Goal: Transaction & Acquisition: Purchase product/service

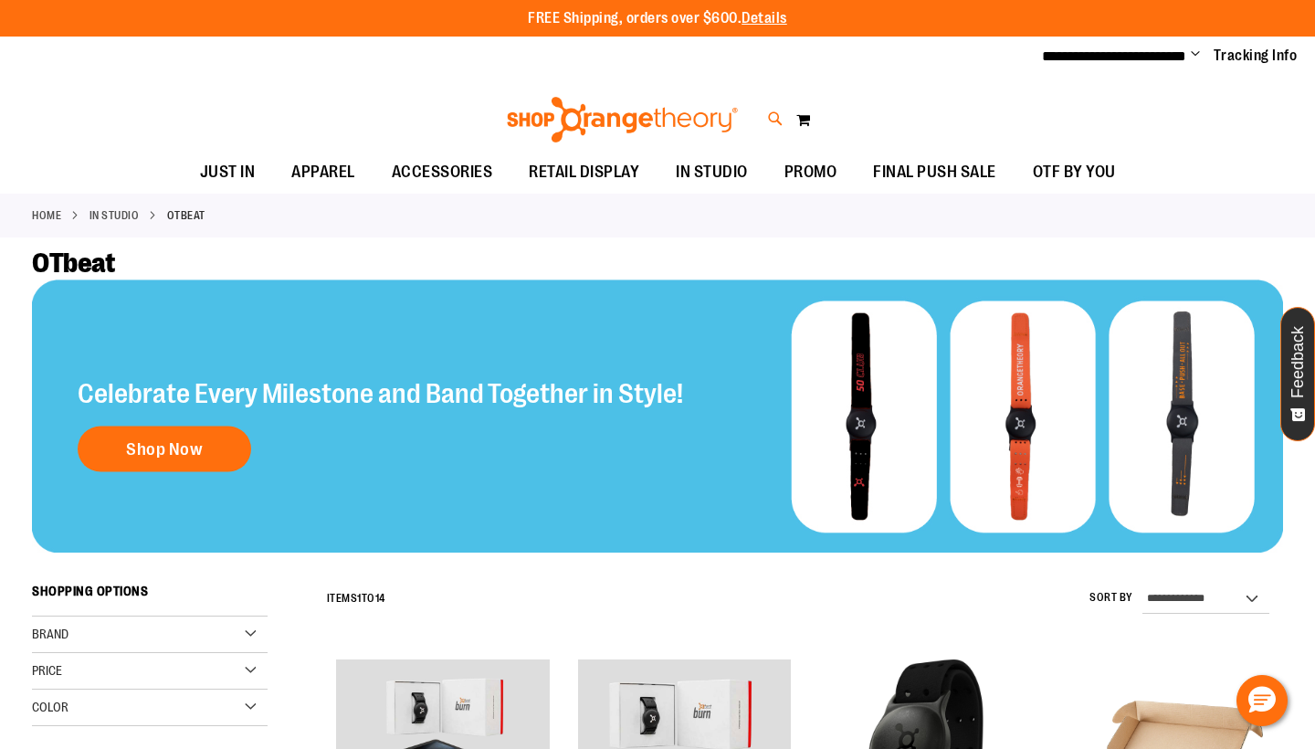
click at [776, 110] on icon at bounding box center [776, 119] width 16 height 21
type input "**********"
click at [1146, 105] on button "submit" at bounding box center [1146, 105] width 55 height 55
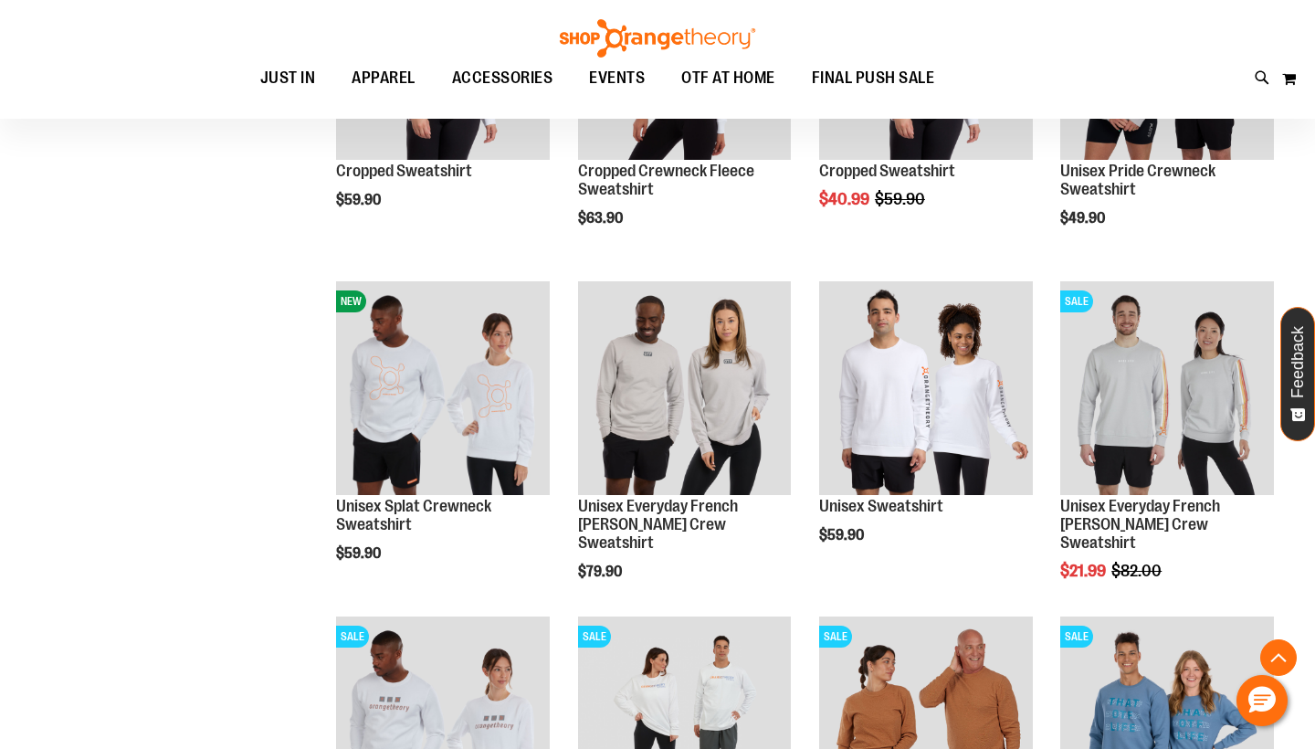
scroll to position [490, 0]
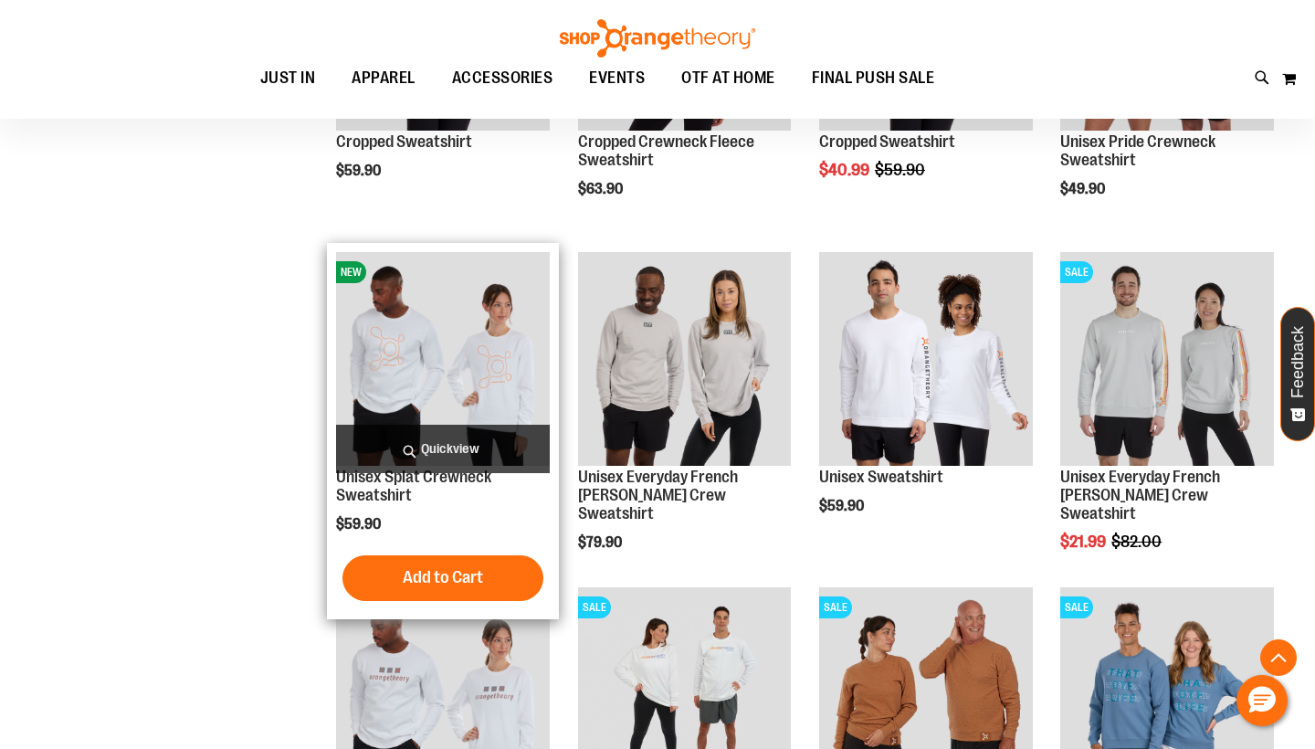
click at [412, 408] on img "product" at bounding box center [443, 359] width 214 height 214
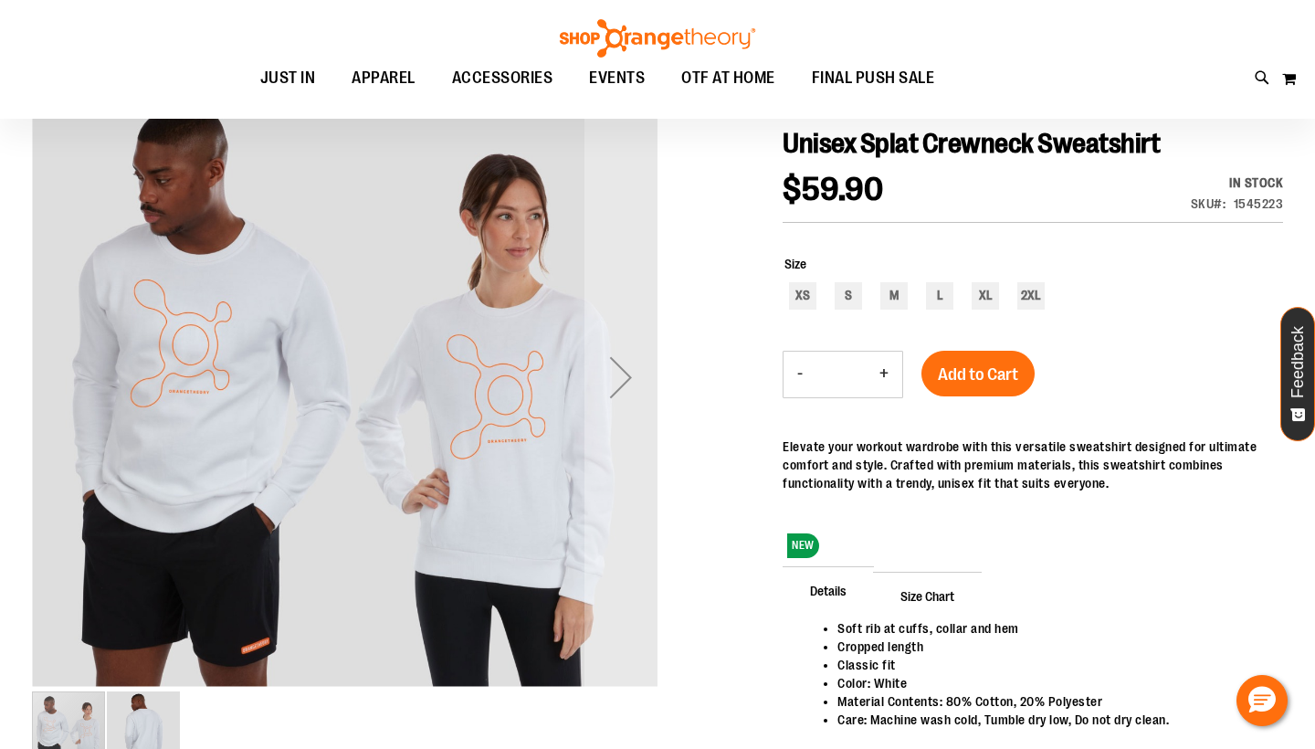
scroll to position [204, 0]
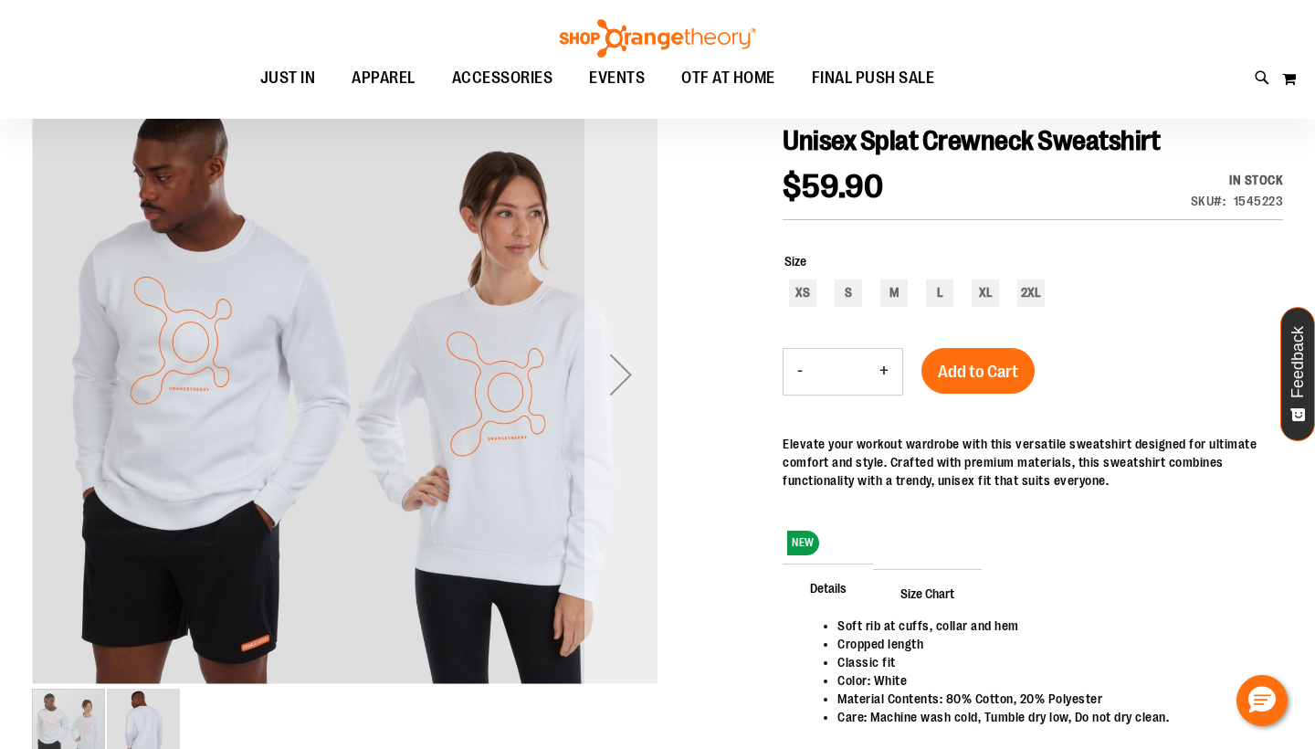
click at [624, 377] on div "Next" at bounding box center [620, 374] width 73 height 73
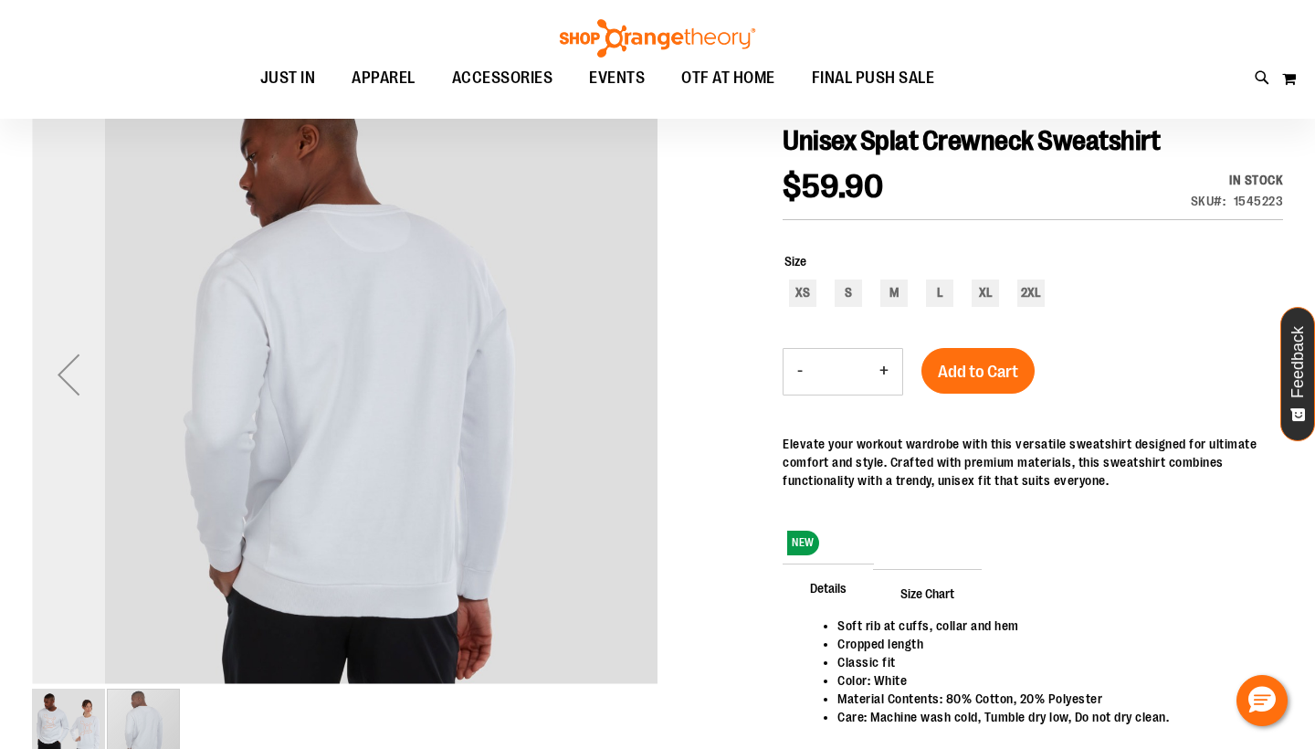
click at [71, 374] on div "Previous" at bounding box center [68, 374] width 73 height 73
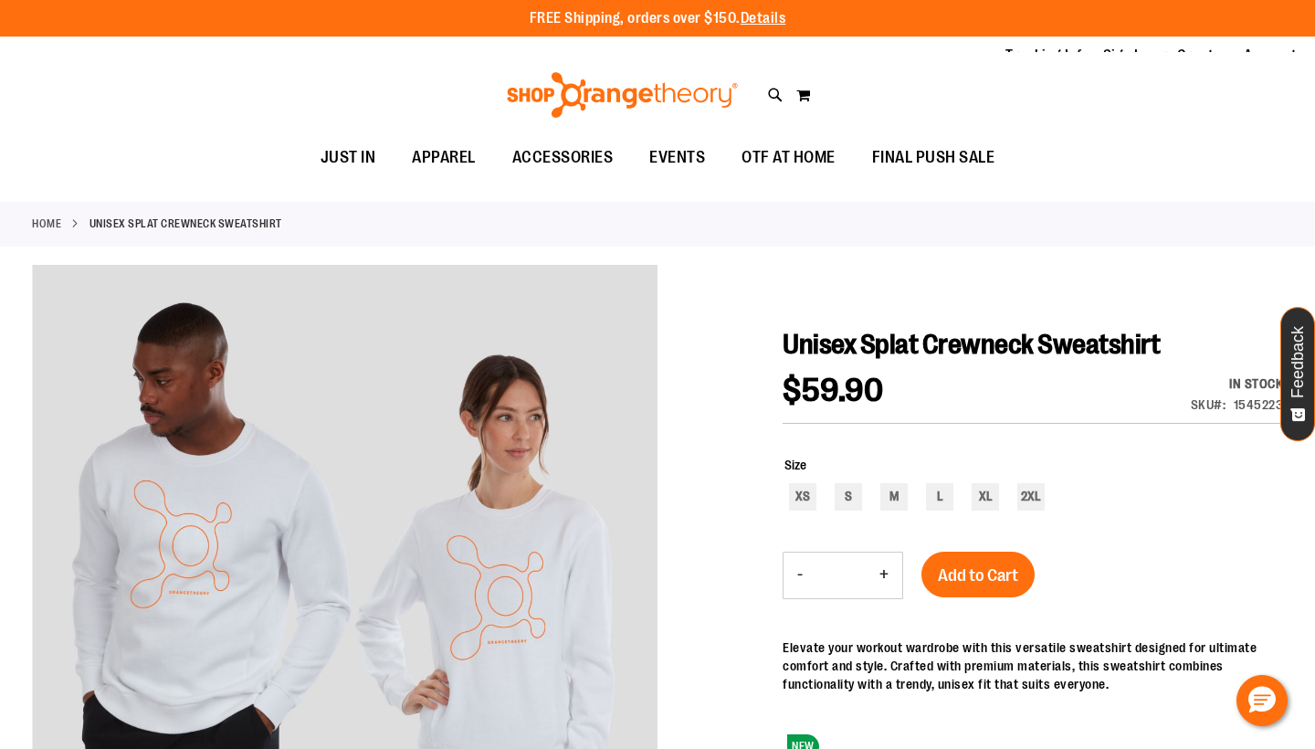
scroll to position [0, 0]
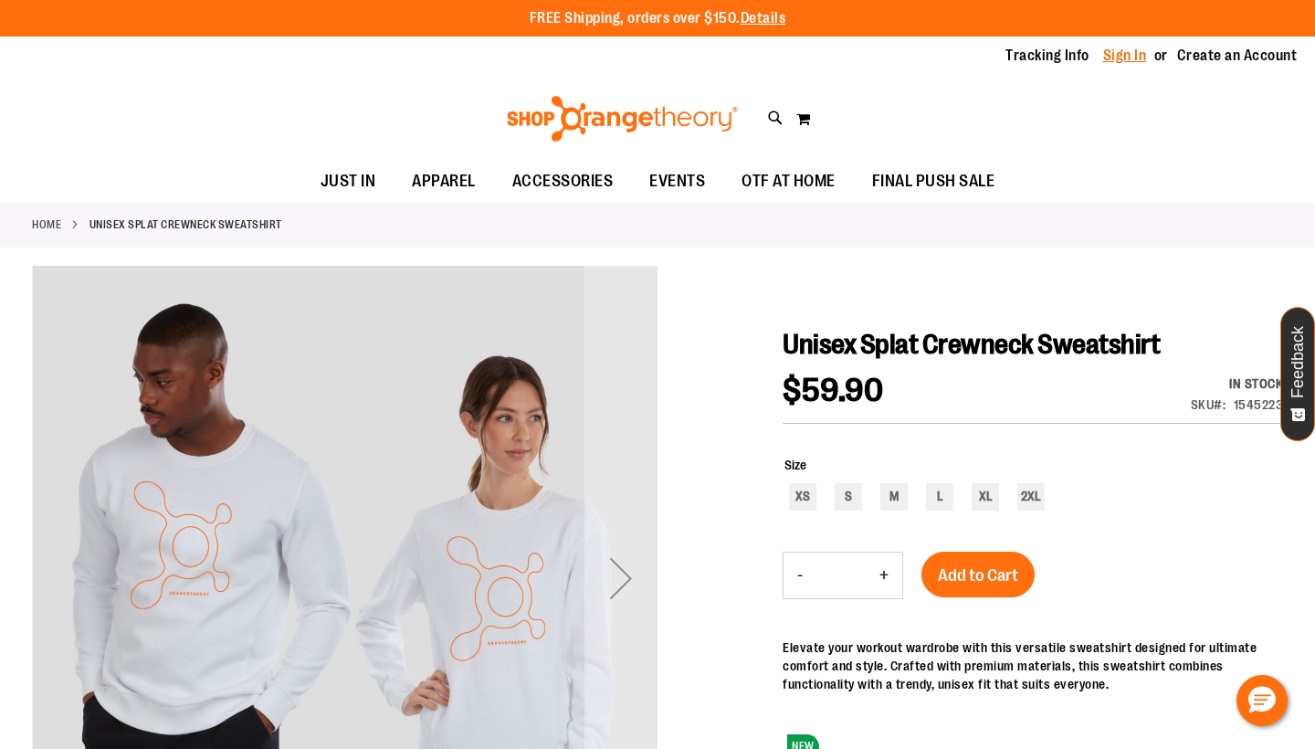
click at [1115, 57] on link "Sign In" at bounding box center [1125, 56] width 44 height 20
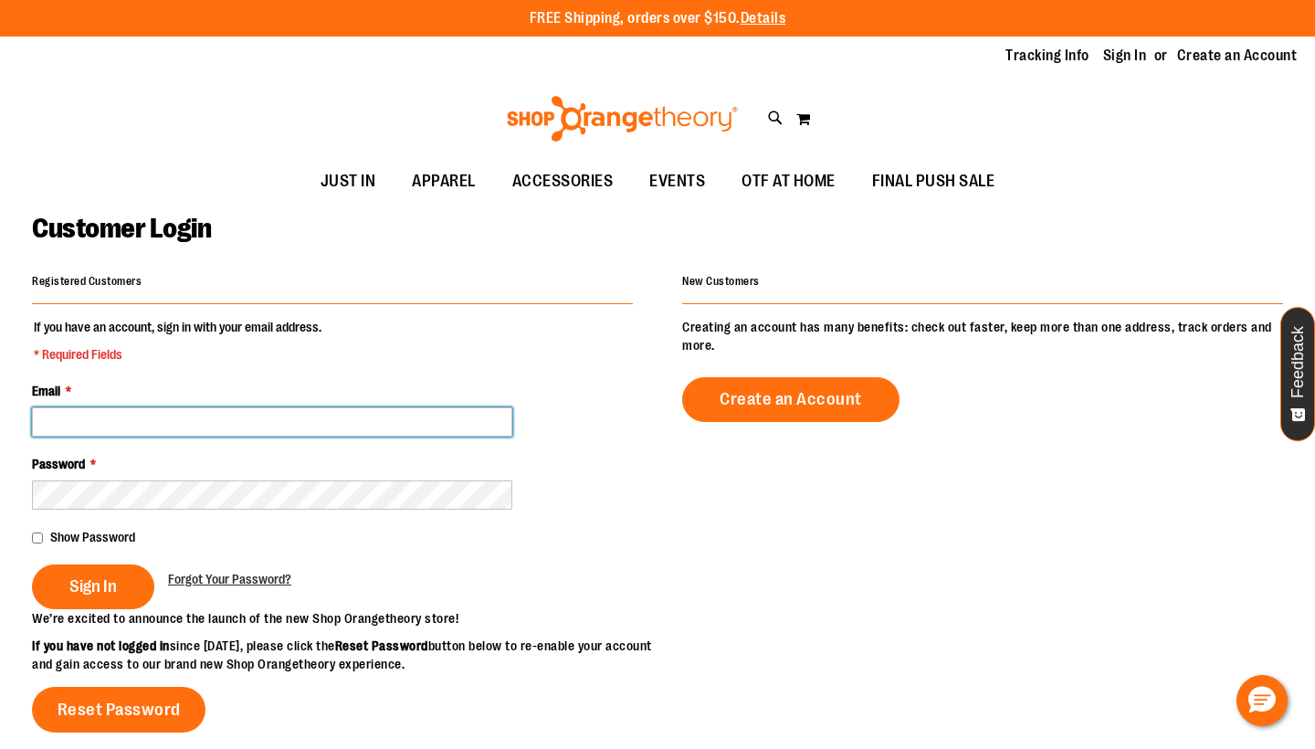
type input "**********"
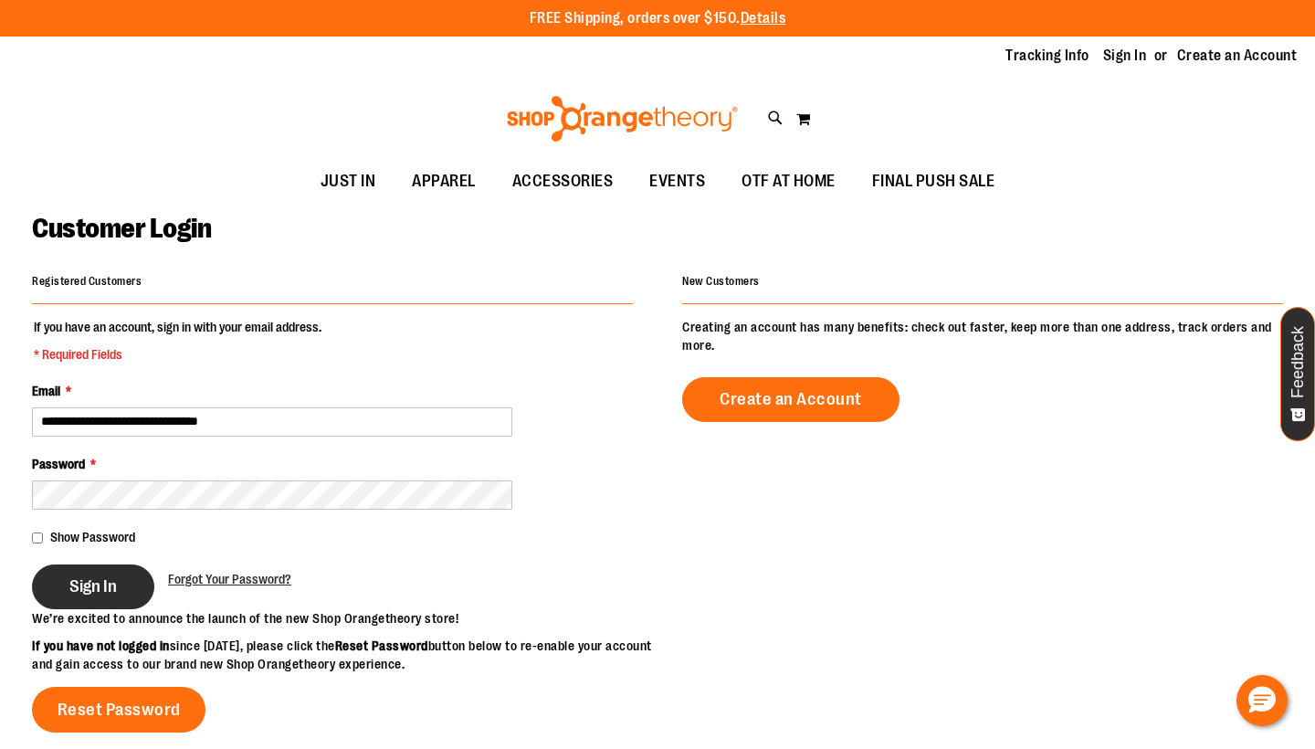
click at [81, 585] on span "Sign In" at bounding box center [92, 586] width 47 height 20
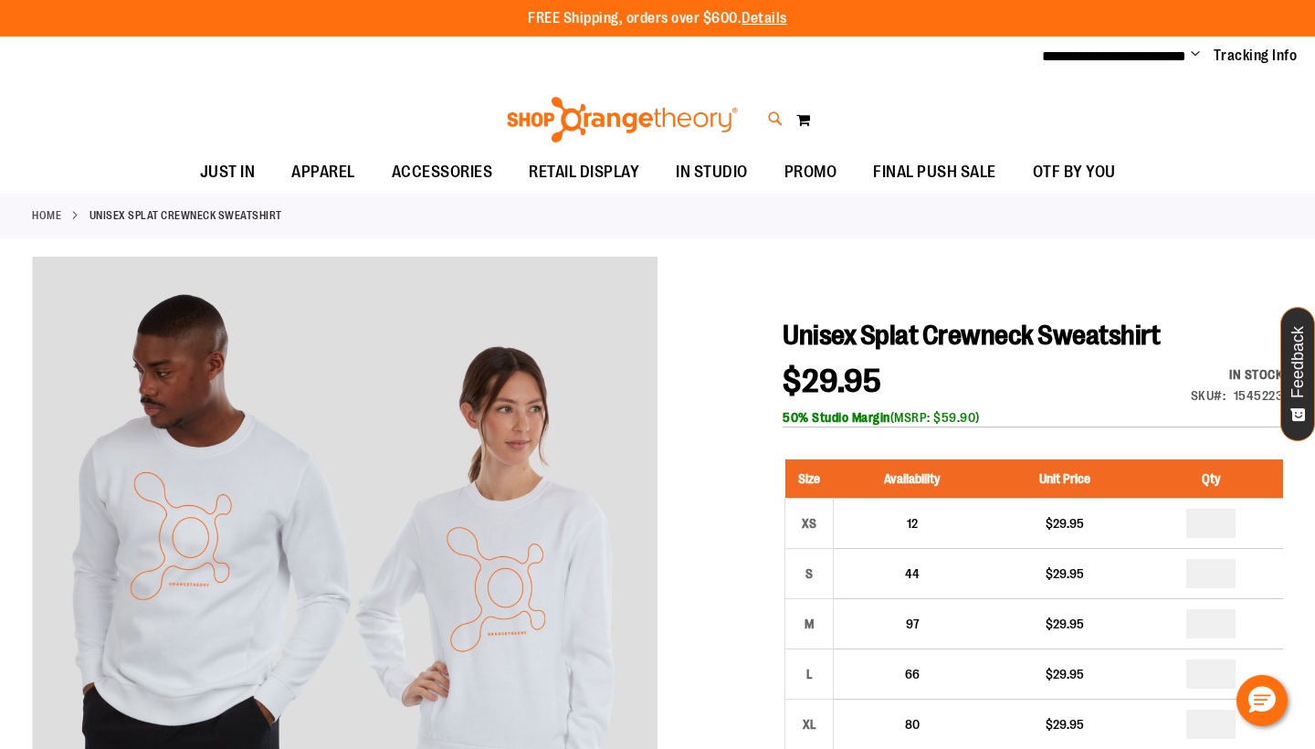
click at [777, 115] on icon at bounding box center [776, 119] width 16 height 21
click at [340, 107] on input "**********" at bounding box center [657, 103] width 1040 height 60
type input "**********"
click at [1146, 105] on button "submit" at bounding box center [1146, 105] width 55 height 55
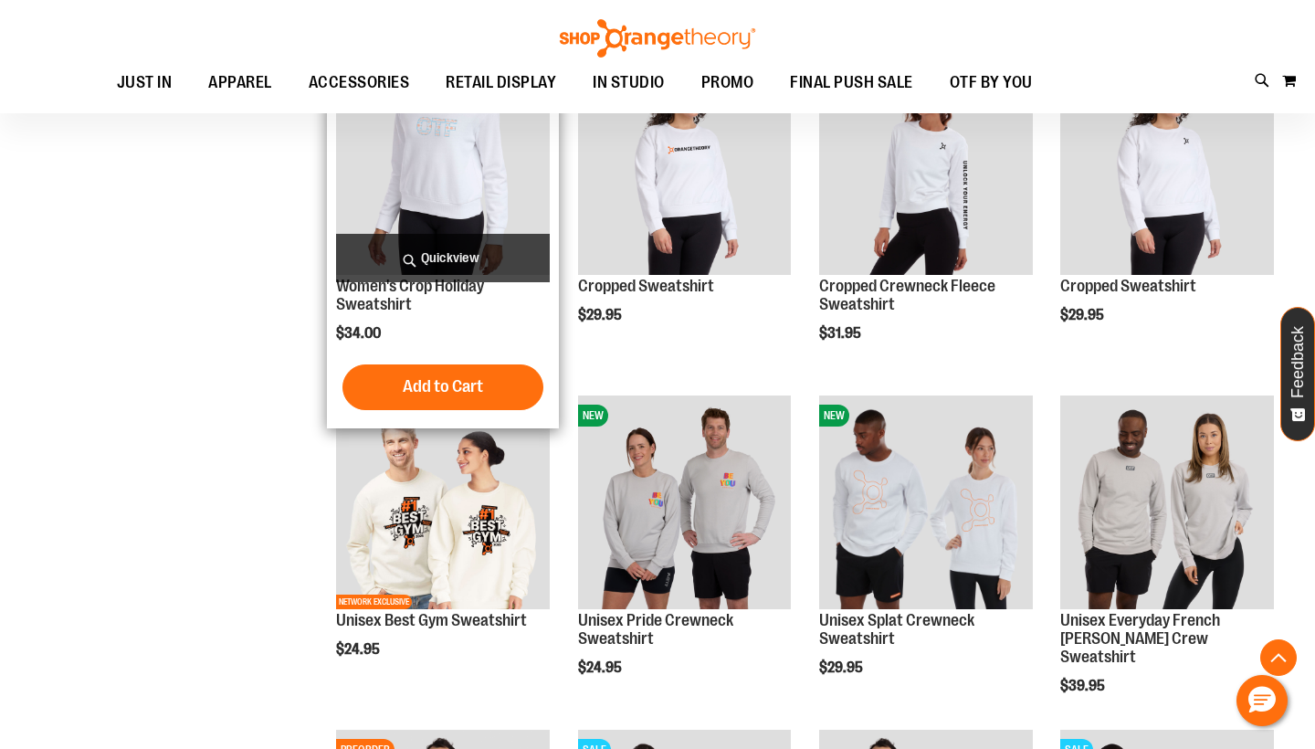
scroll to position [344, 0]
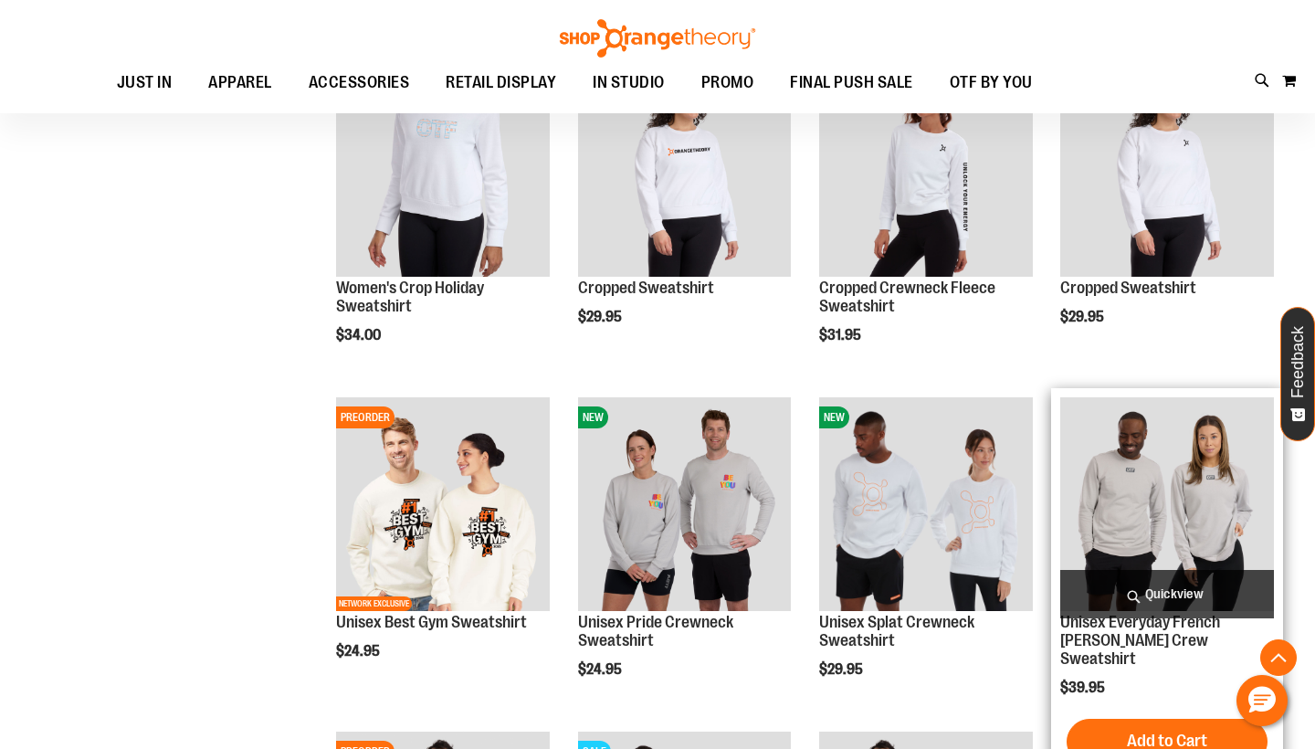
click at [1130, 511] on img "product" at bounding box center [1167, 504] width 214 height 214
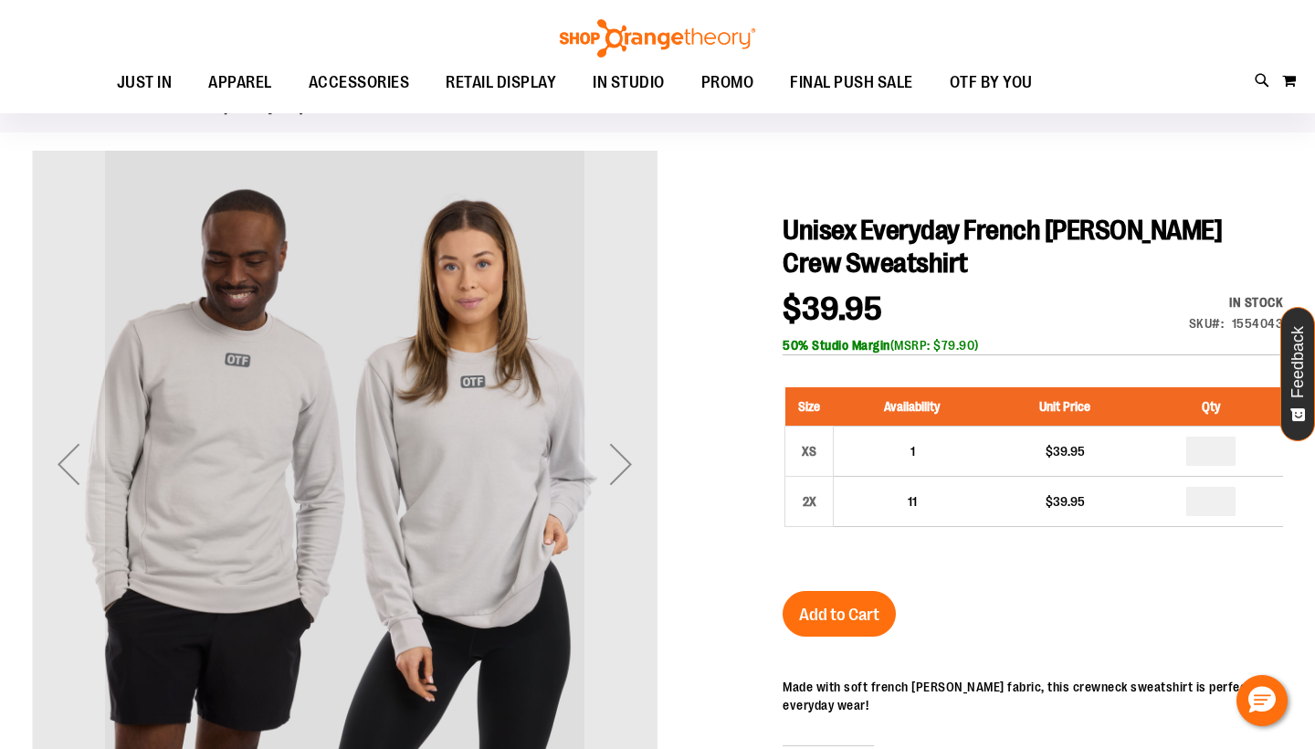
scroll to position [112, 0]
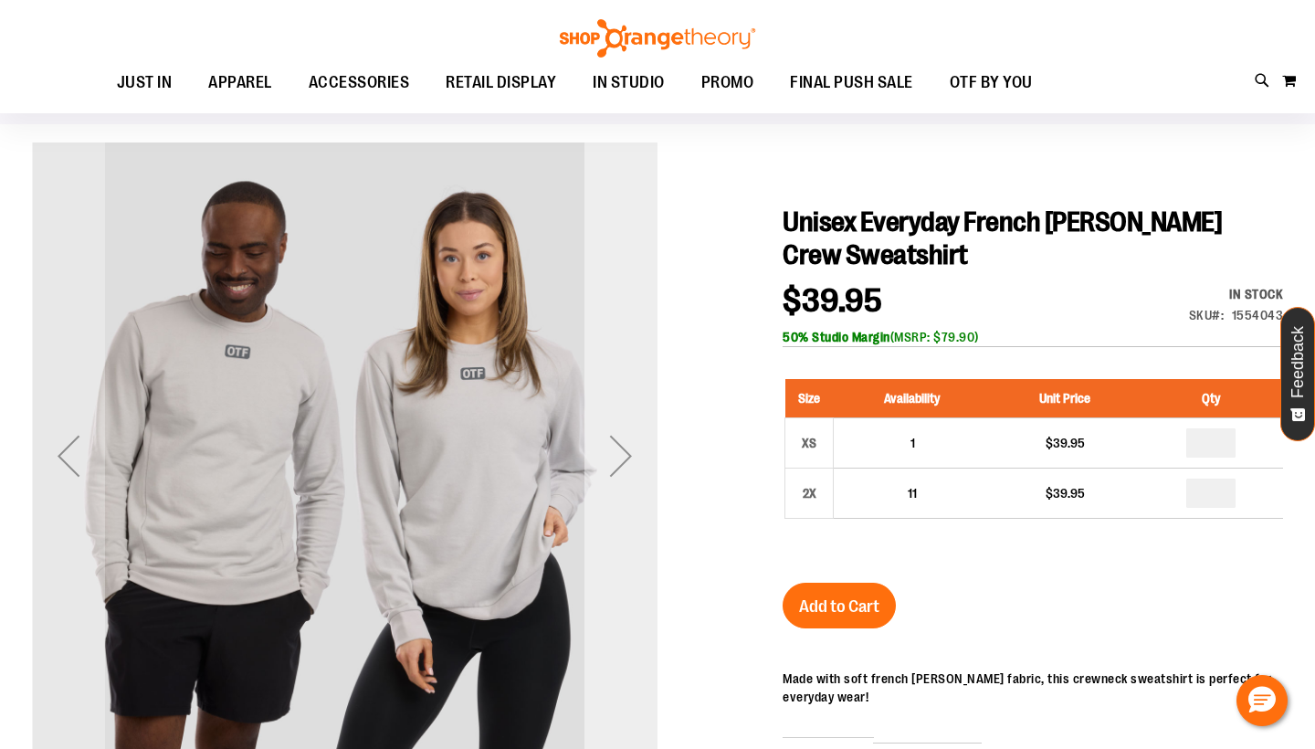
click at [616, 451] on div "Next" at bounding box center [620, 455] width 73 height 73
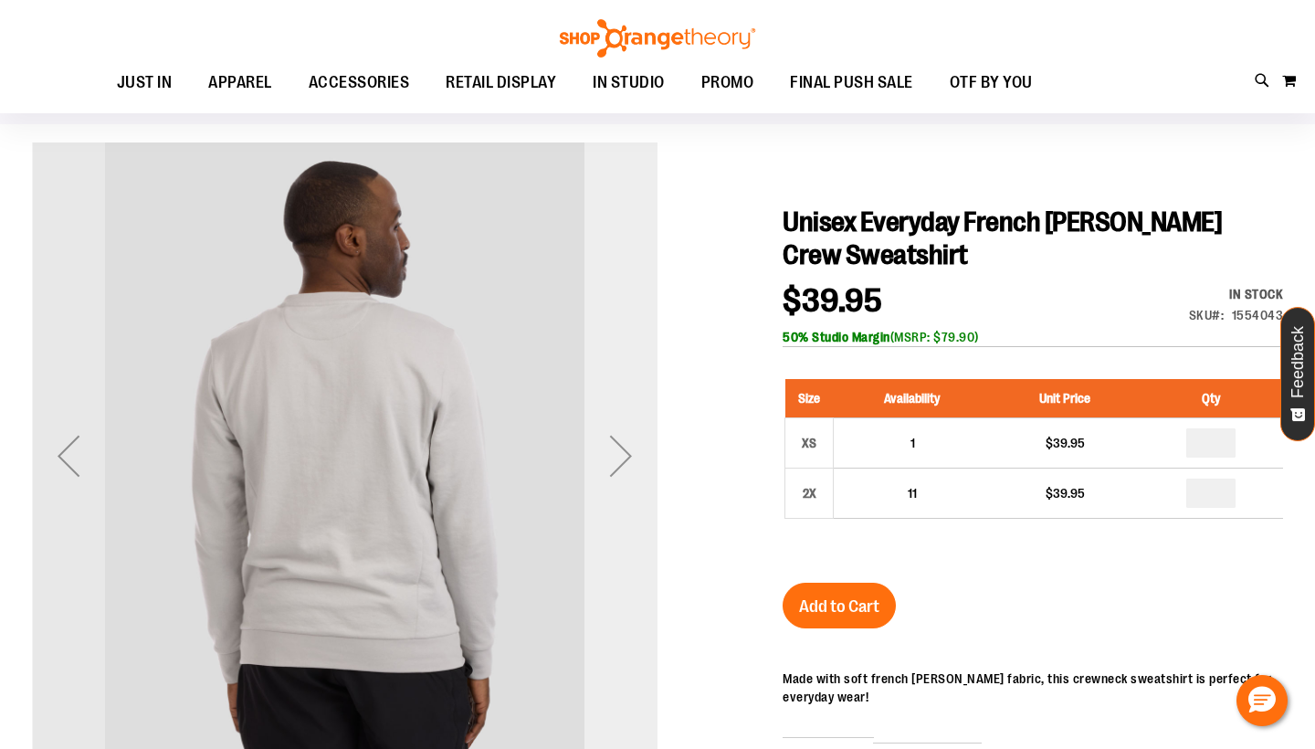
click at [616, 451] on div "Next" at bounding box center [620, 455] width 73 height 73
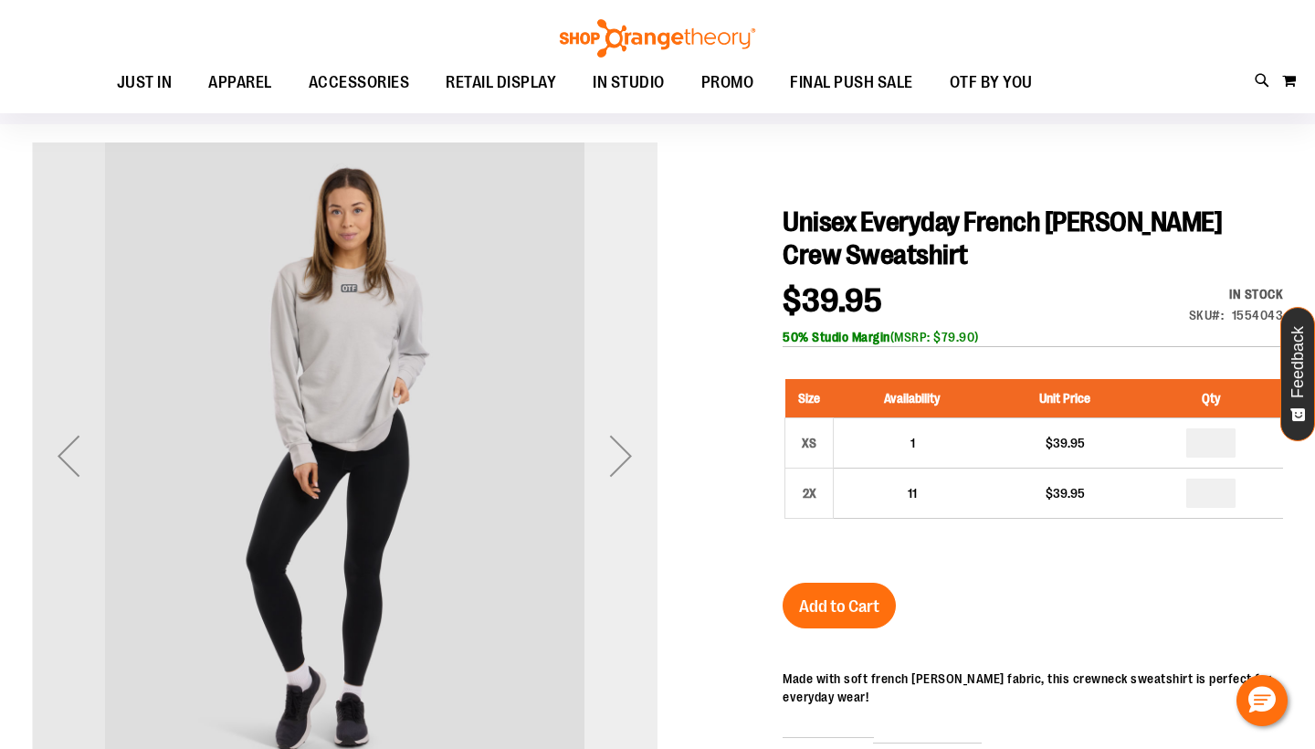
click at [616, 451] on div "Next" at bounding box center [620, 455] width 73 height 73
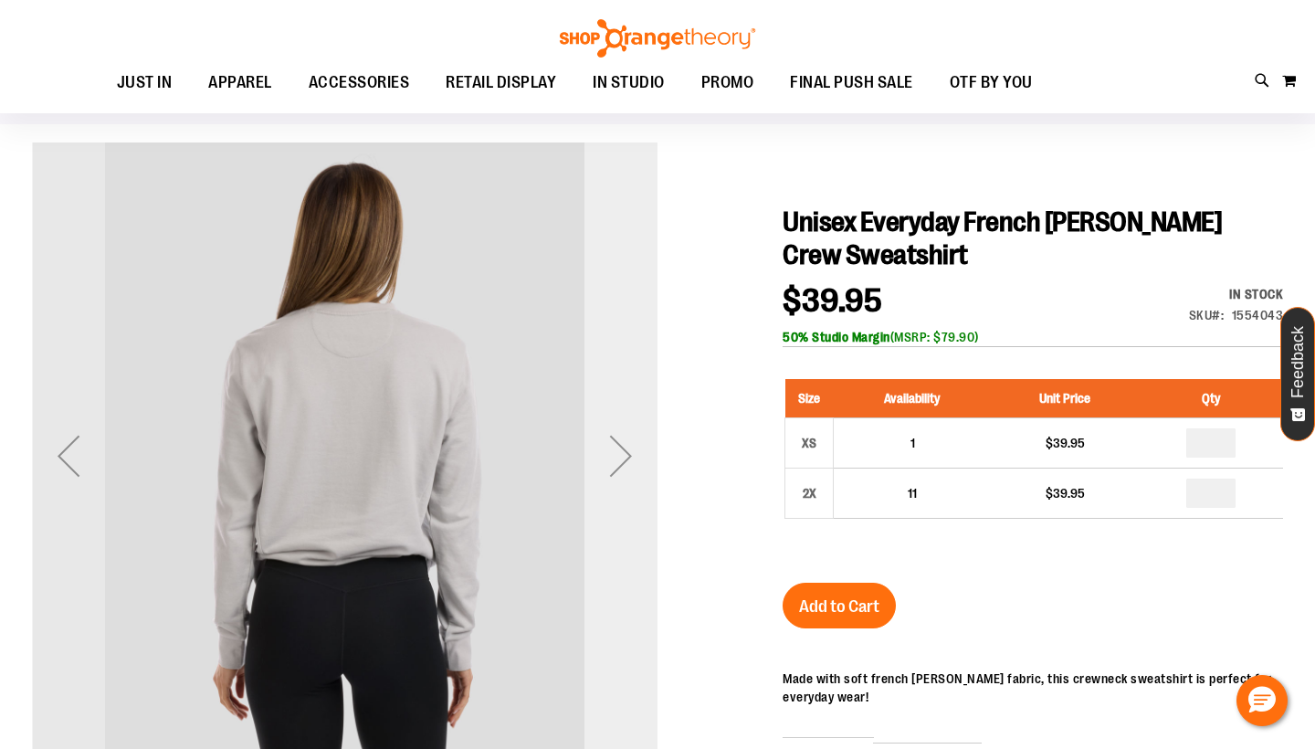
click at [616, 451] on div "Next" at bounding box center [620, 455] width 73 height 73
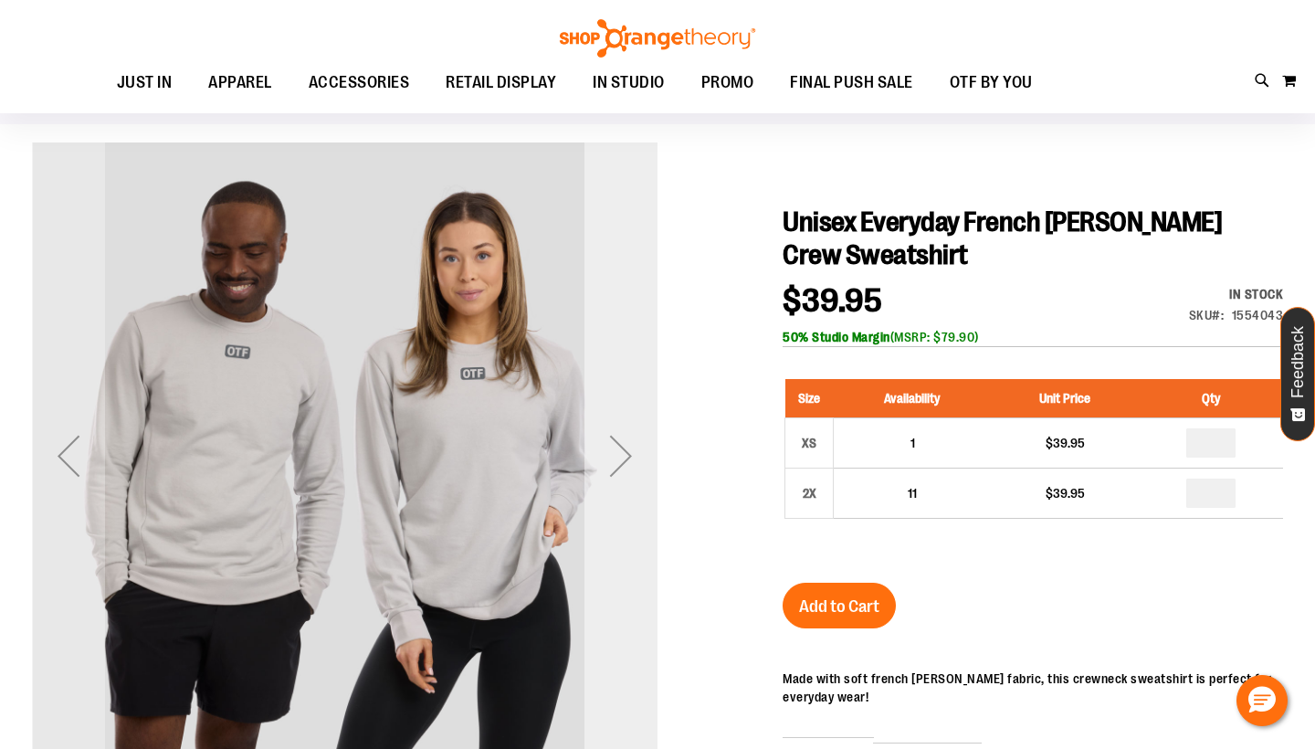
click at [616, 451] on div "Next" at bounding box center [620, 455] width 73 height 73
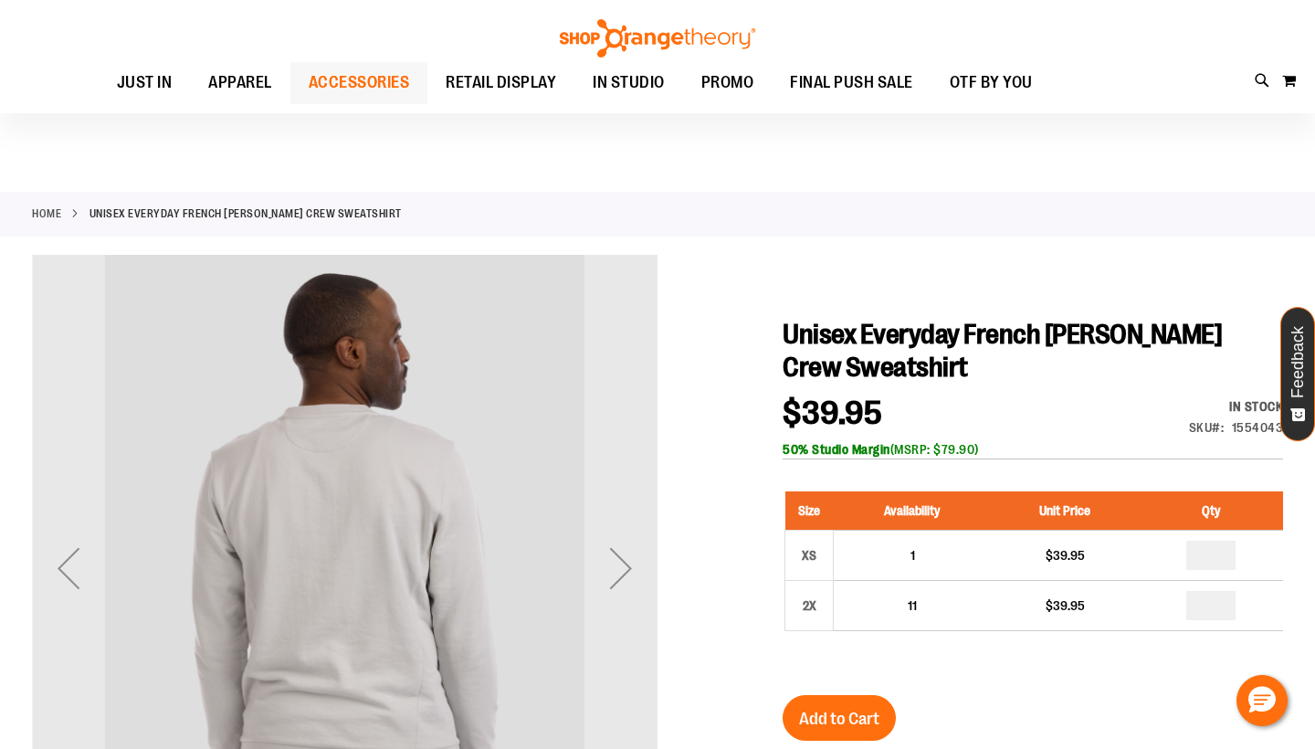
scroll to position [0, 0]
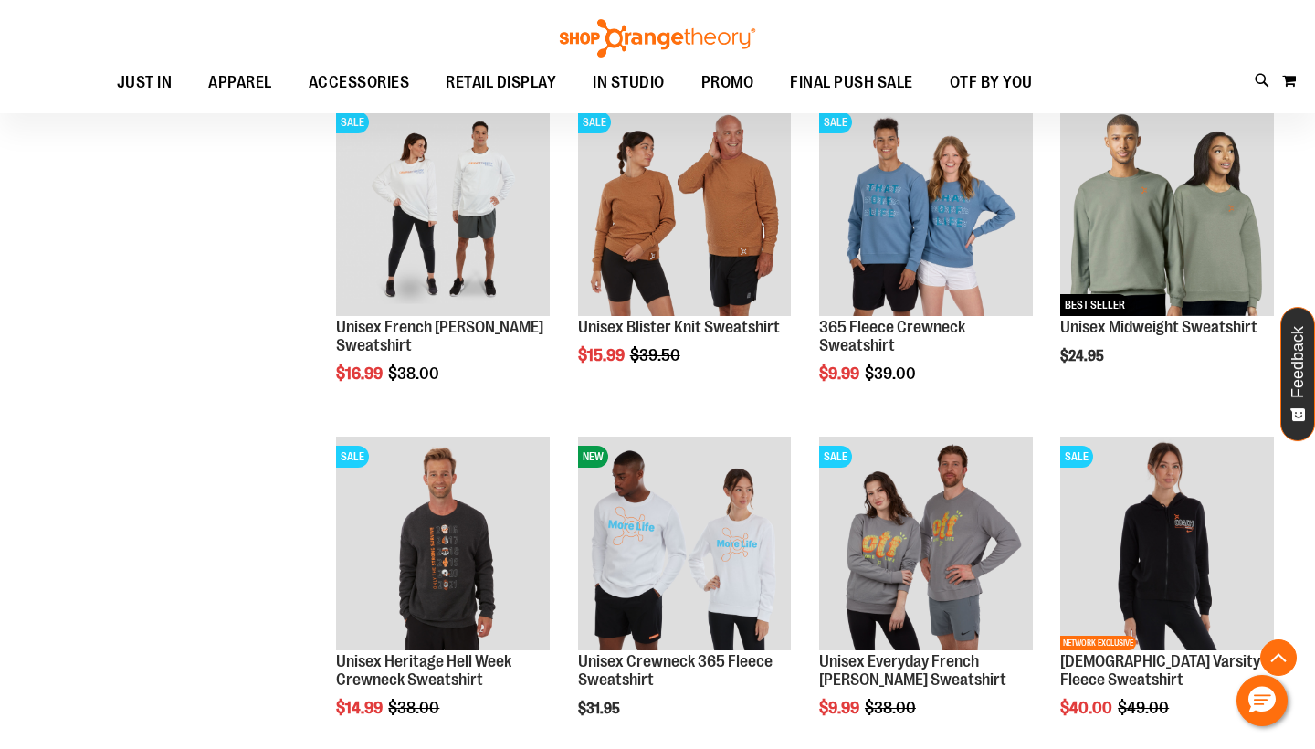
scroll to position [1501, 0]
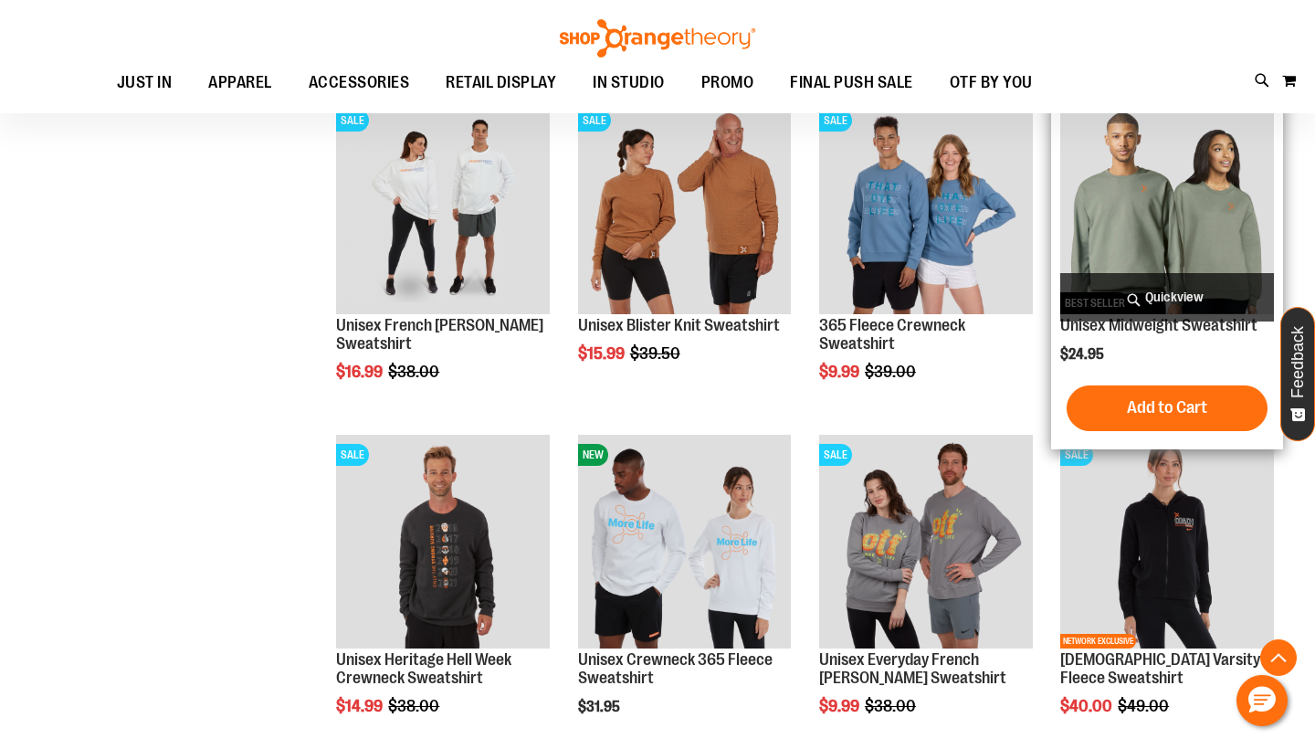
click at [1159, 212] on img "product" at bounding box center [1167, 207] width 214 height 214
click at [1092, 219] on img "product" at bounding box center [1167, 207] width 214 height 214
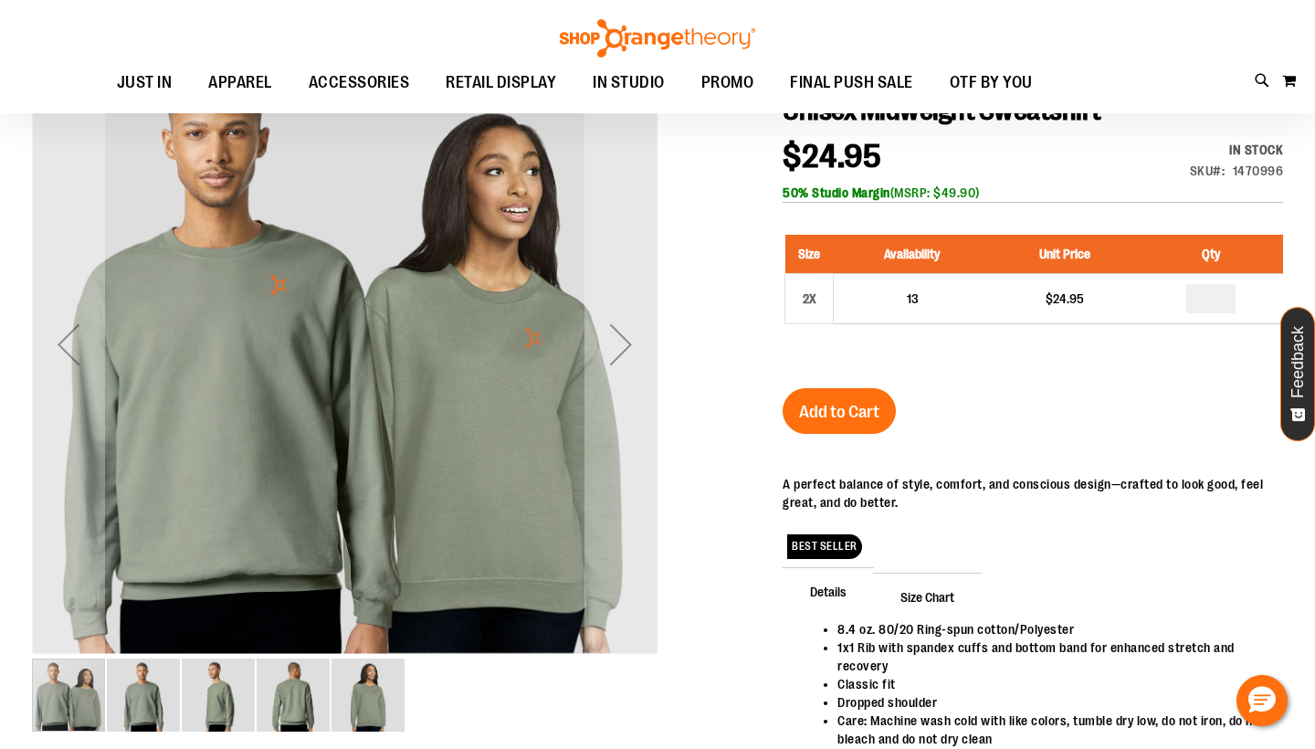
scroll to position [34, 0]
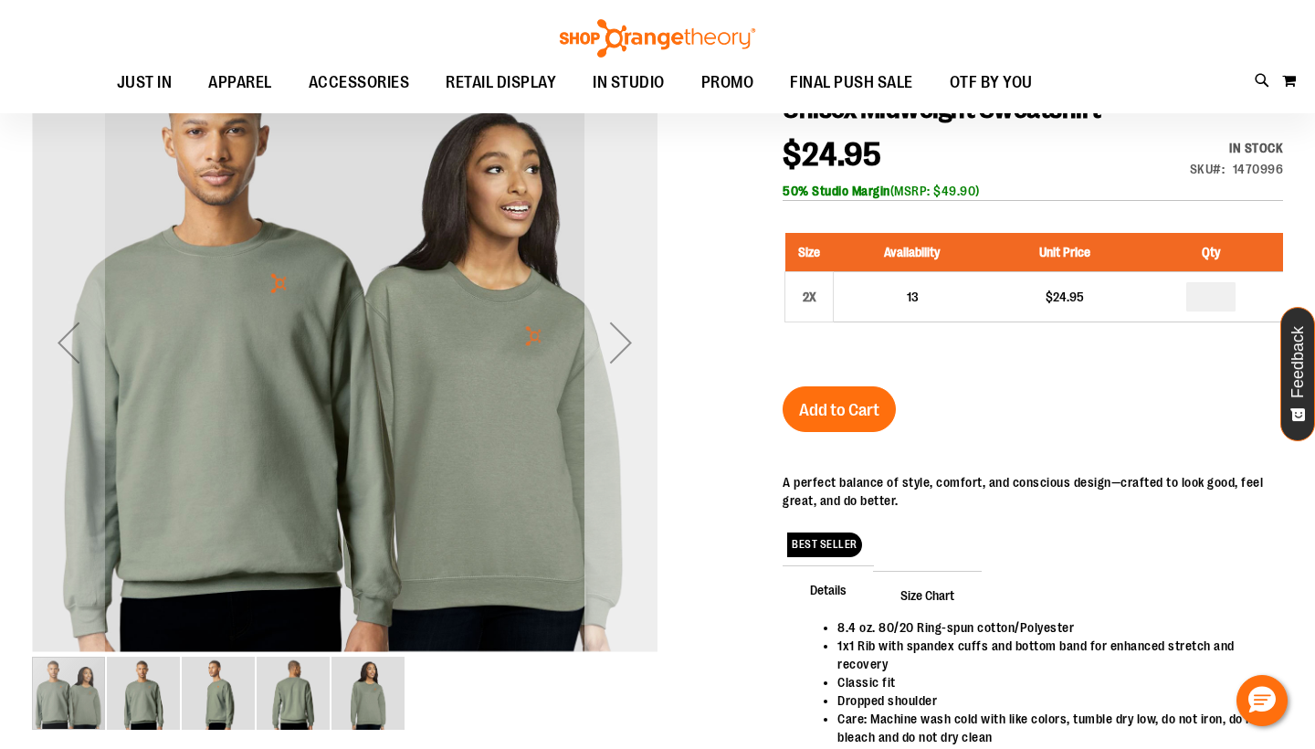
click at [628, 341] on div "Next" at bounding box center [620, 342] width 73 height 73
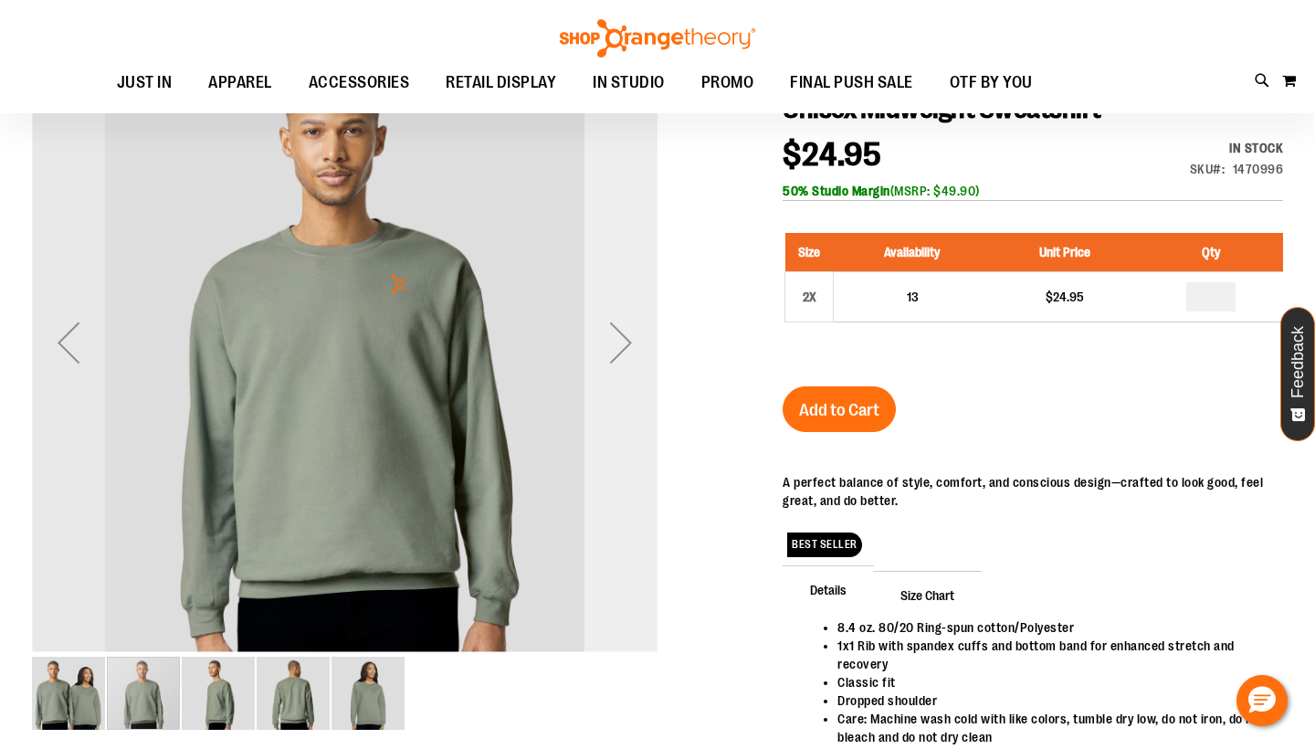
click at [628, 341] on div "Next" at bounding box center [620, 342] width 73 height 73
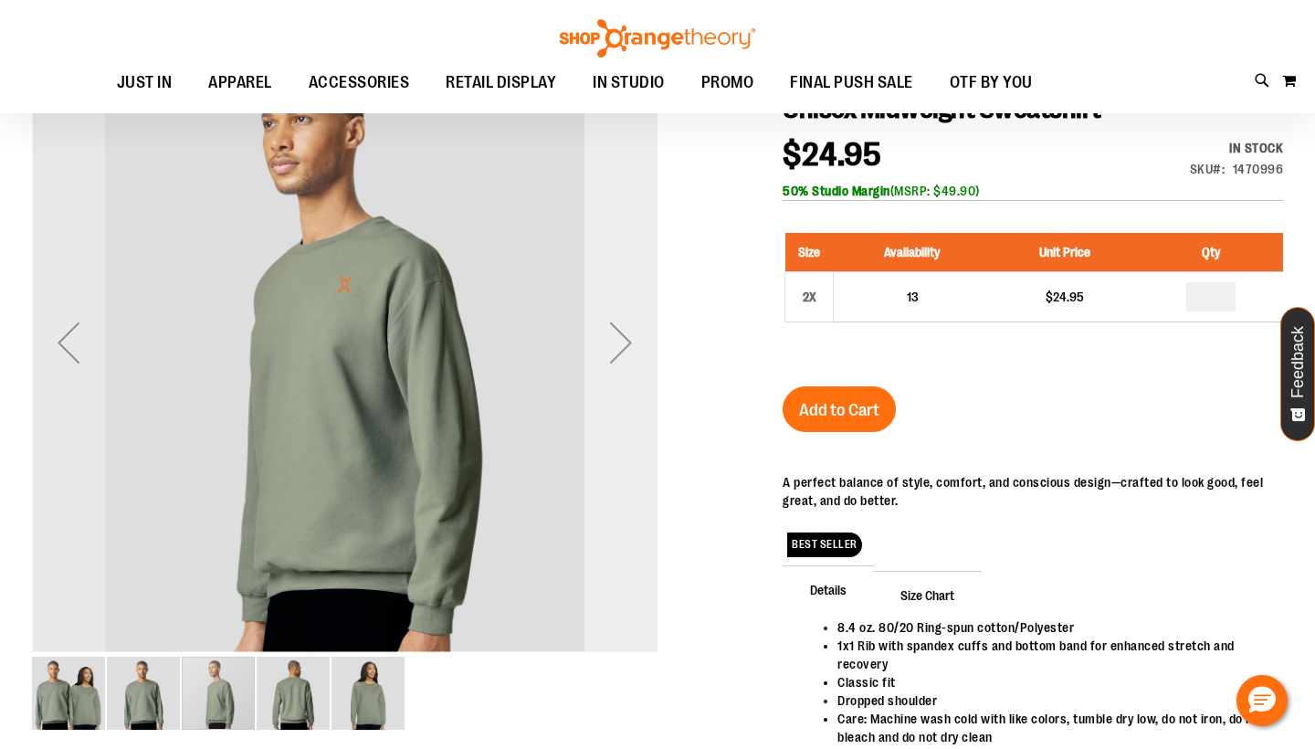
click at [628, 341] on div "Next" at bounding box center [620, 342] width 73 height 73
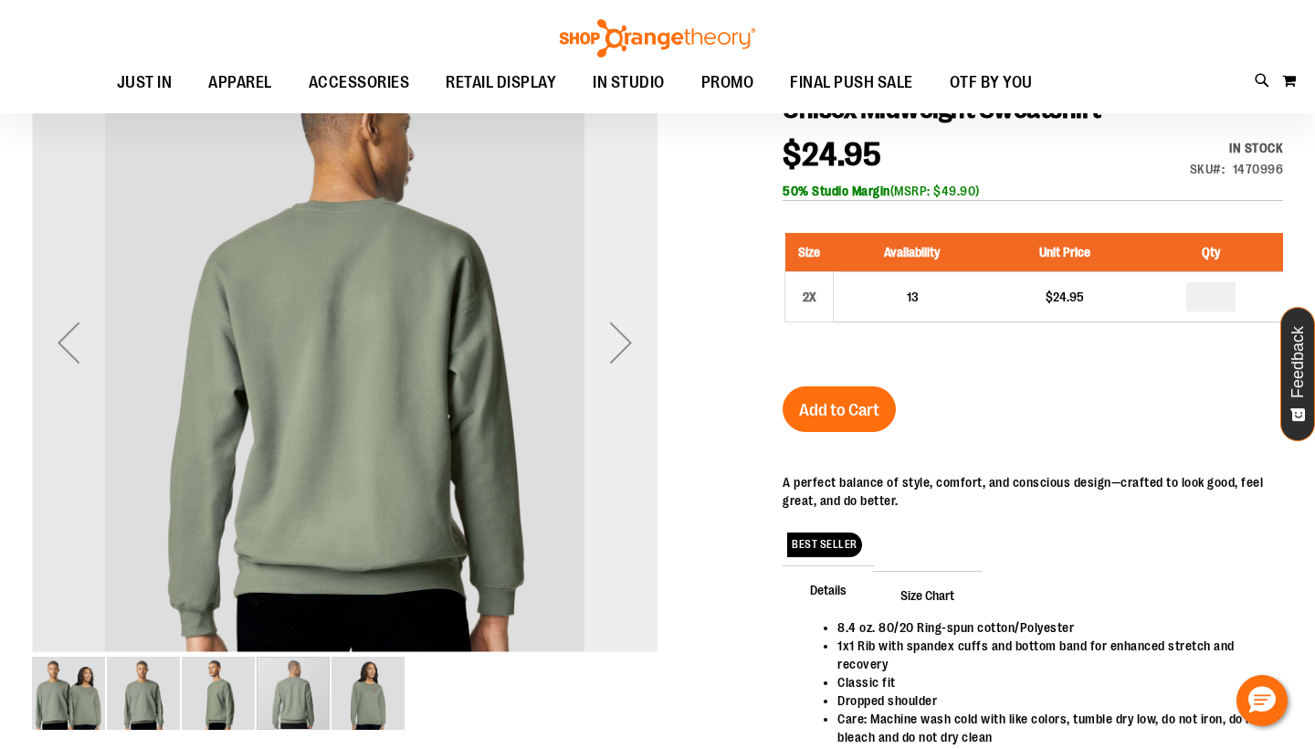
click at [628, 341] on div "Next" at bounding box center [620, 342] width 73 height 73
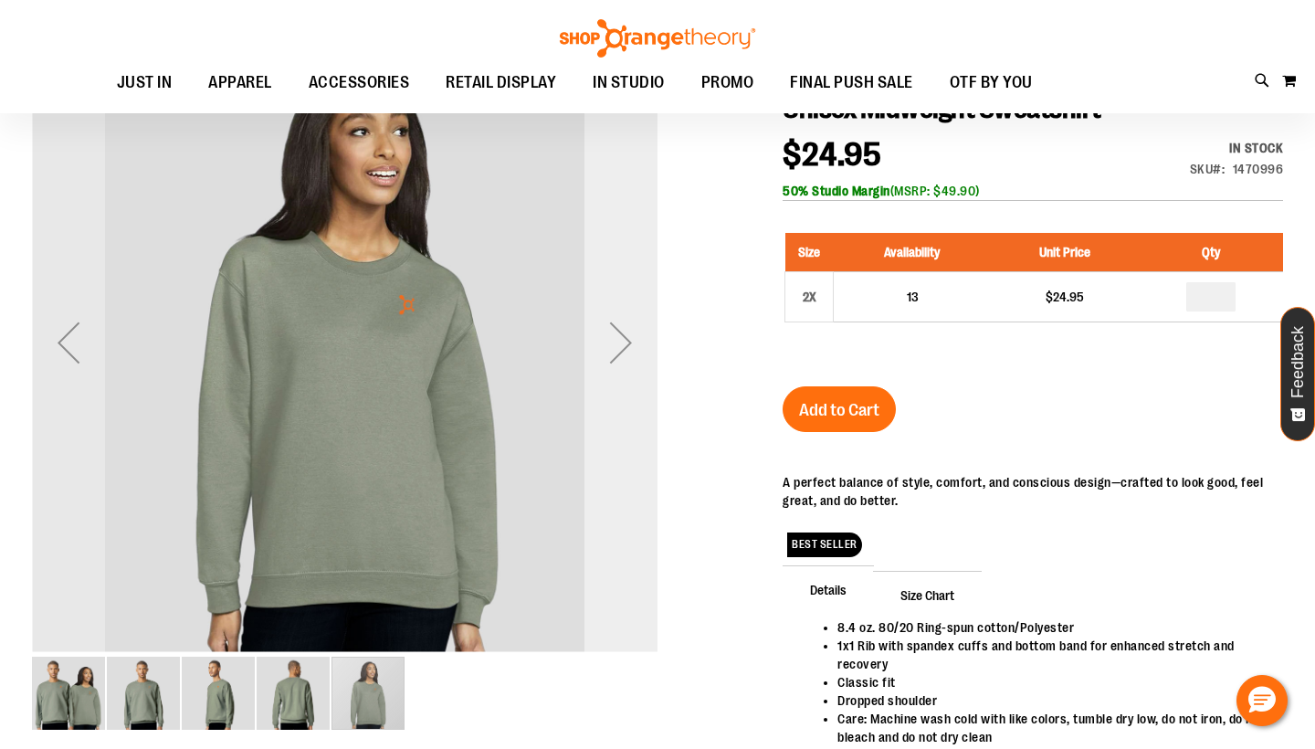
click at [628, 341] on div "Next" at bounding box center [620, 342] width 73 height 73
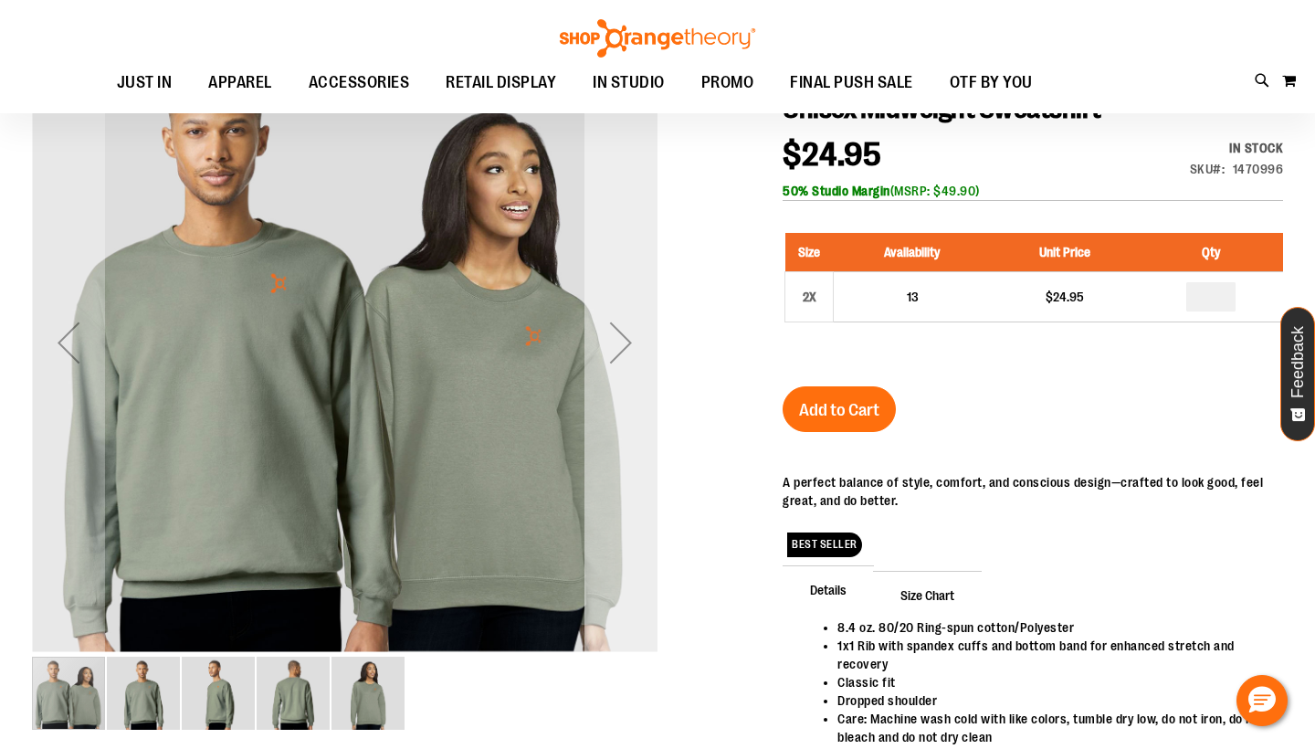
click at [628, 341] on div "Next" at bounding box center [620, 342] width 73 height 73
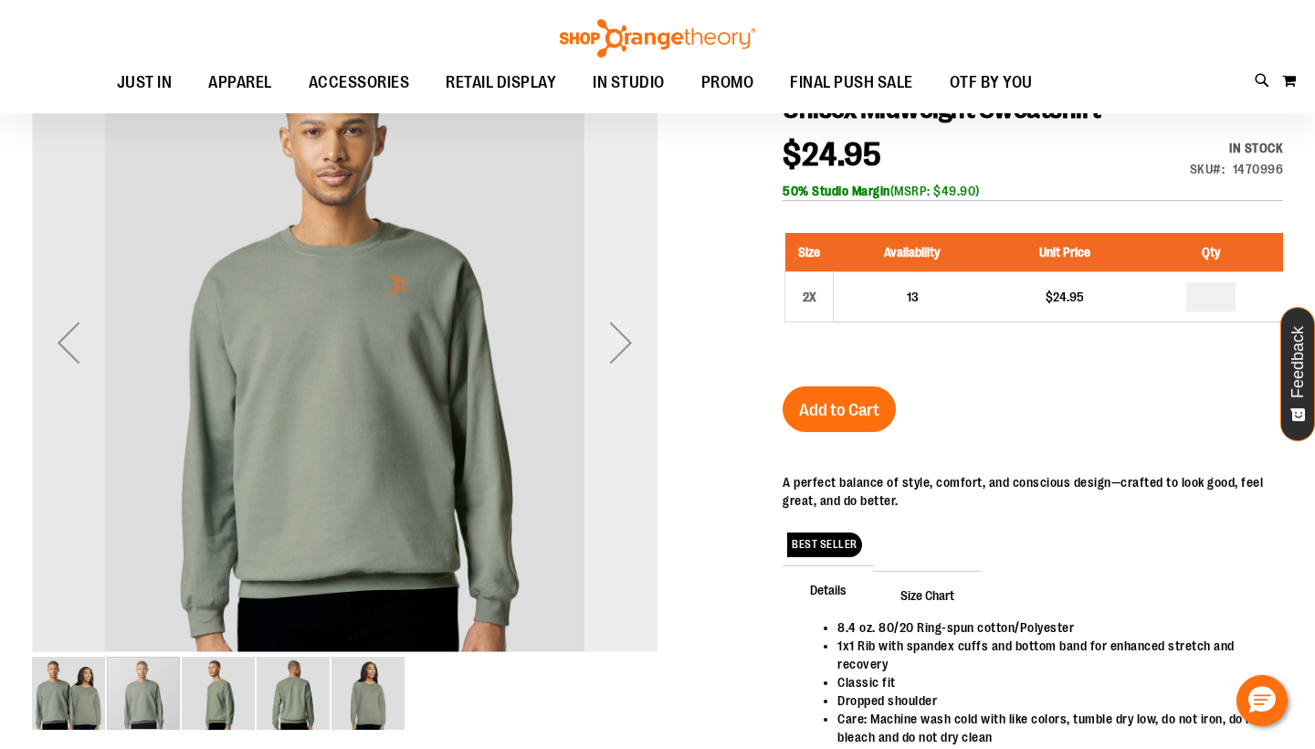
click at [628, 341] on div "Next" at bounding box center [620, 342] width 73 height 73
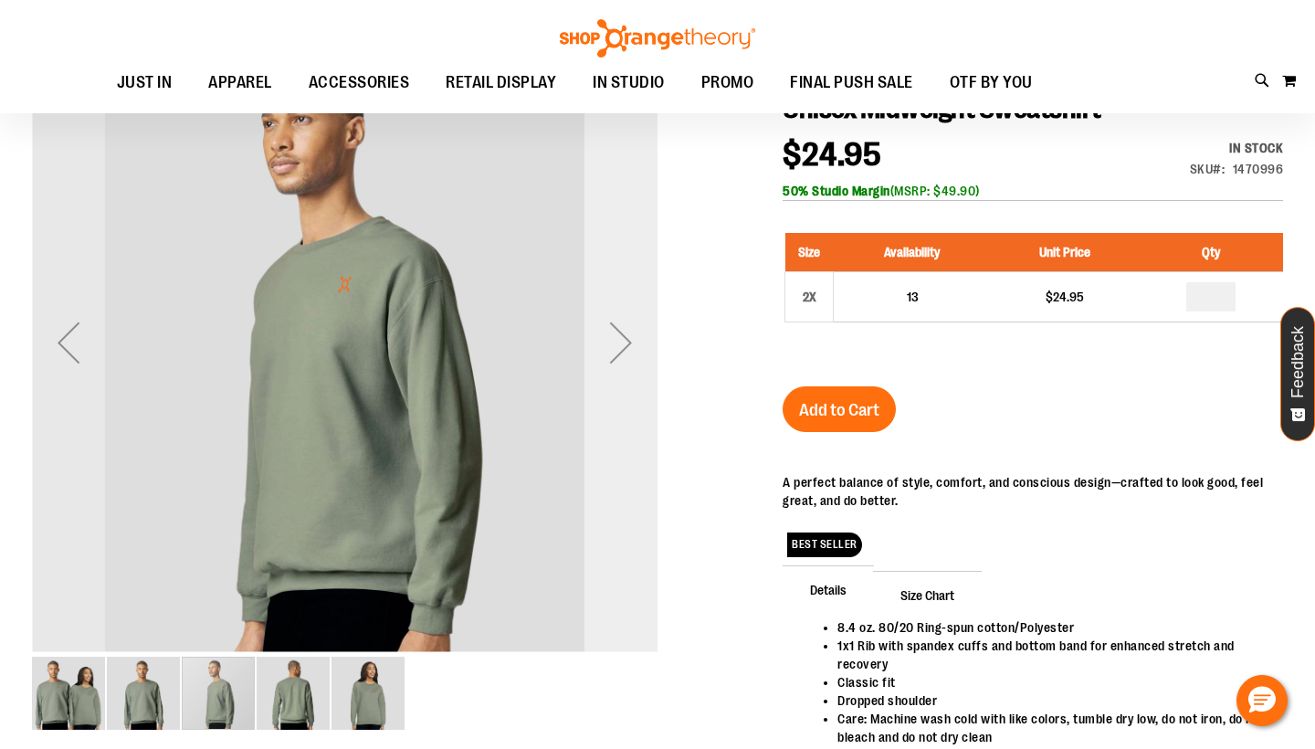
click at [628, 341] on div "Next" at bounding box center [620, 342] width 73 height 73
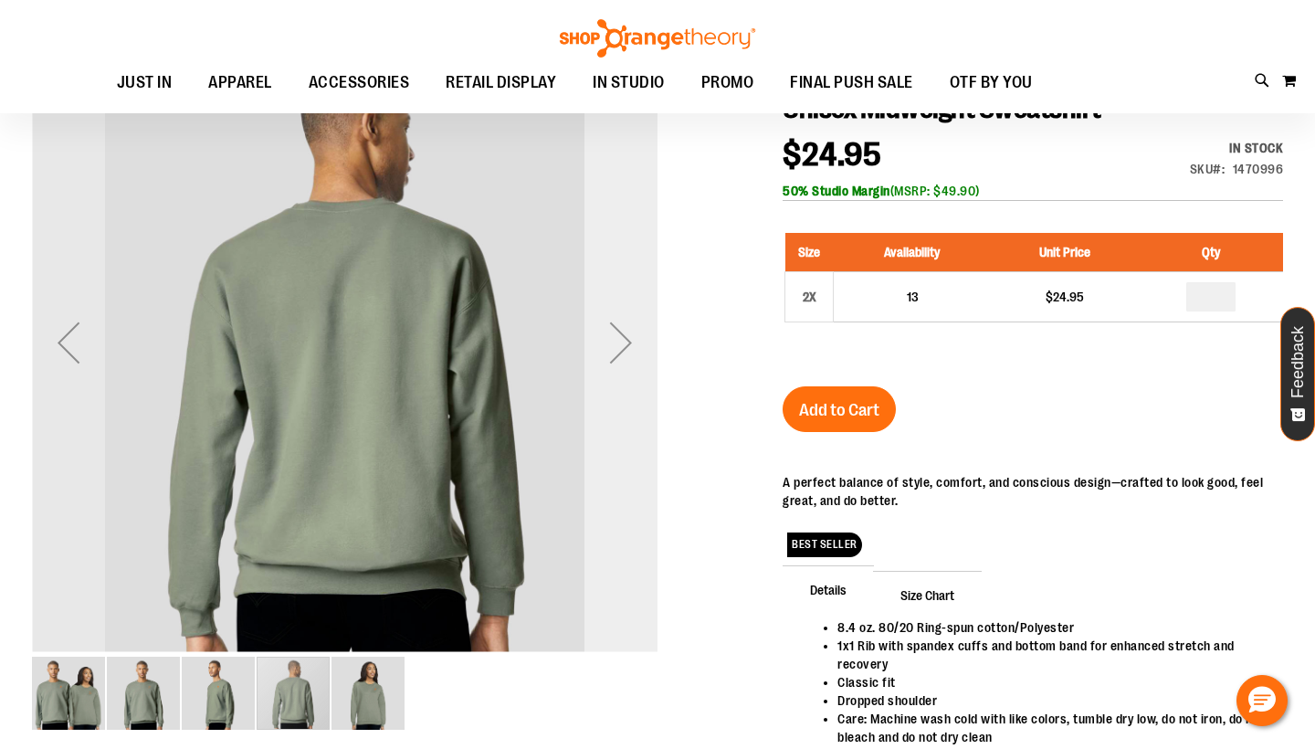
click at [628, 341] on div "Next" at bounding box center [620, 342] width 73 height 73
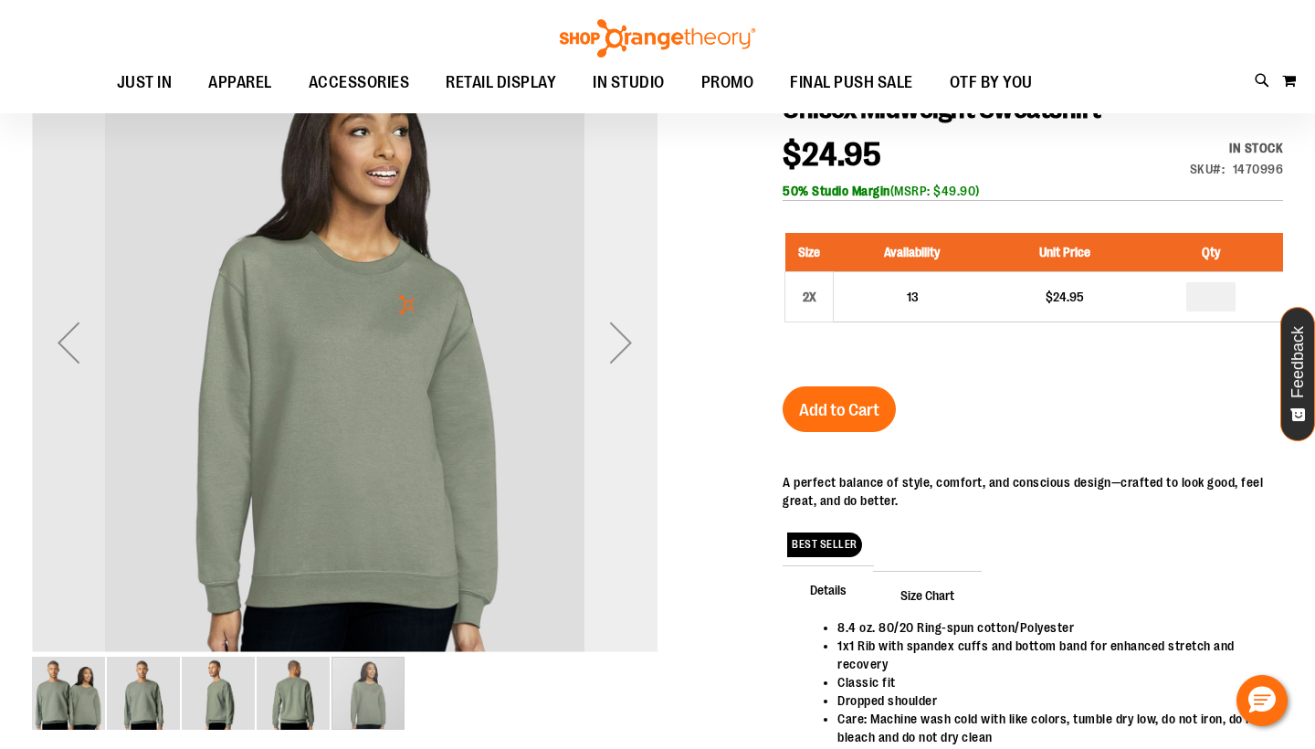
click at [628, 341] on div "Next" at bounding box center [620, 342] width 73 height 73
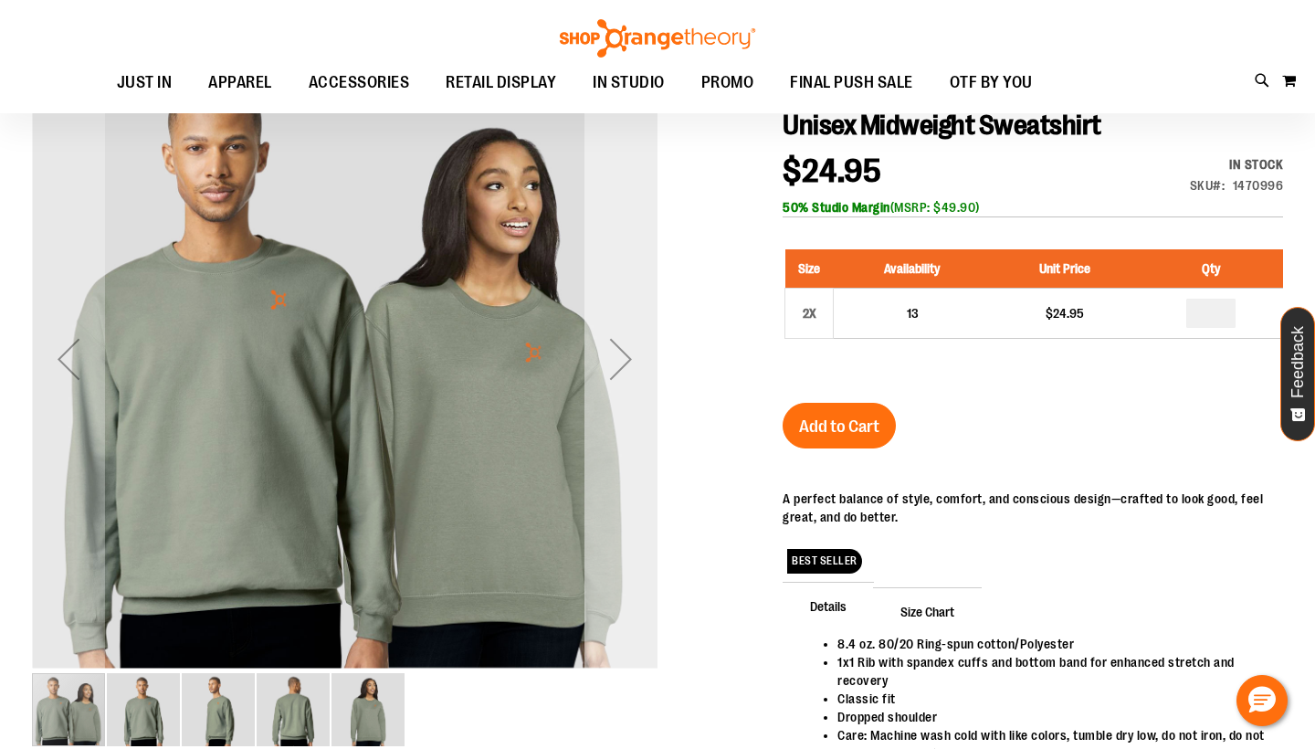
scroll to position [17, 0]
click at [628, 341] on div "Next" at bounding box center [620, 358] width 73 height 73
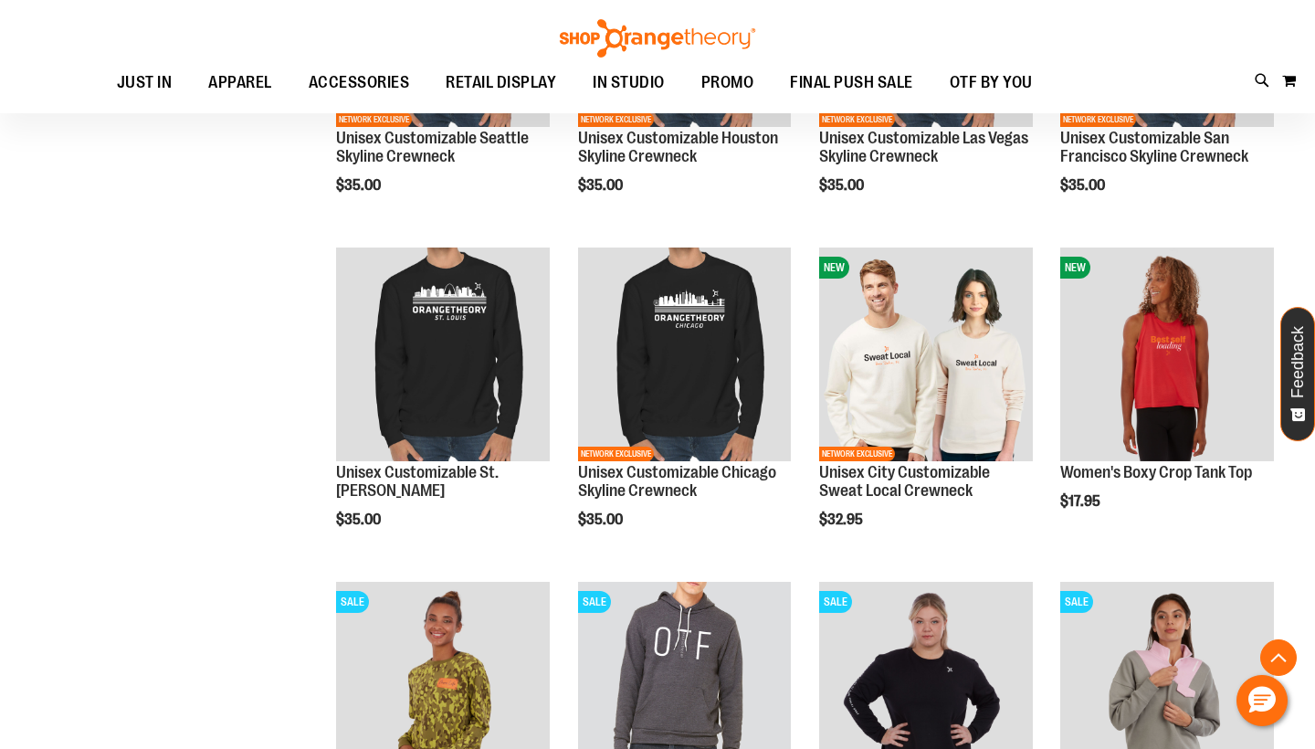
scroll to position [3169, 0]
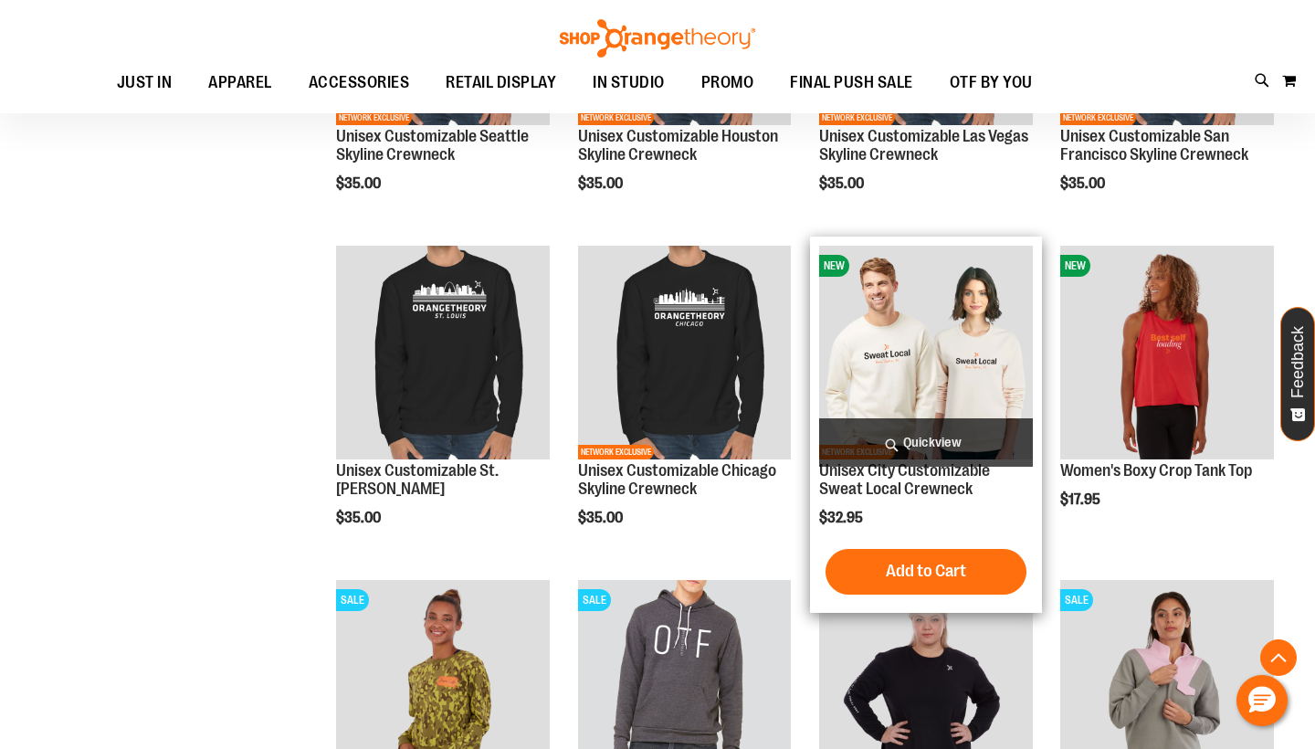
click at [890, 366] on img "product" at bounding box center [926, 353] width 214 height 214
click at [883, 370] on img "product" at bounding box center [926, 353] width 214 height 214
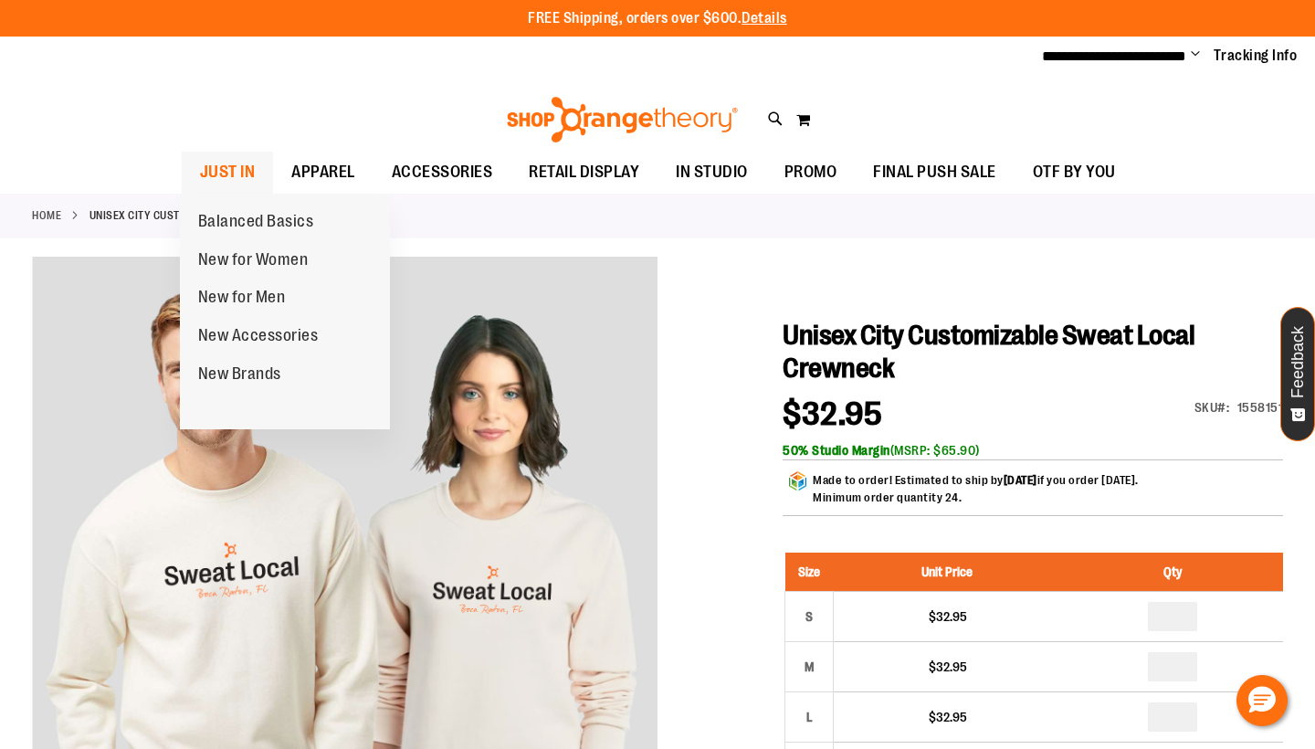
click at [221, 172] on span "JUST IN" at bounding box center [228, 172] width 56 height 41
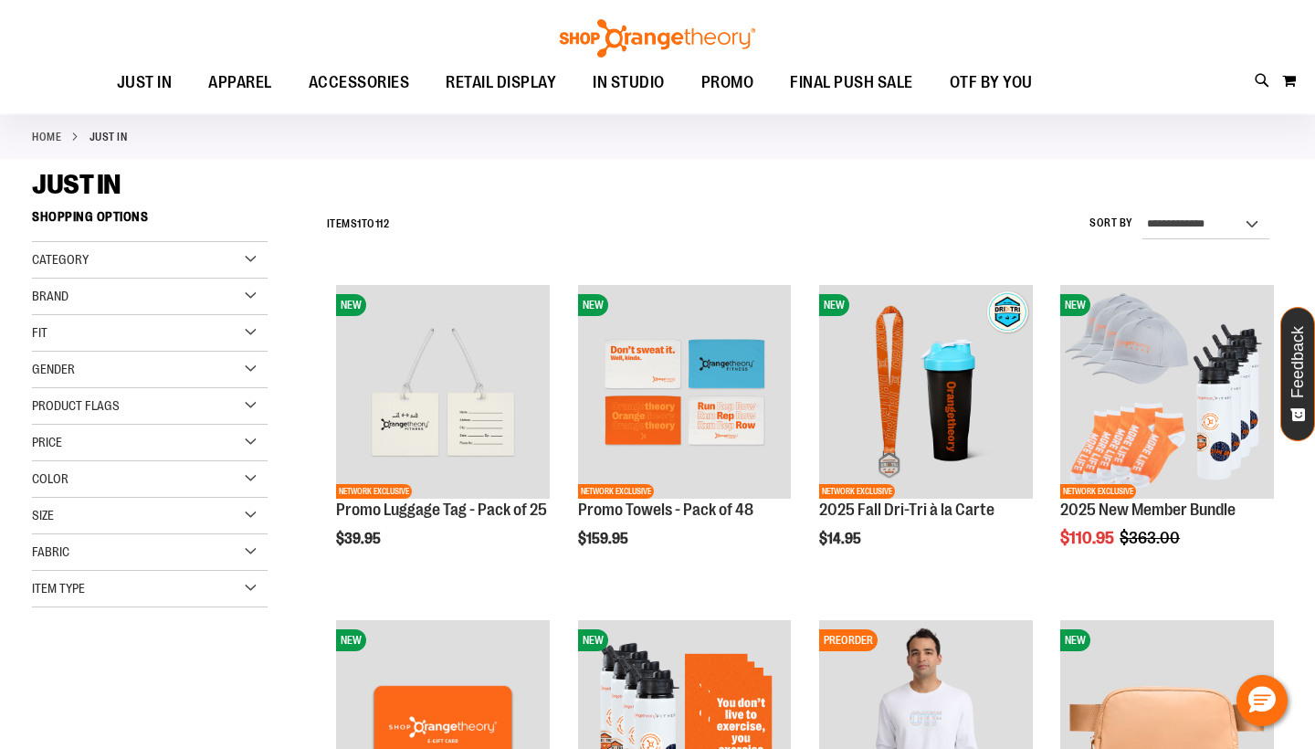
scroll to position [97, 0]
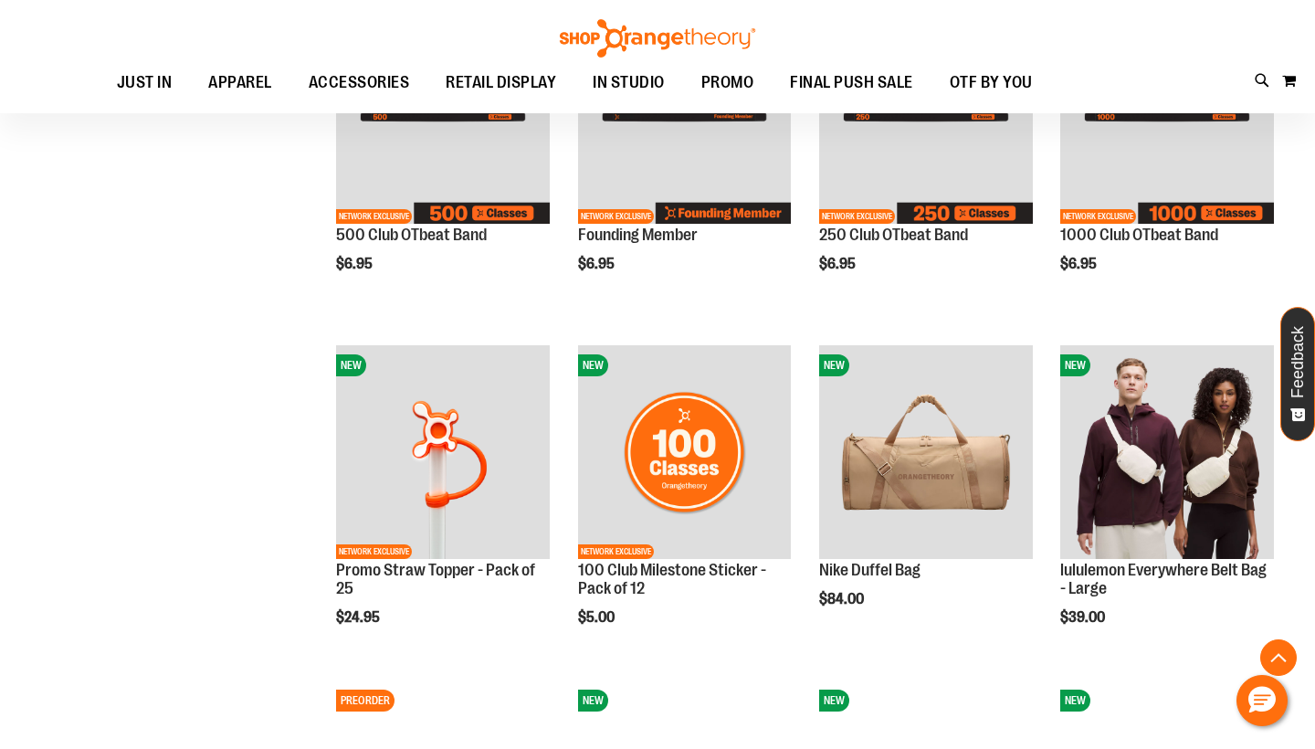
scroll to position [1381, 0]
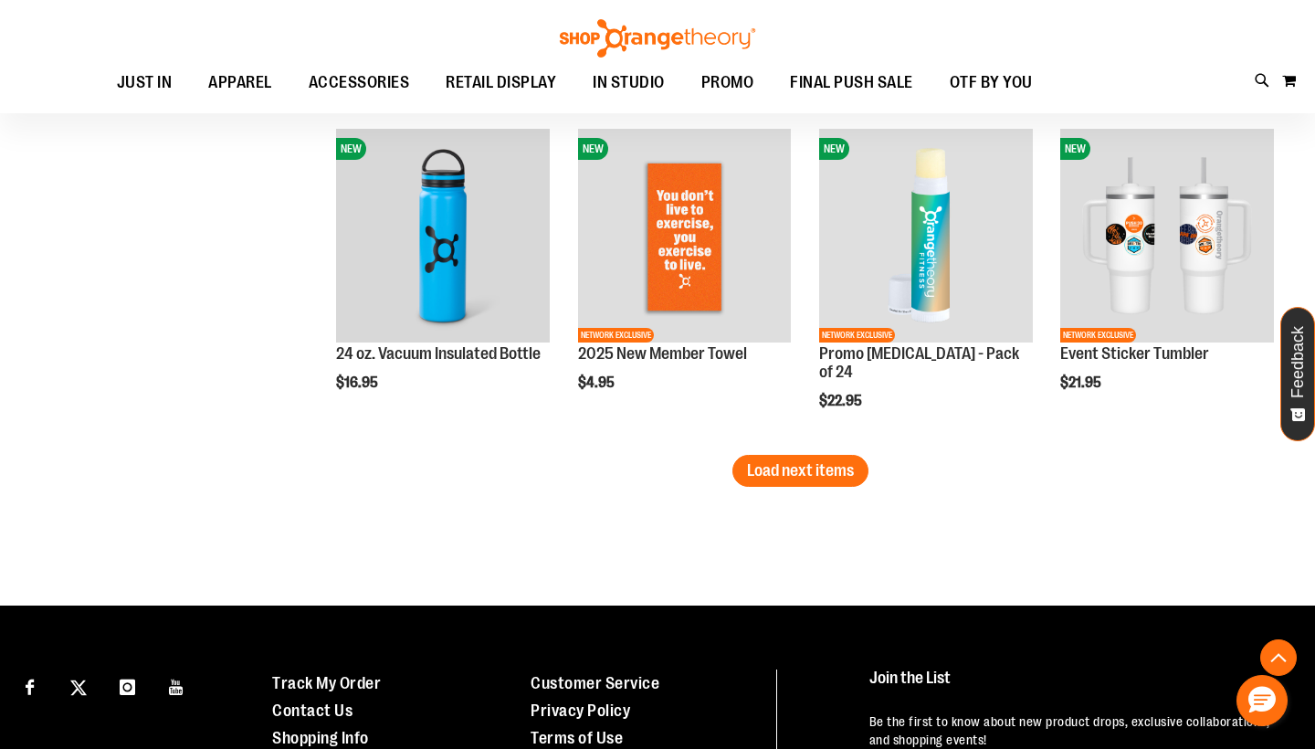
scroll to position [2915, 0]
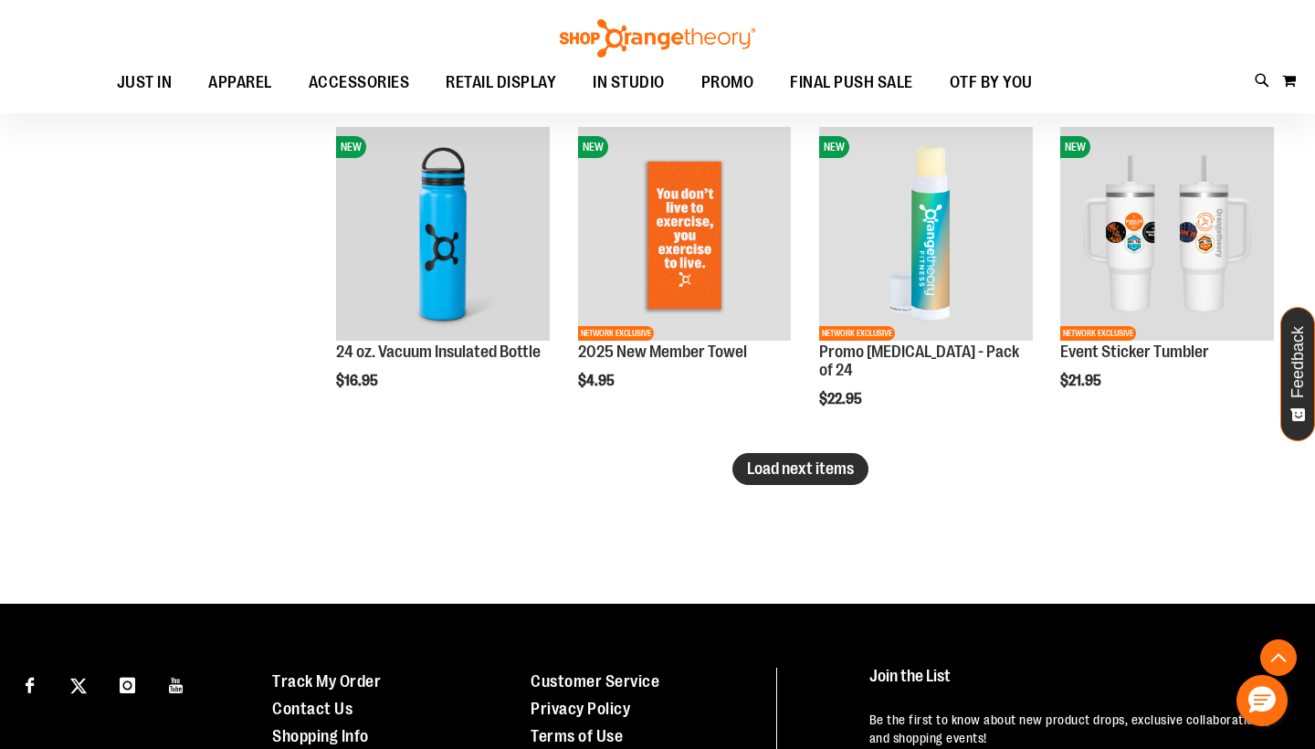
click at [762, 472] on span "Load next items" at bounding box center [800, 468] width 107 height 18
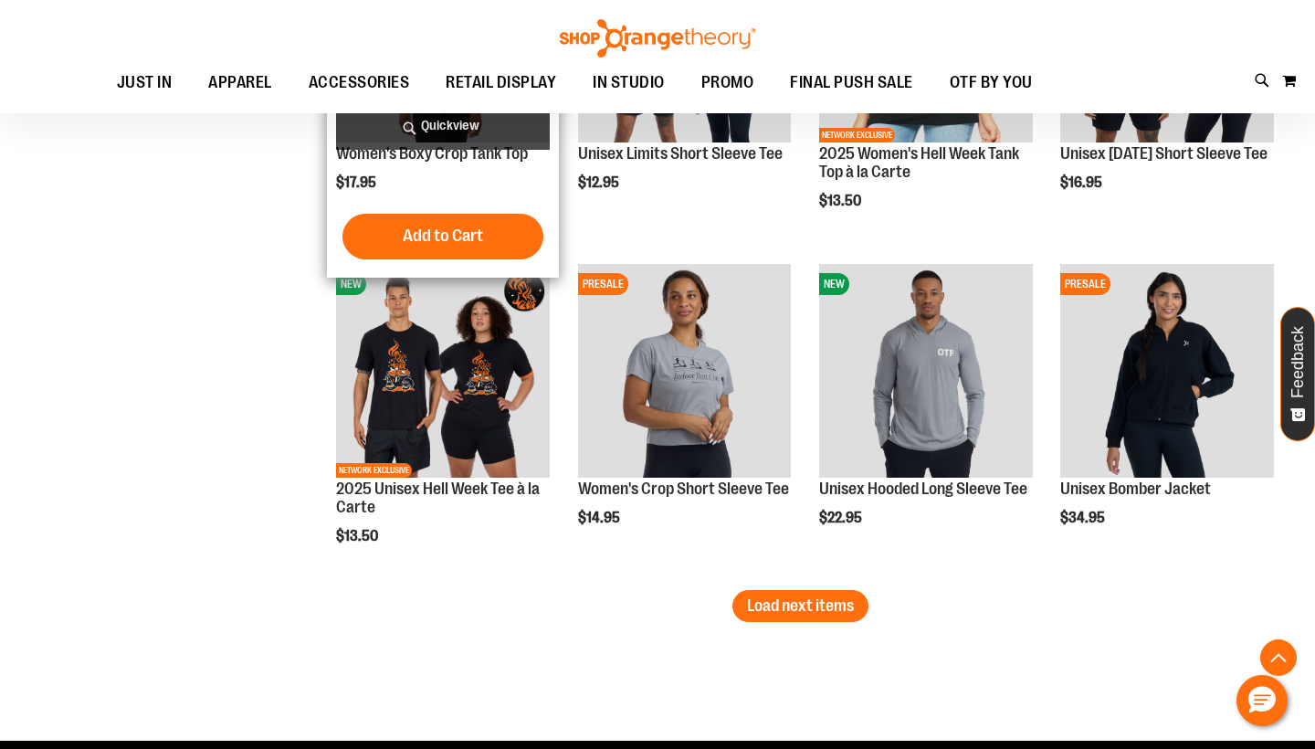
scroll to position [3785, 0]
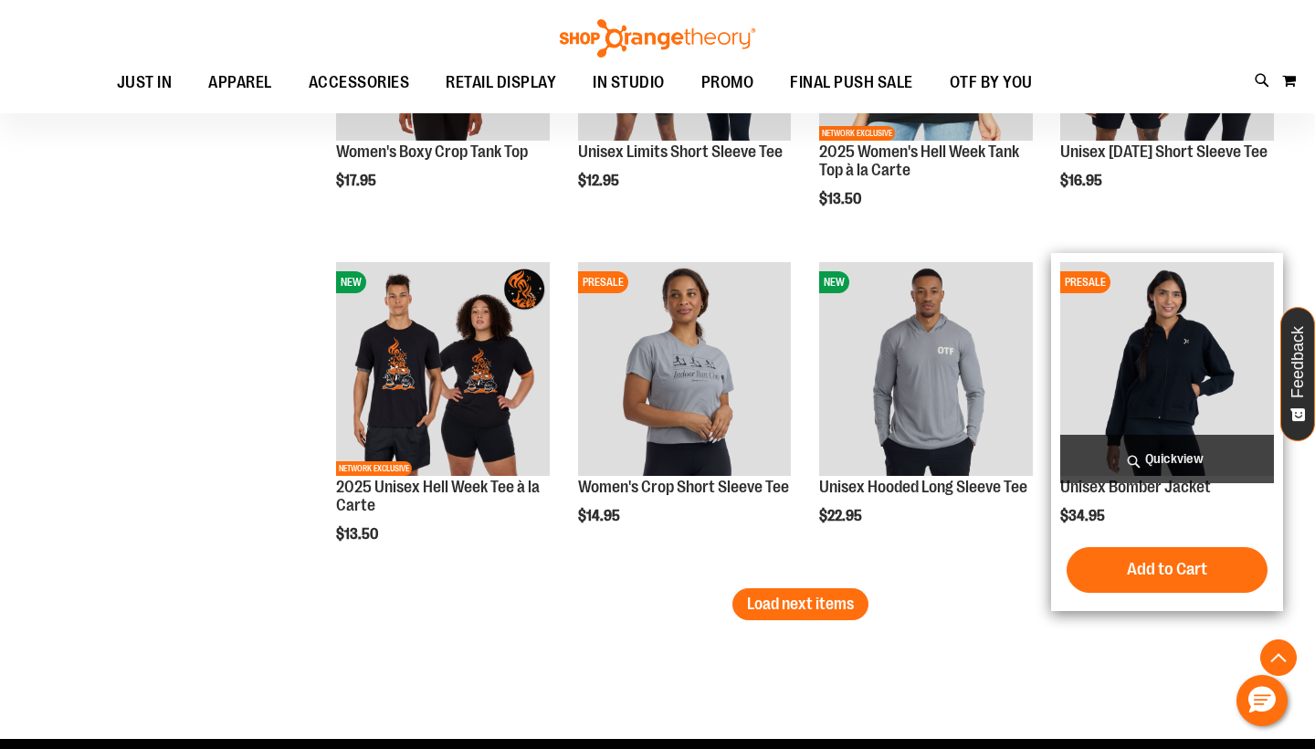
click at [1164, 390] on img "product" at bounding box center [1167, 369] width 214 height 214
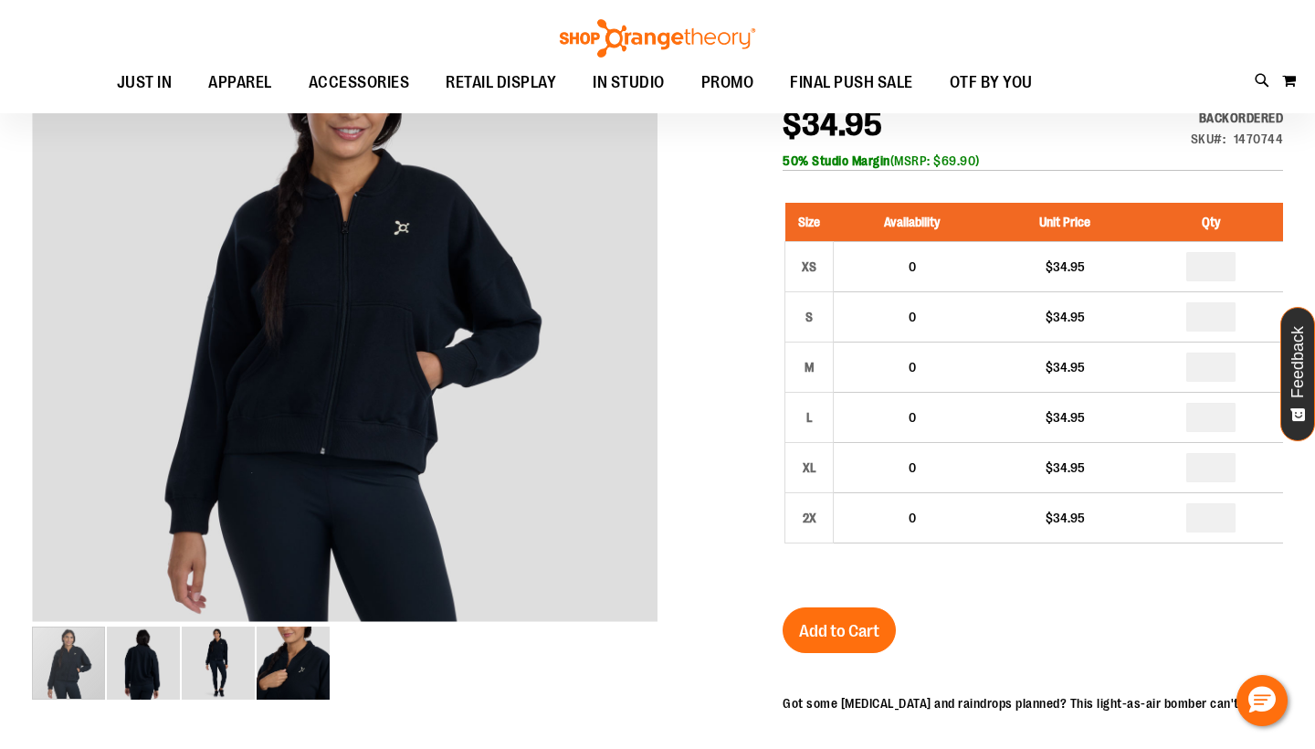
scroll to position [244, 0]
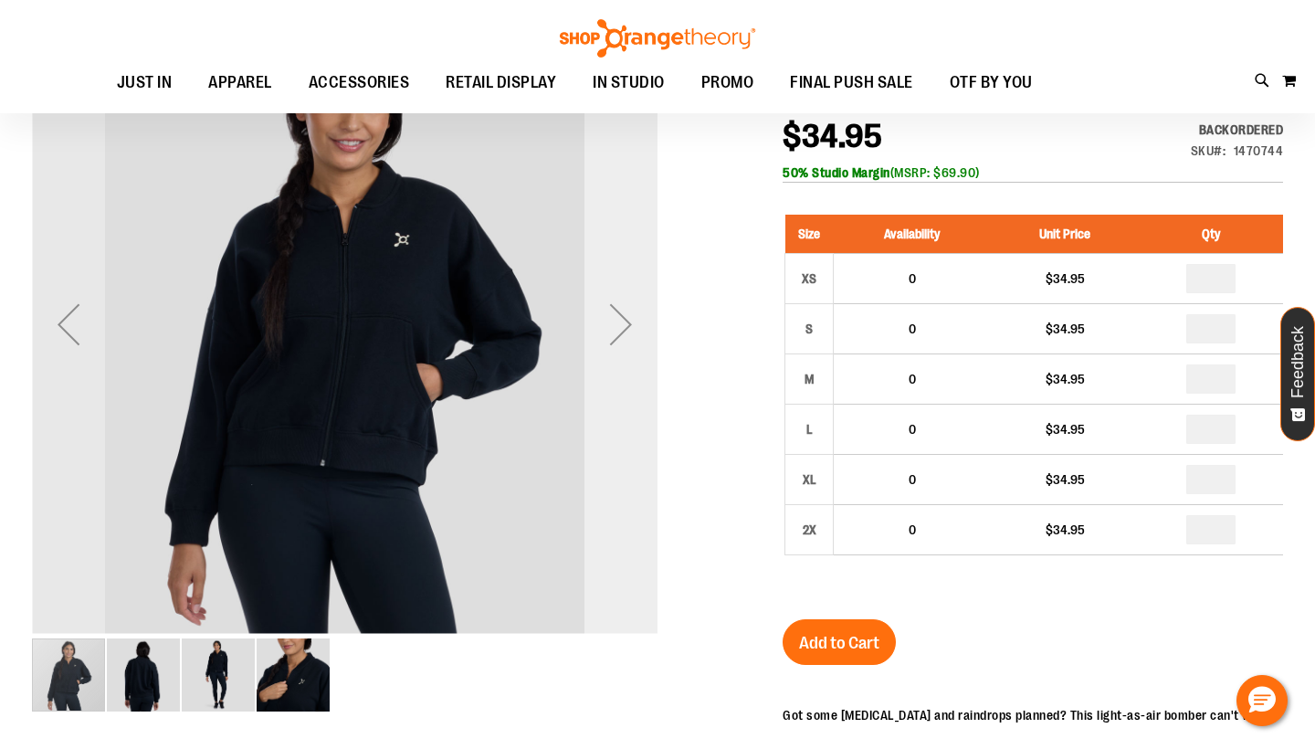
click at [624, 333] on div "Next" at bounding box center [620, 324] width 73 height 73
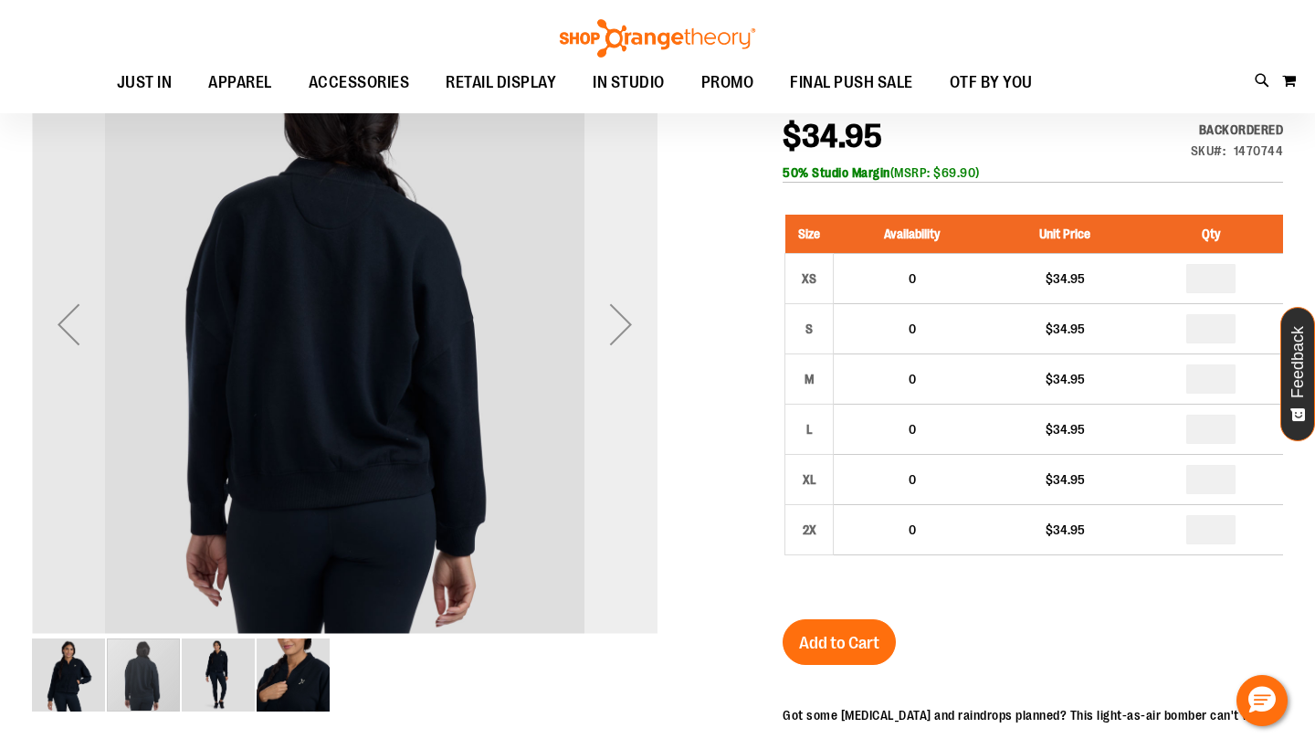
click at [624, 333] on div "Next" at bounding box center [620, 324] width 73 height 73
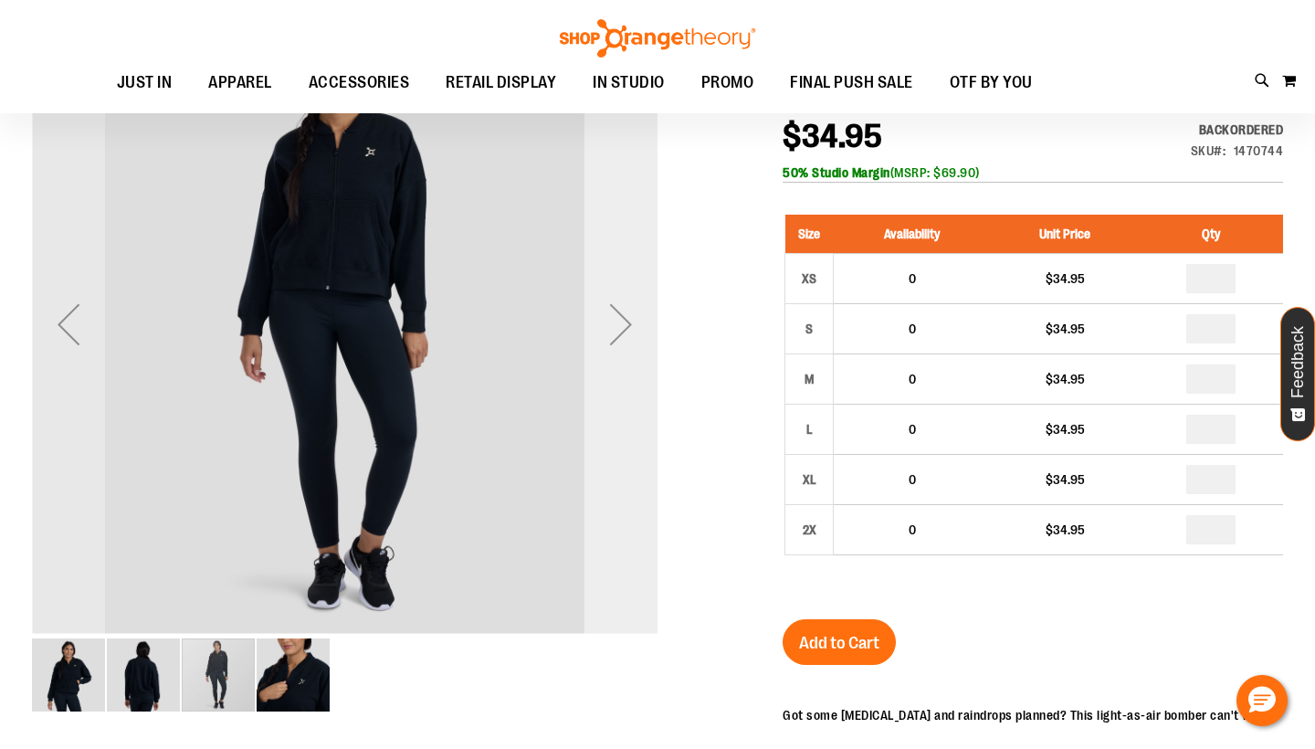
click at [624, 333] on div "Next" at bounding box center [620, 324] width 73 height 73
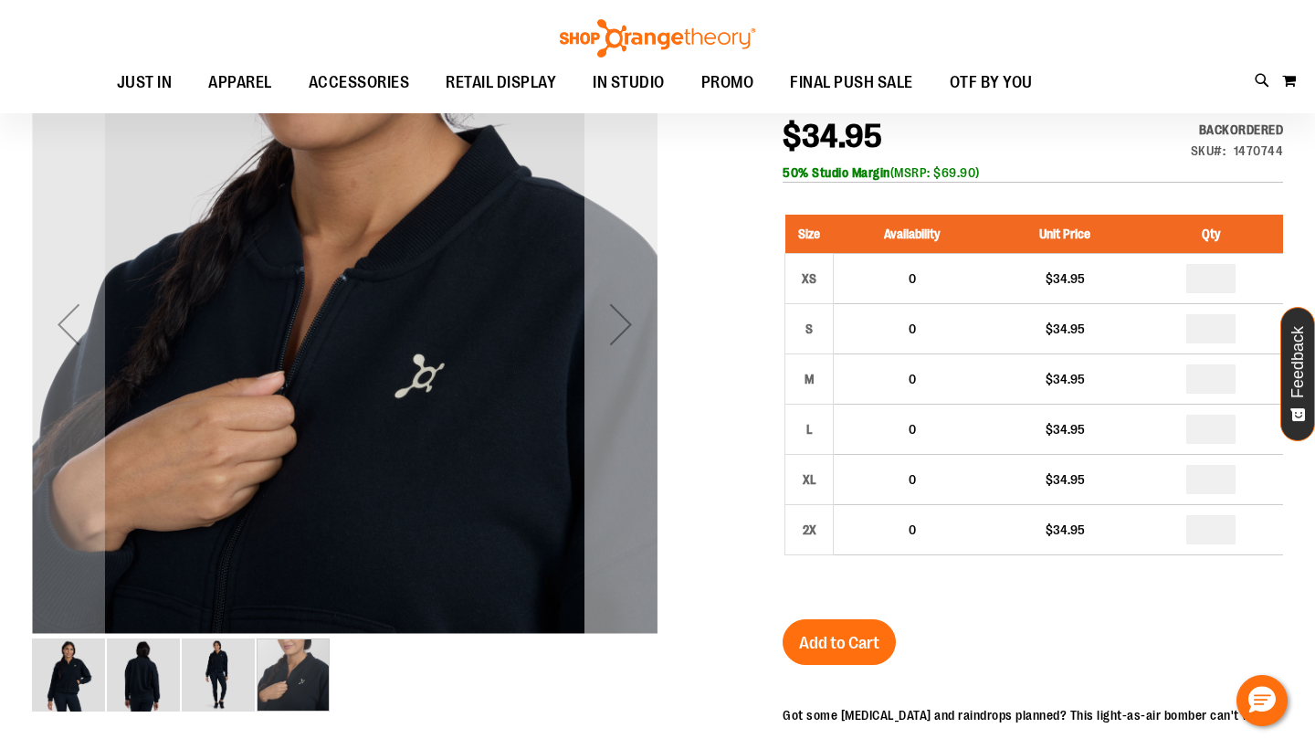
click at [624, 333] on div "Next" at bounding box center [620, 324] width 73 height 73
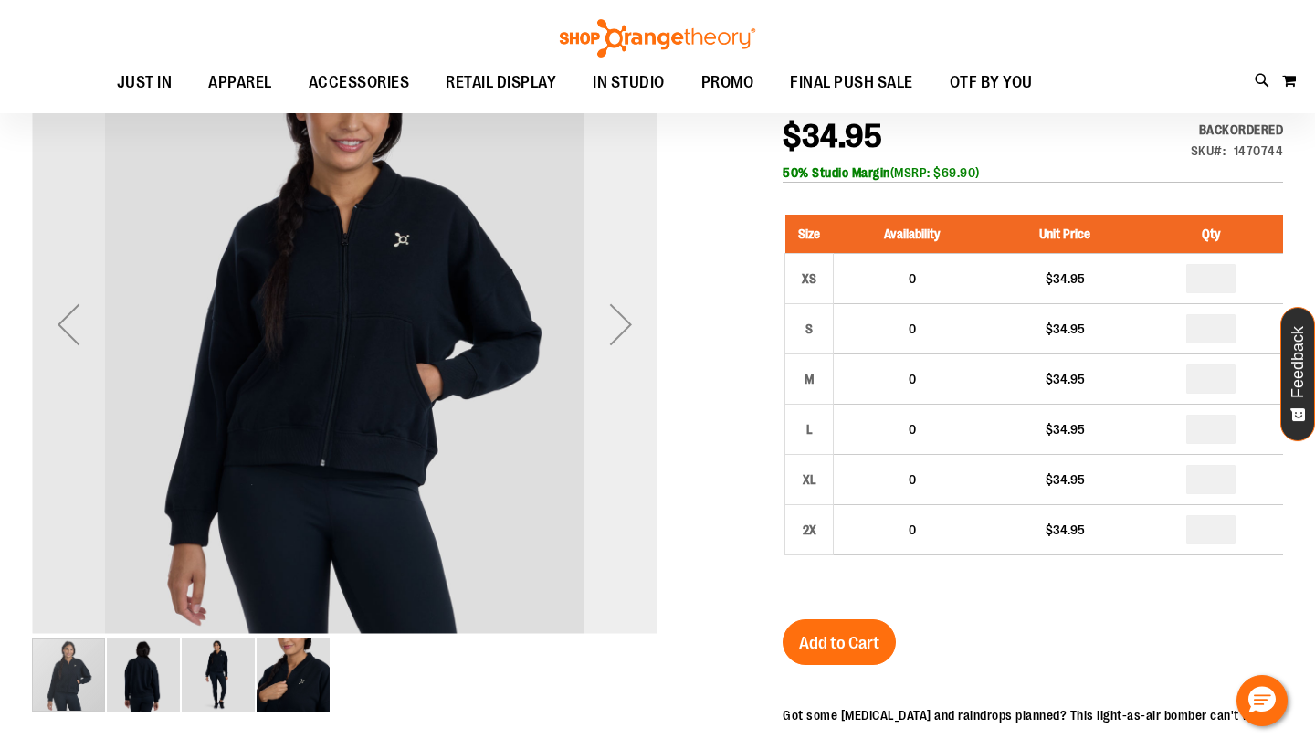
click at [624, 333] on div "Next" at bounding box center [620, 324] width 73 height 73
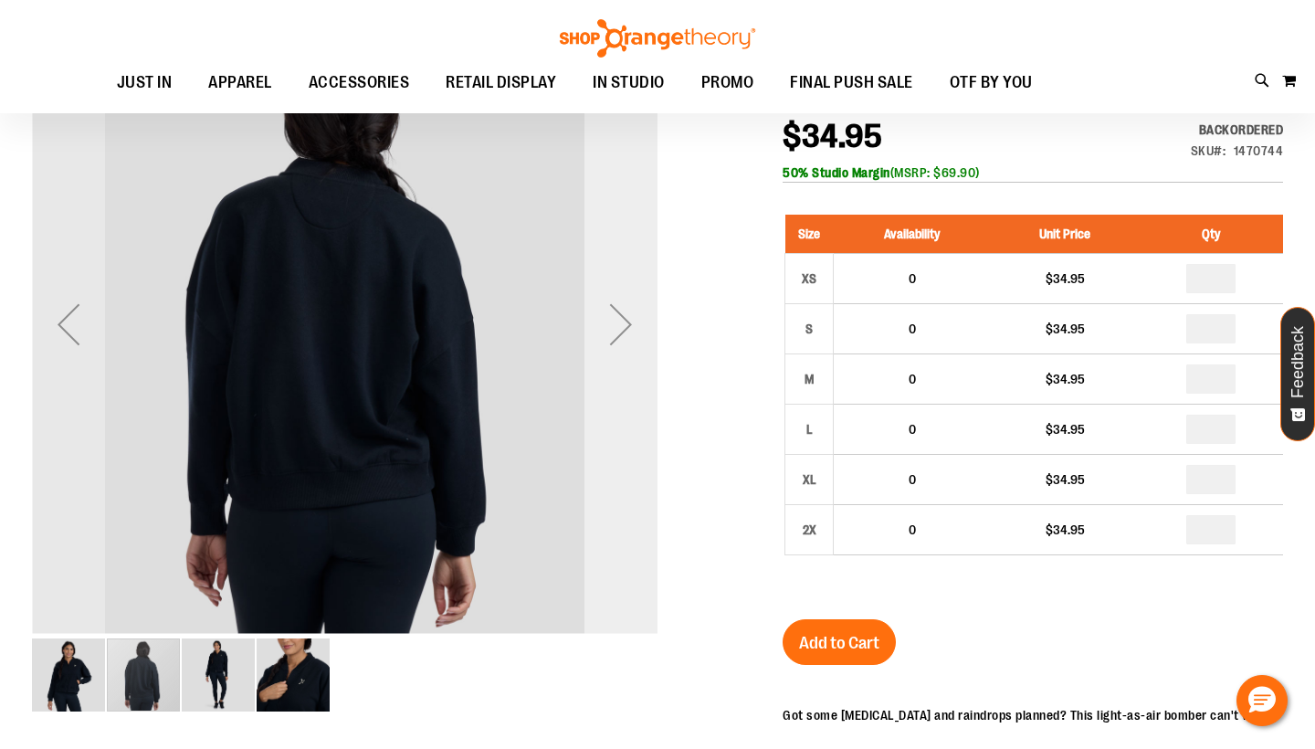
click at [624, 333] on div "Next" at bounding box center [620, 324] width 73 height 73
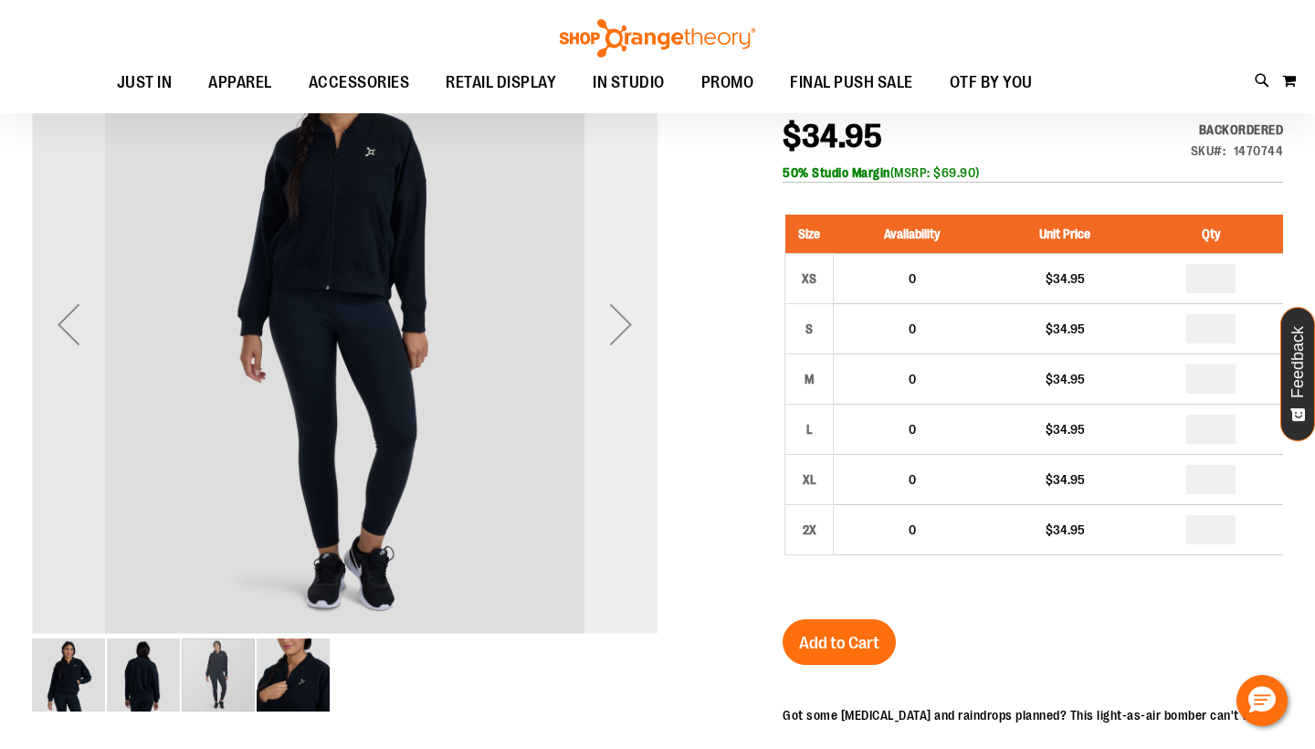
click at [624, 333] on div "Next" at bounding box center [620, 324] width 73 height 73
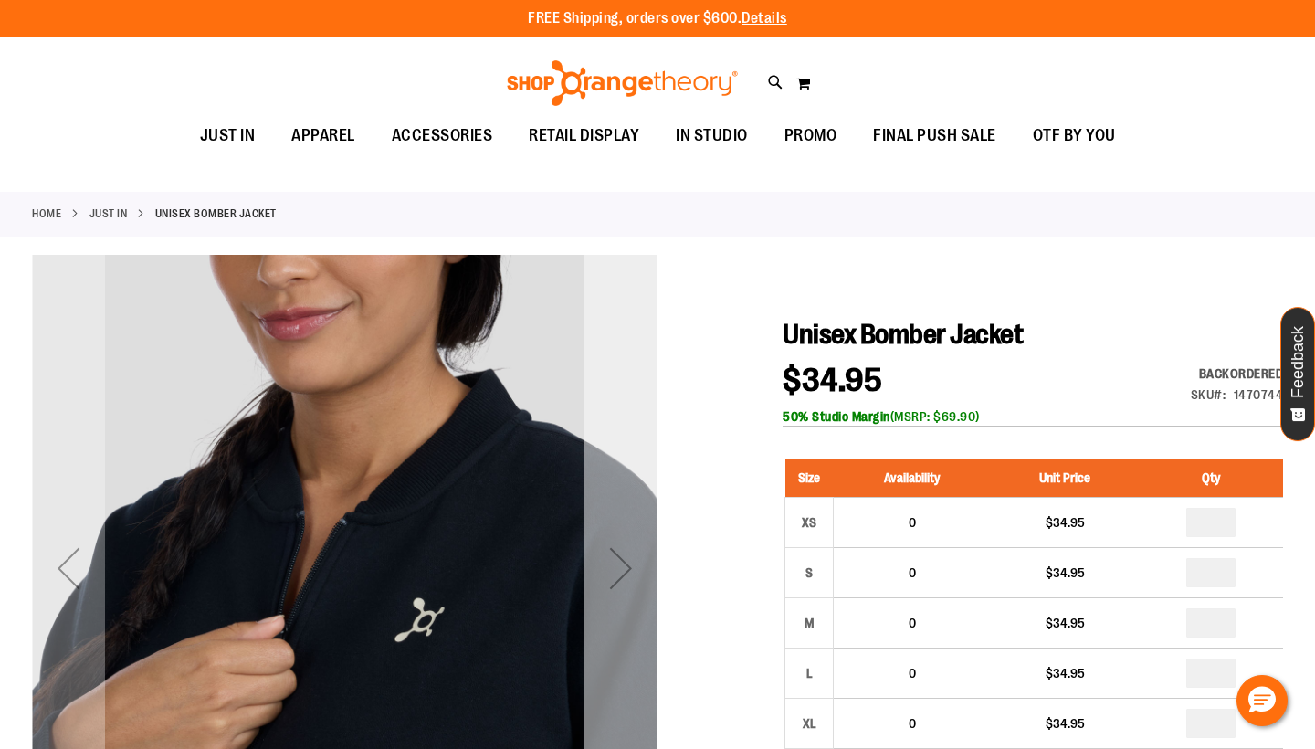
scroll to position [0, 0]
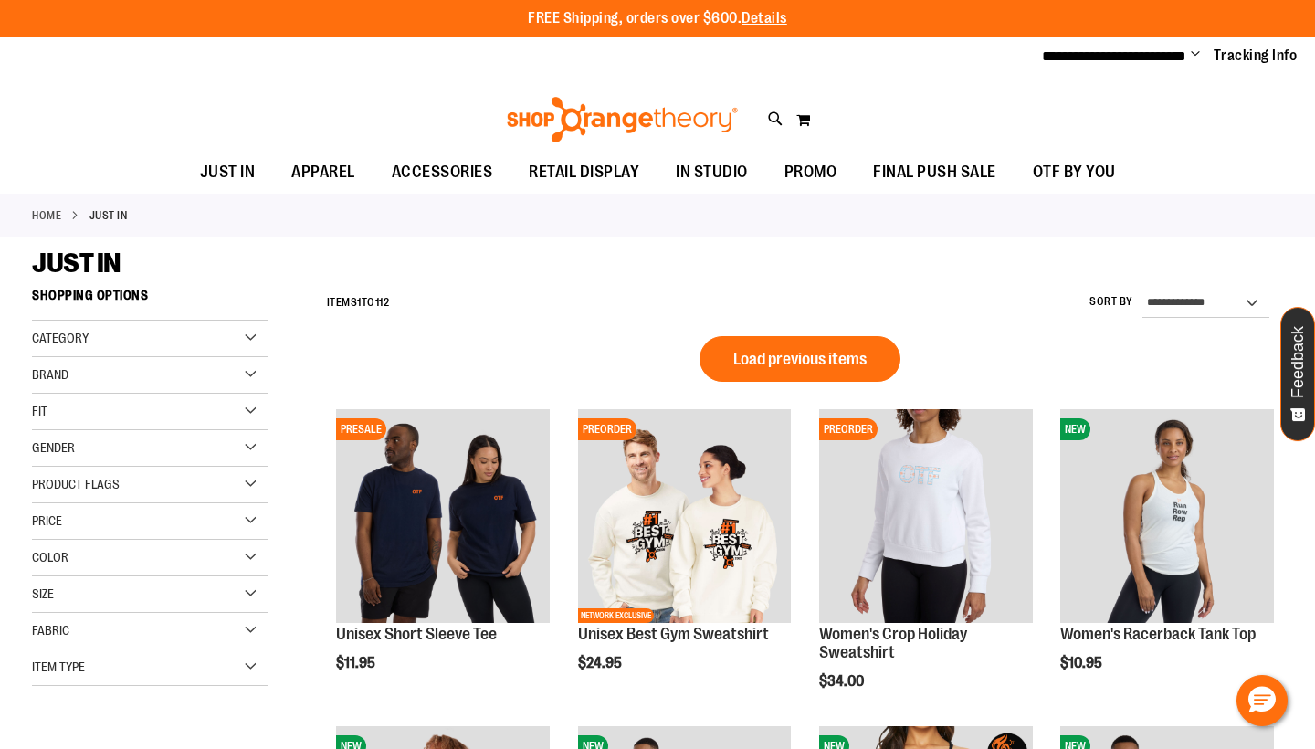
scroll to position [1077, 0]
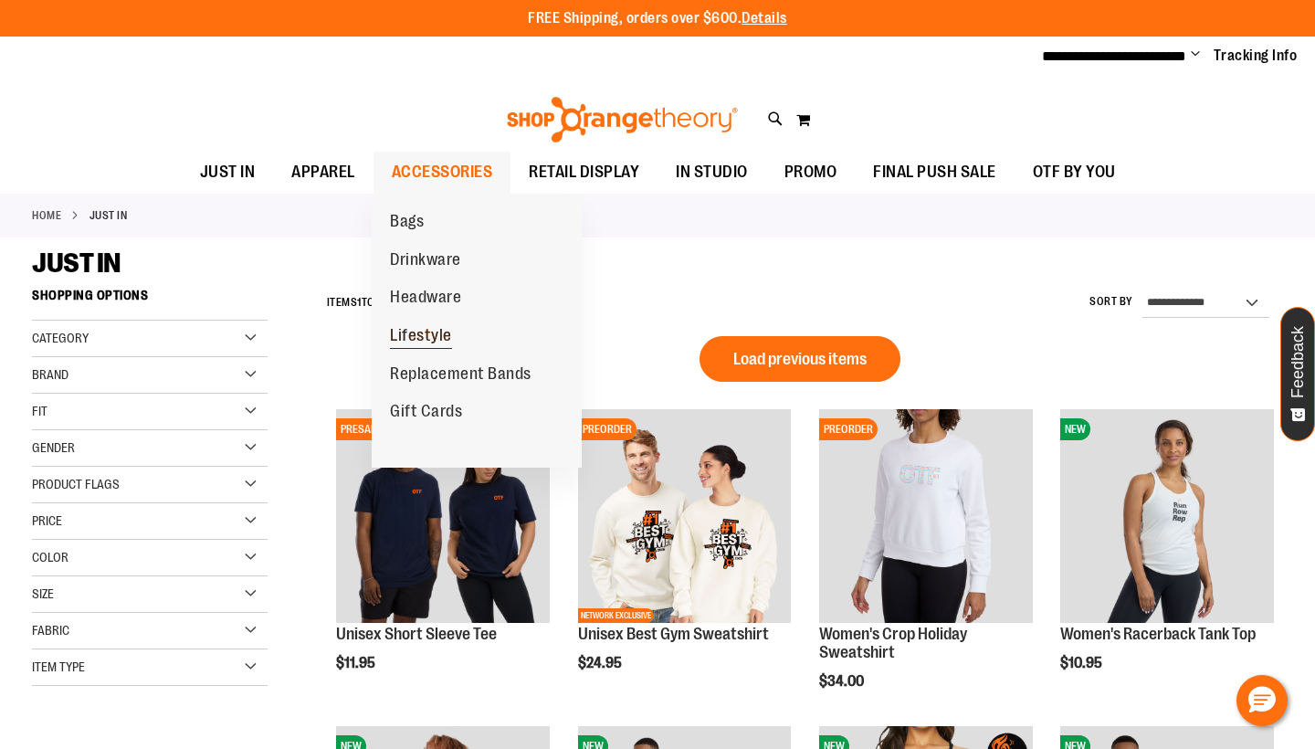
click at [413, 330] on span "Lifestyle" at bounding box center [421, 337] width 62 height 23
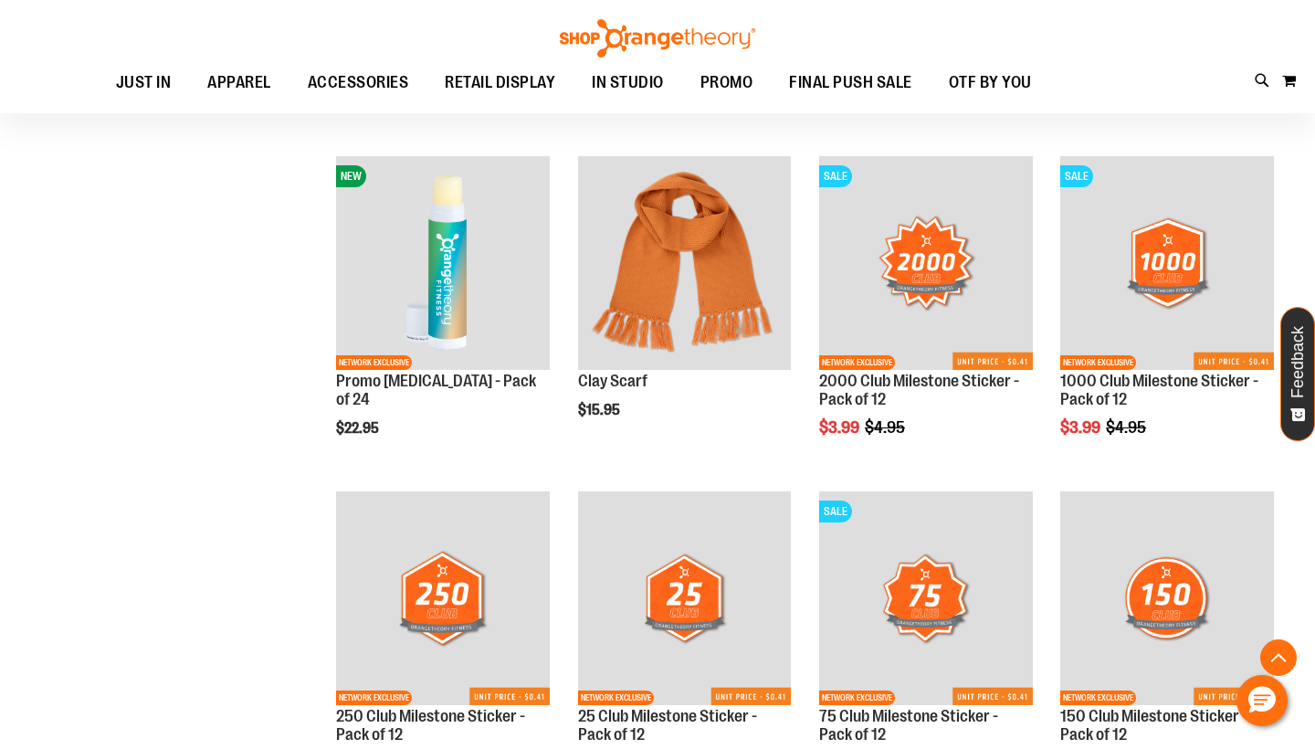
scroll to position [1020, 0]
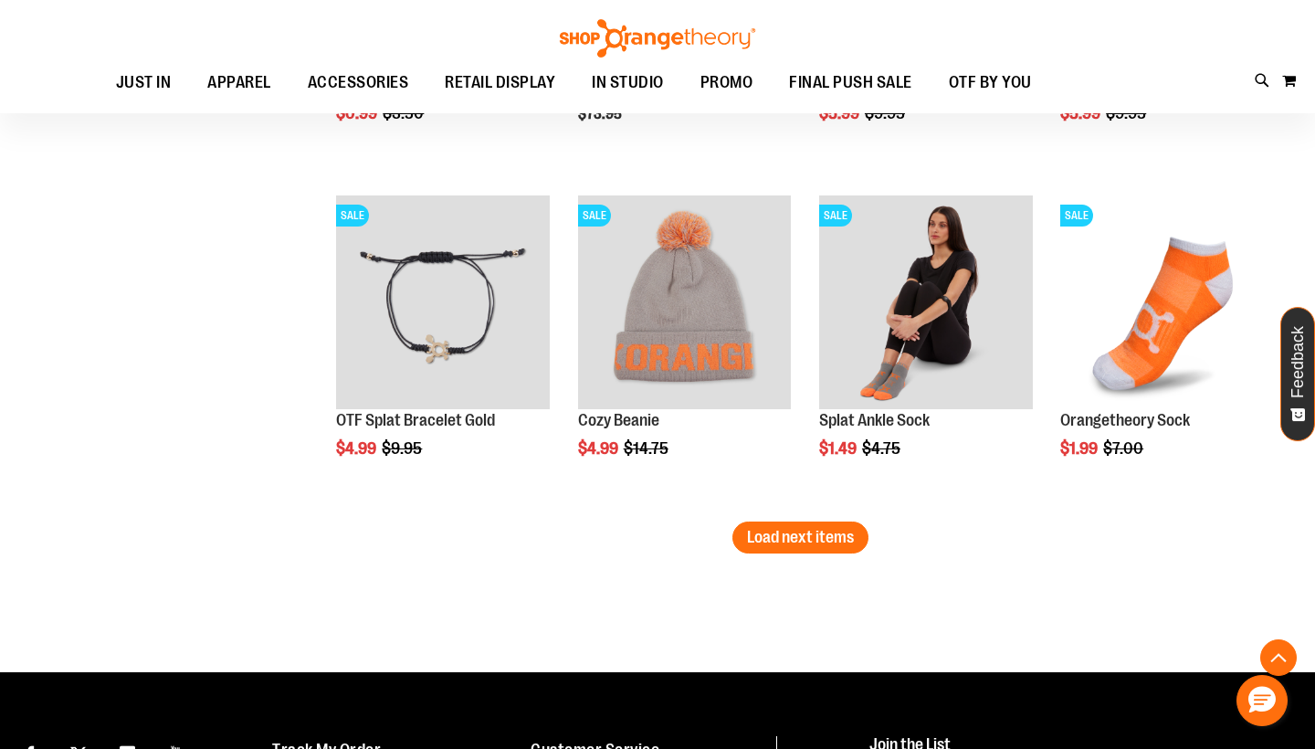
scroll to position [2658, 0]
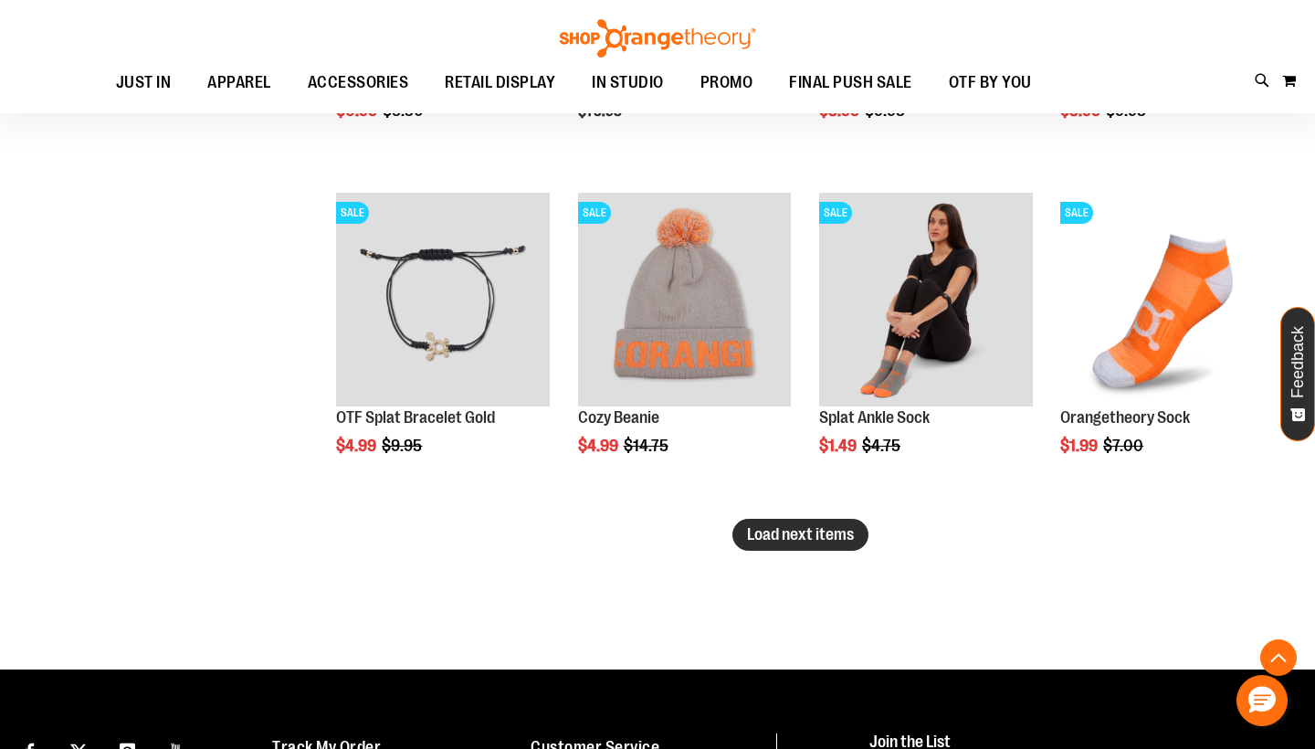
click at [771, 541] on span "Load next items" at bounding box center [800, 534] width 107 height 18
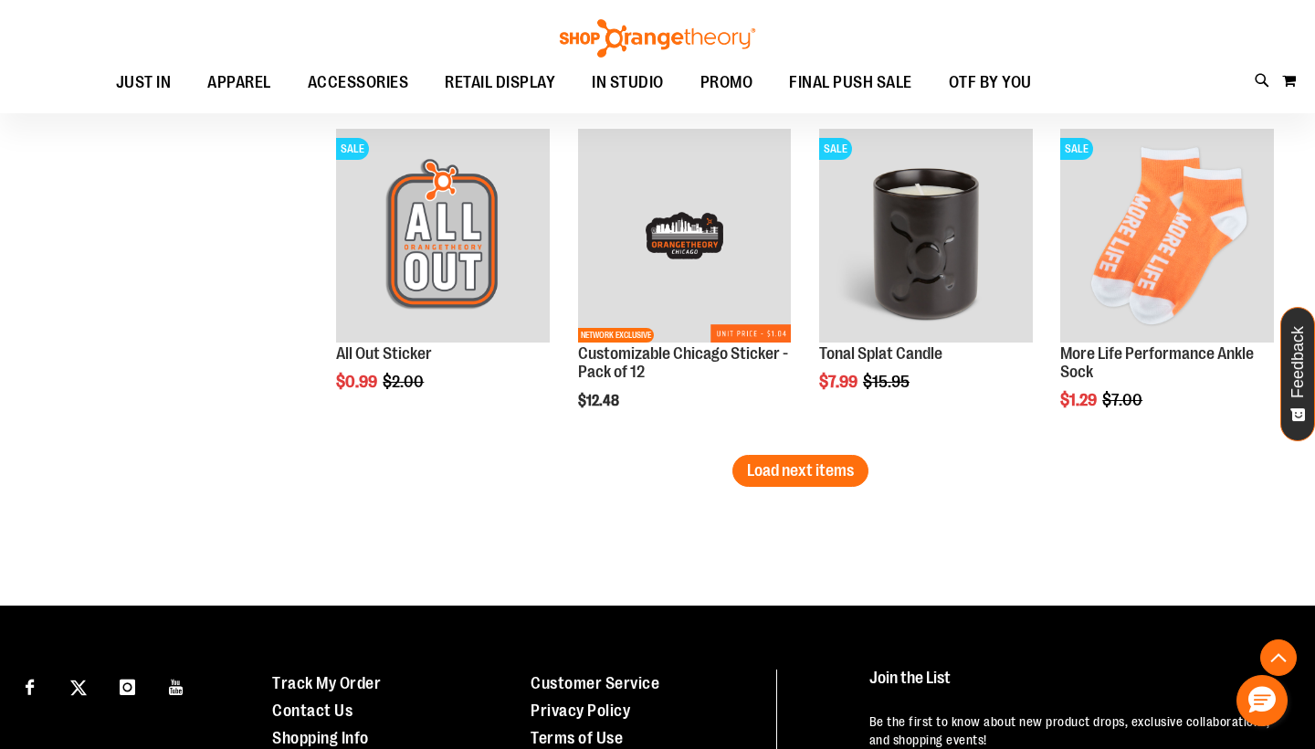
scroll to position [3742, 0]
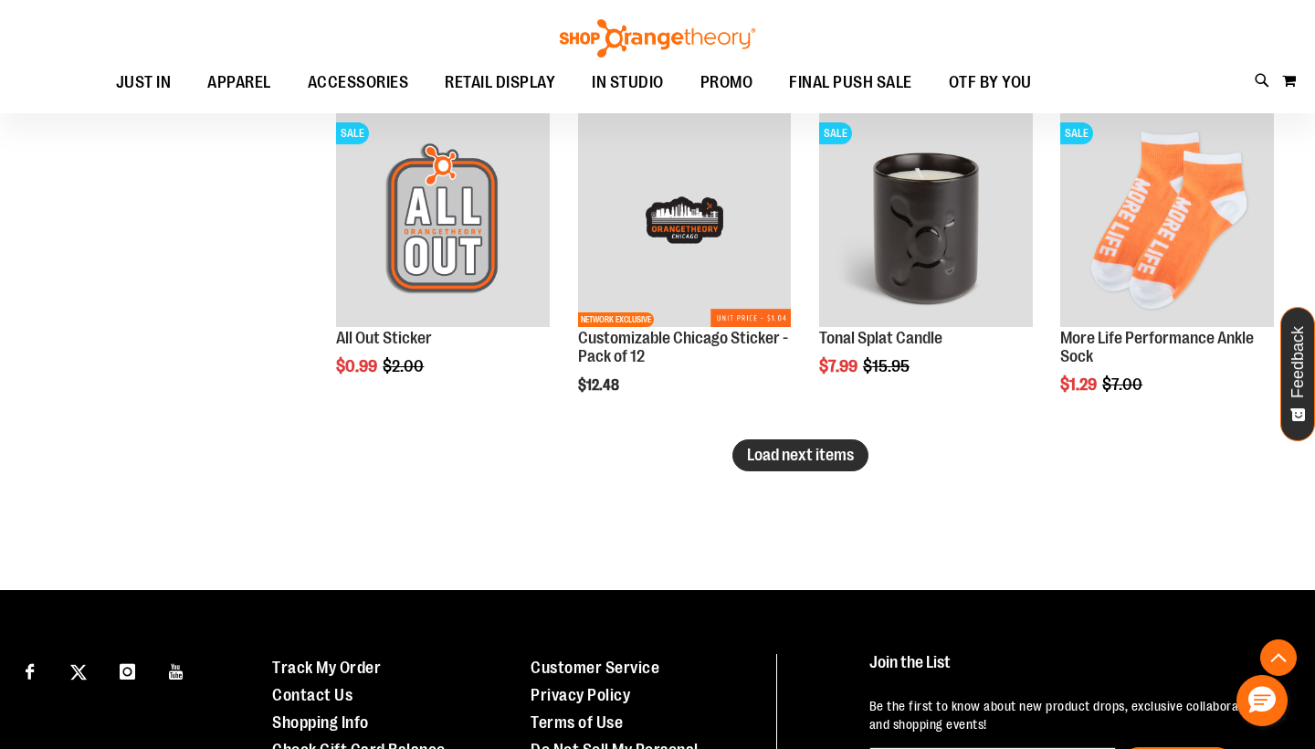
click at [777, 459] on span "Load next items" at bounding box center [800, 455] width 107 height 18
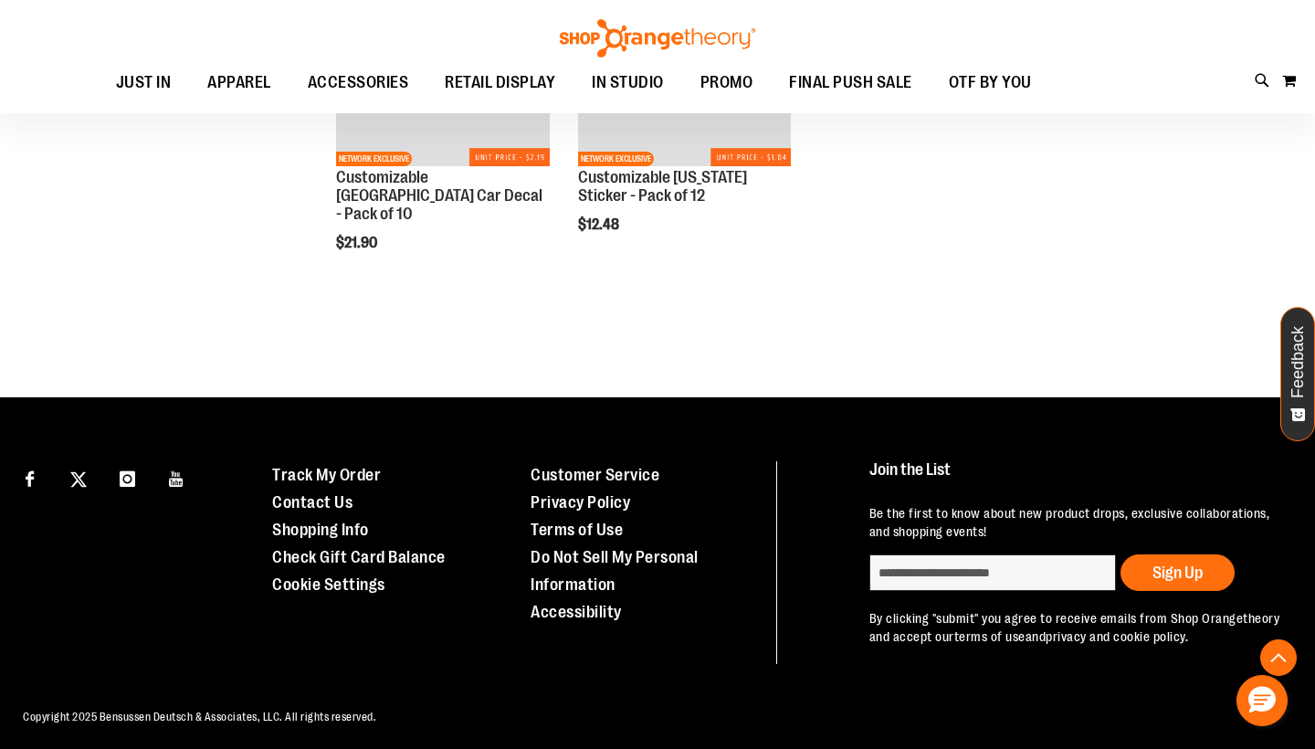
scroll to position [4575, 0]
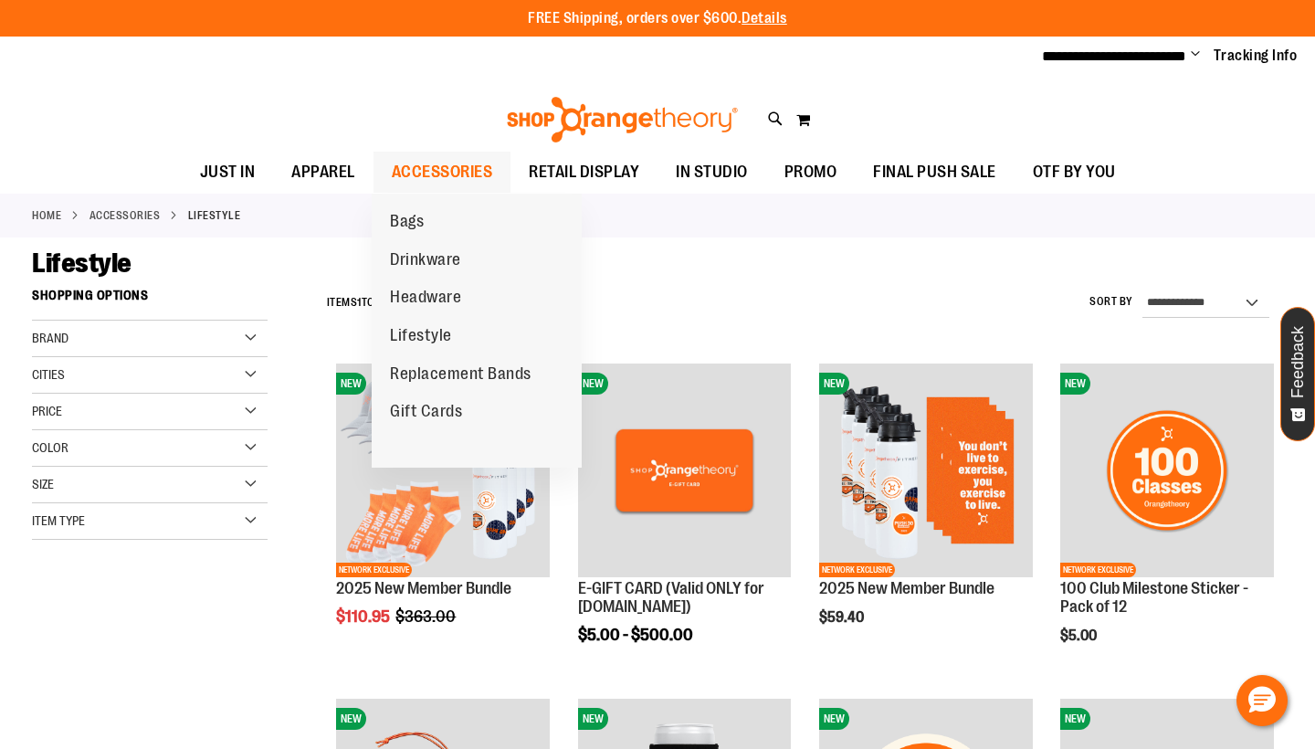
click at [412, 167] on span "ACCESSORIES" at bounding box center [442, 172] width 101 height 41
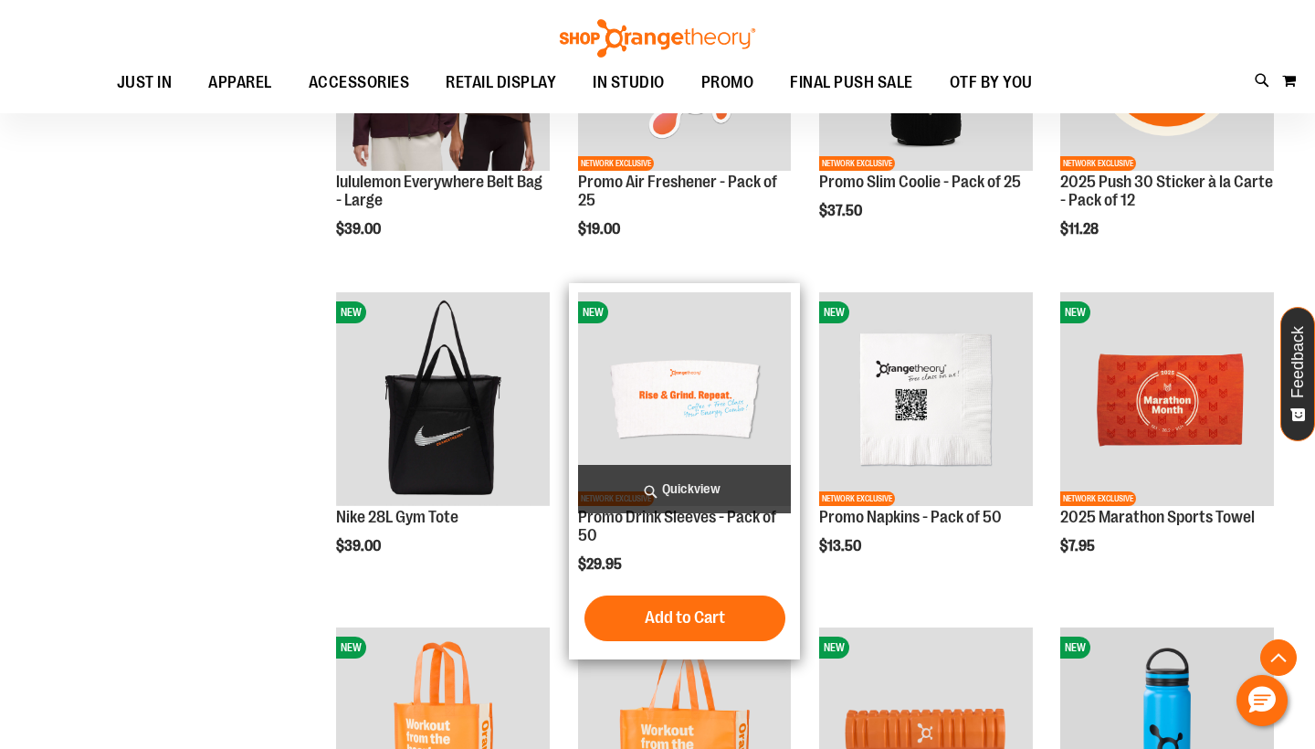
scroll to position [1221, 0]
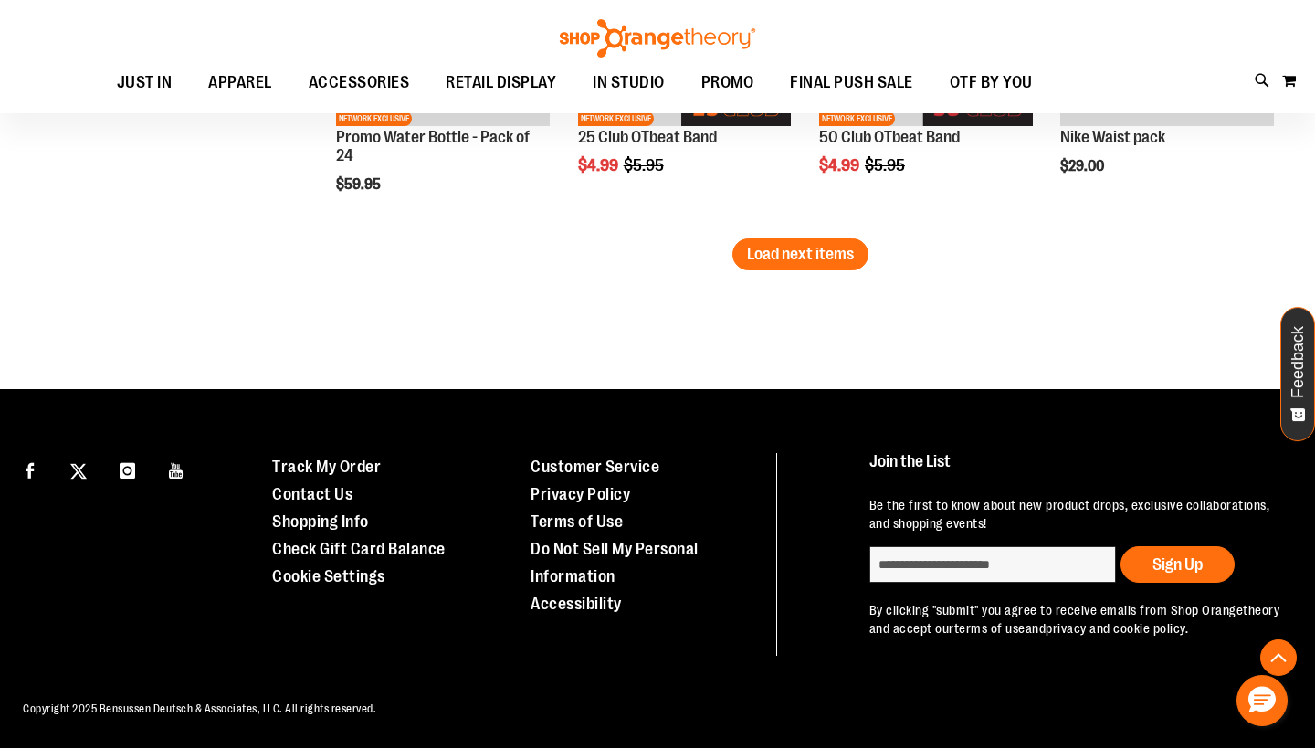
scroll to position [2937, 0]
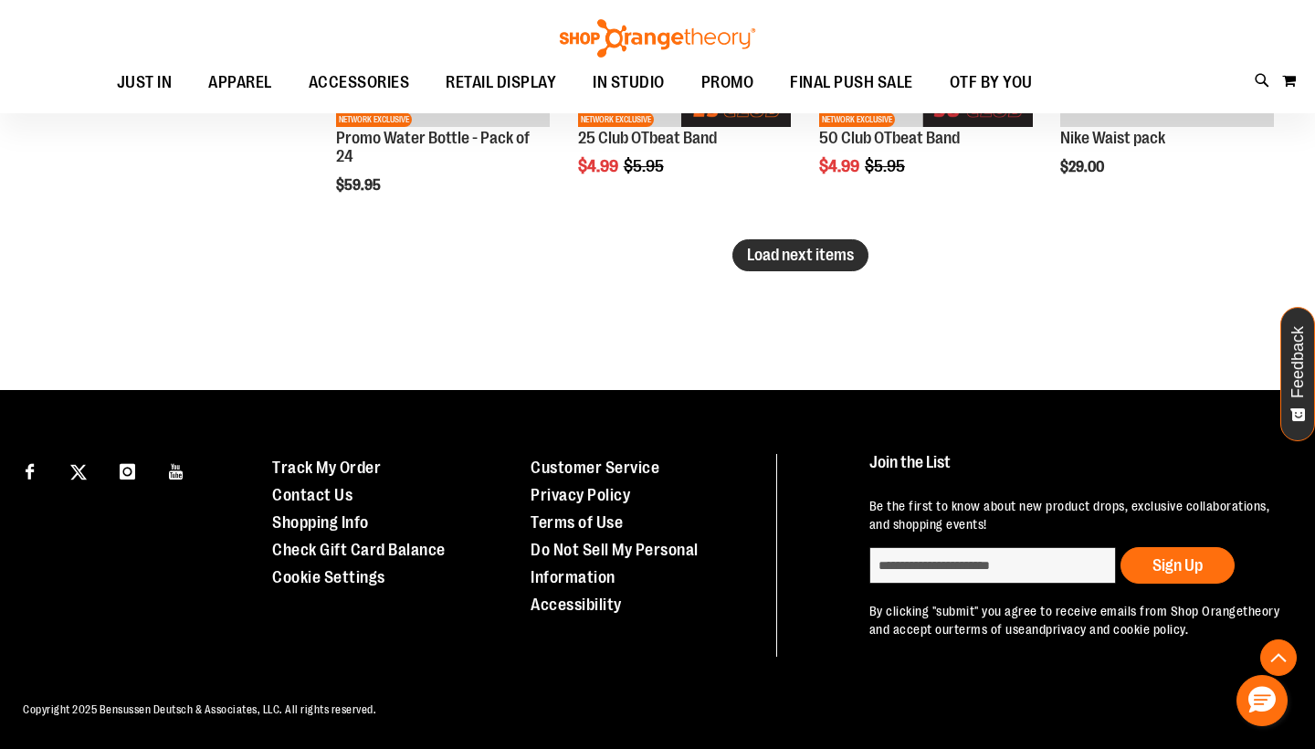
click at [772, 251] on span "Load next items" at bounding box center [800, 255] width 107 height 18
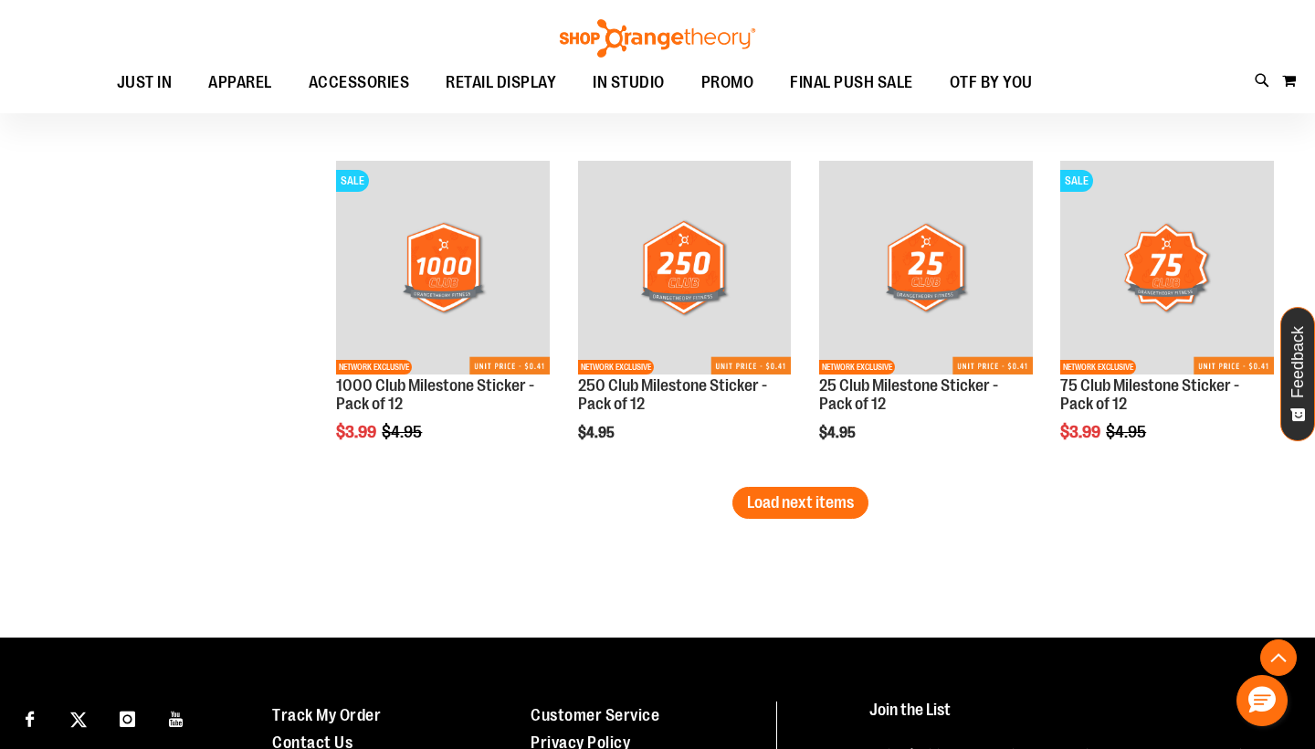
scroll to position [3696, 0]
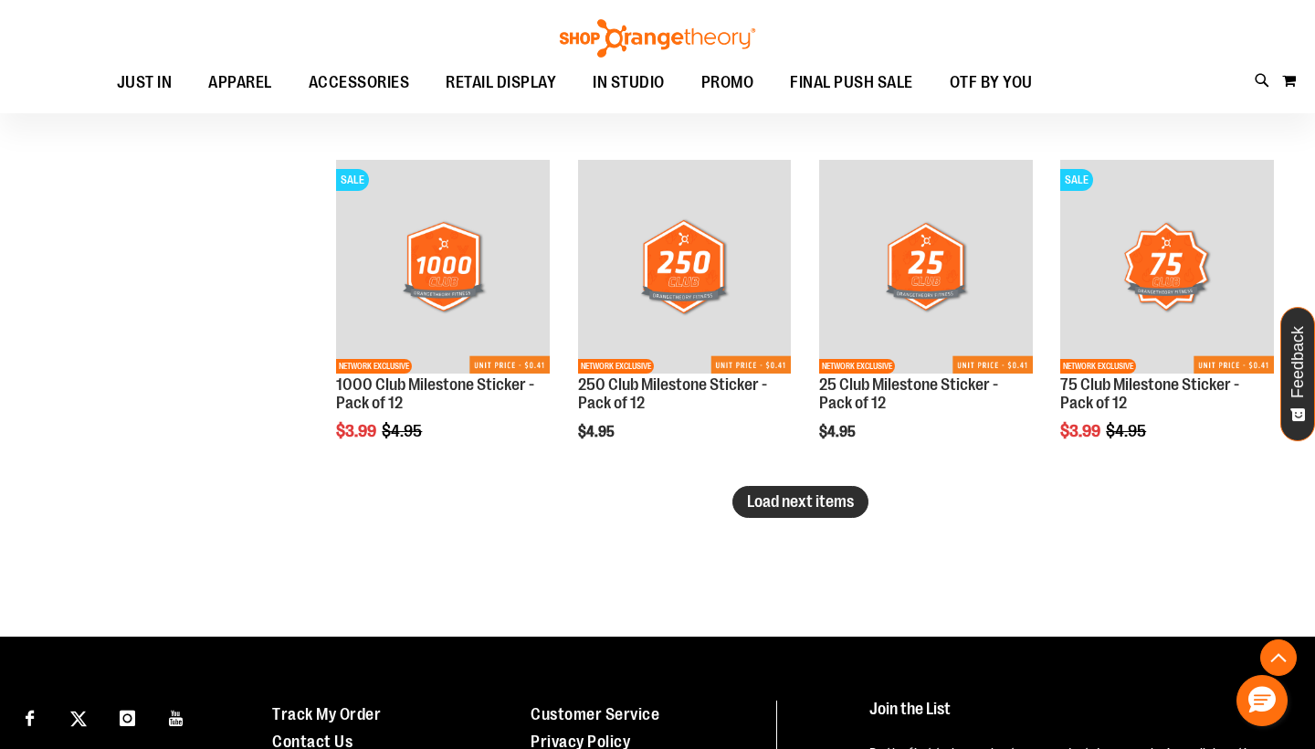
click at [831, 504] on span "Load next items" at bounding box center [800, 501] width 107 height 18
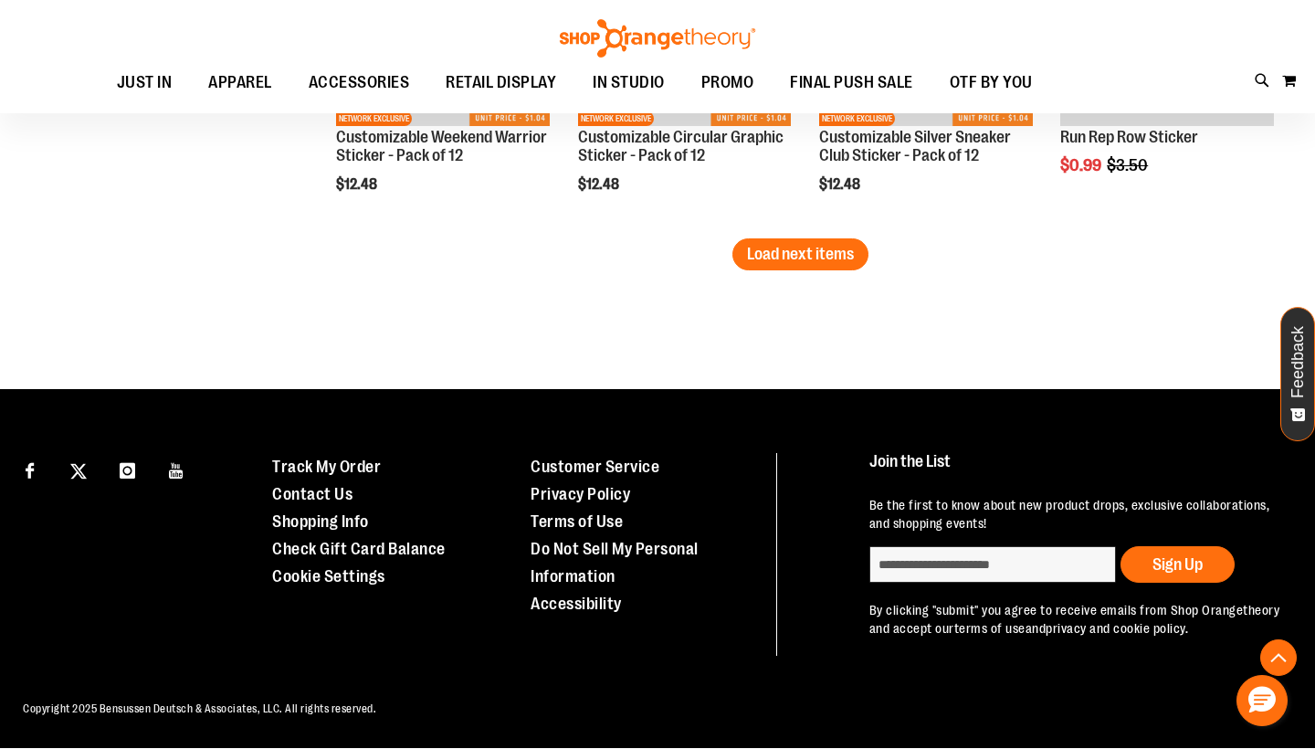
scroll to position [4947, 0]
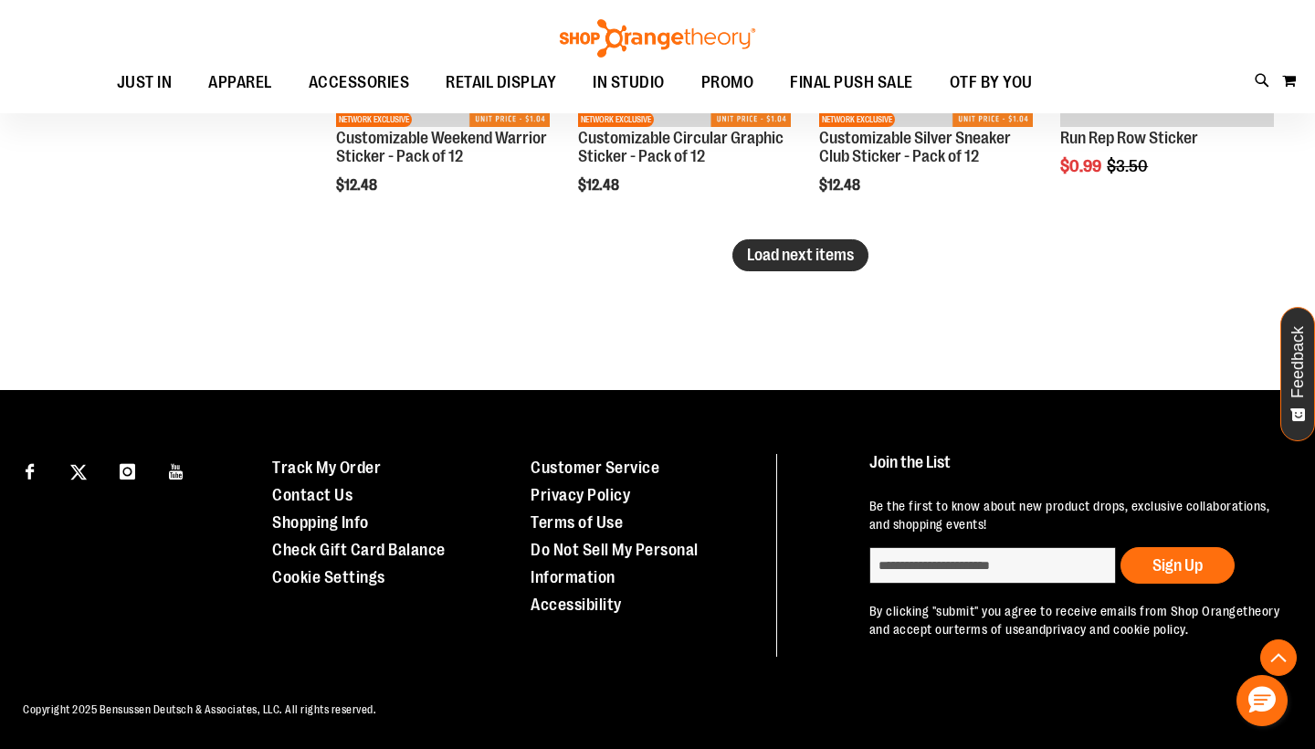
click at [807, 247] on span "Load next items" at bounding box center [800, 255] width 107 height 18
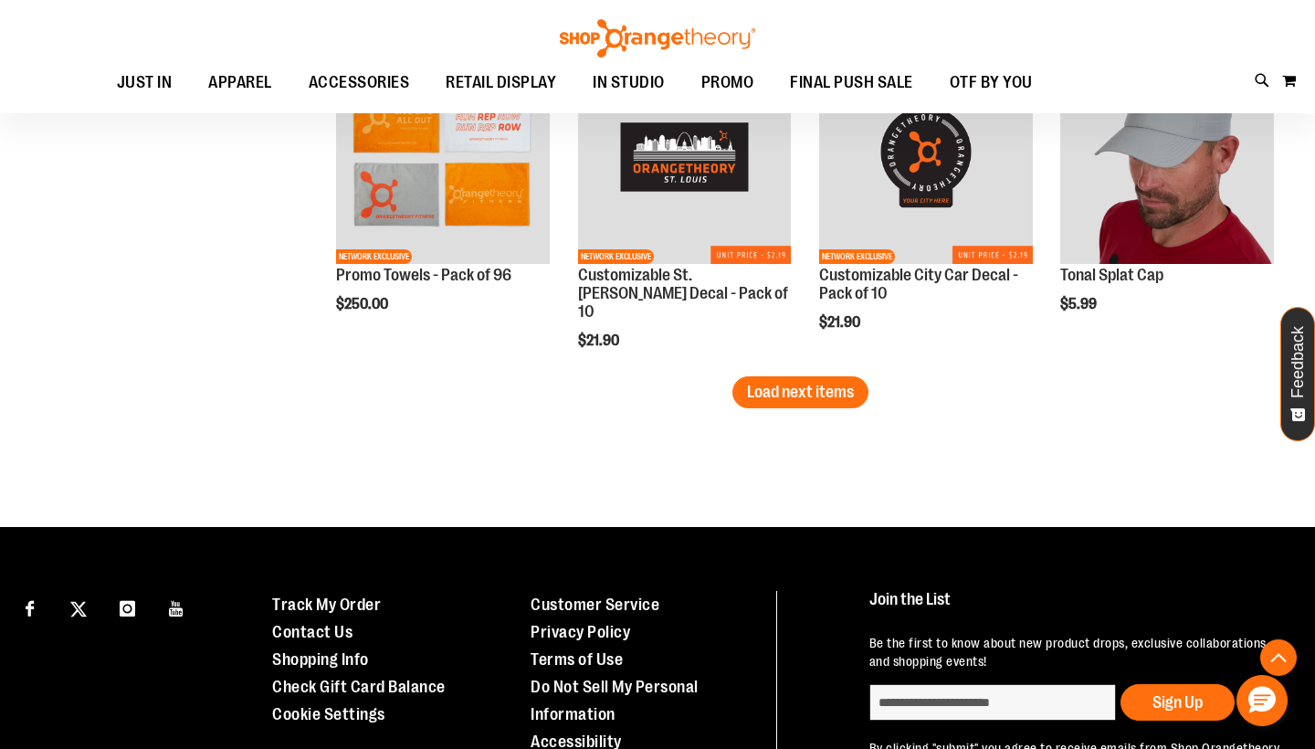
scroll to position [5827, 0]
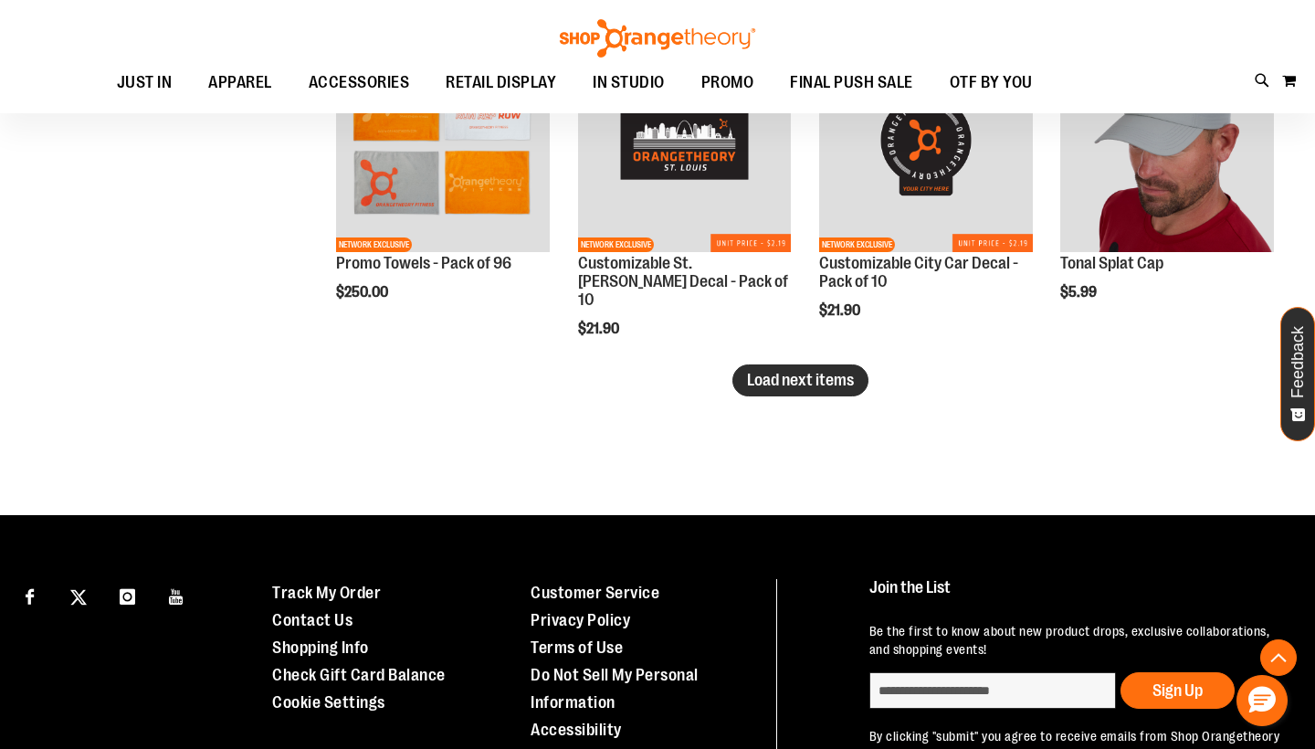
click at [848, 384] on span "Load next items" at bounding box center [800, 380] width 107 height 18
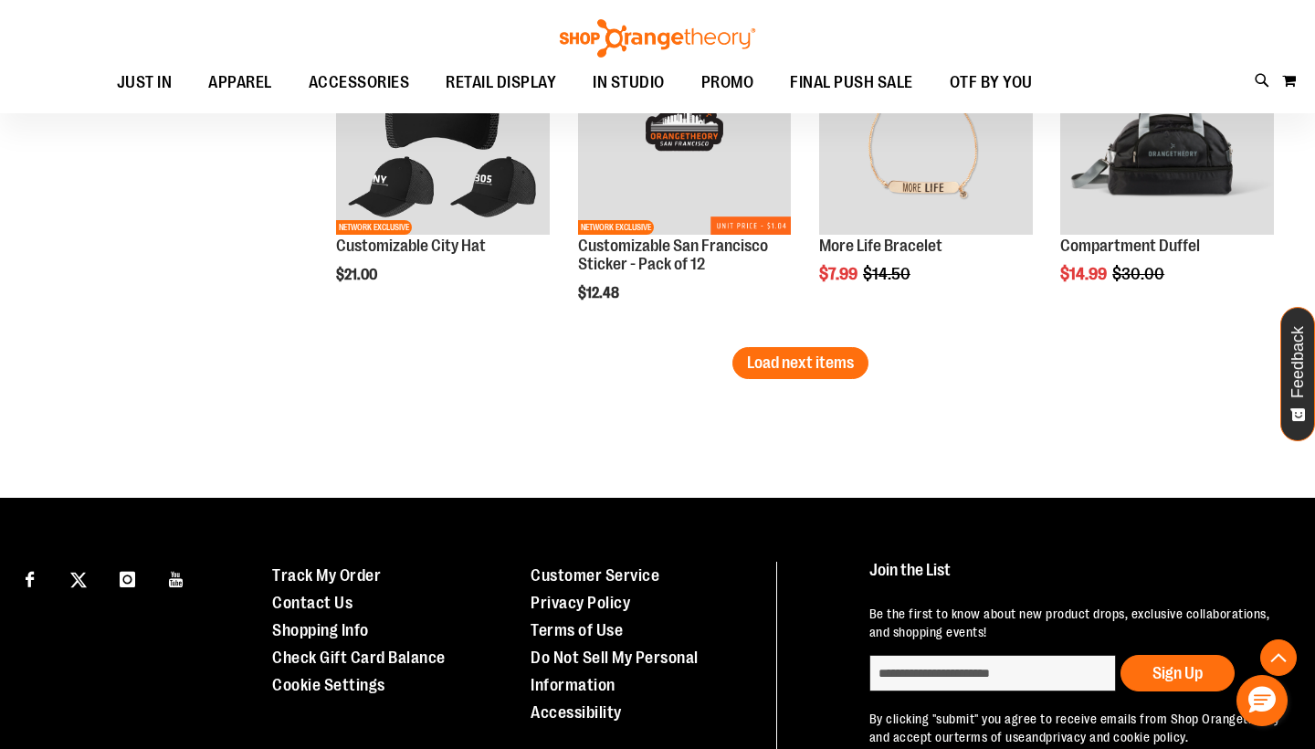
scroll to position [6863, 0]
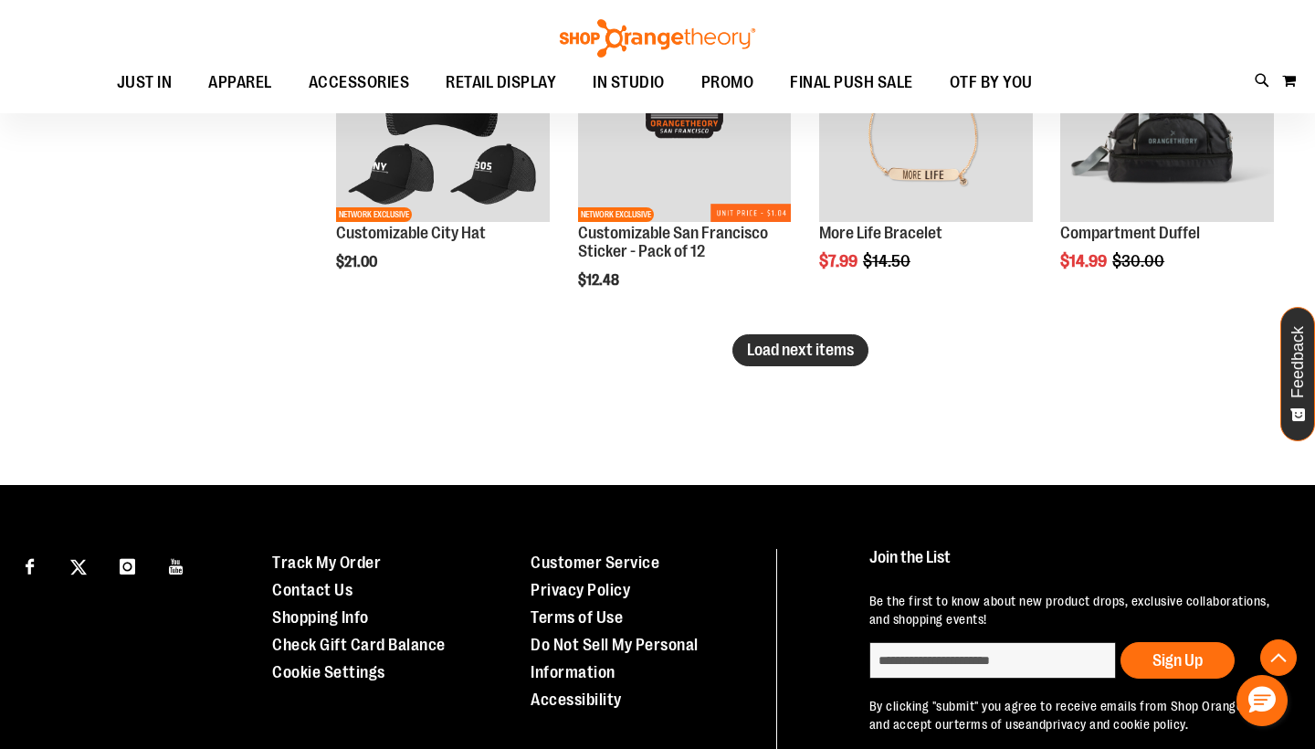
click at [764, 351] on span "Load next items" at bounding box center [800, 350] width 107 height 18
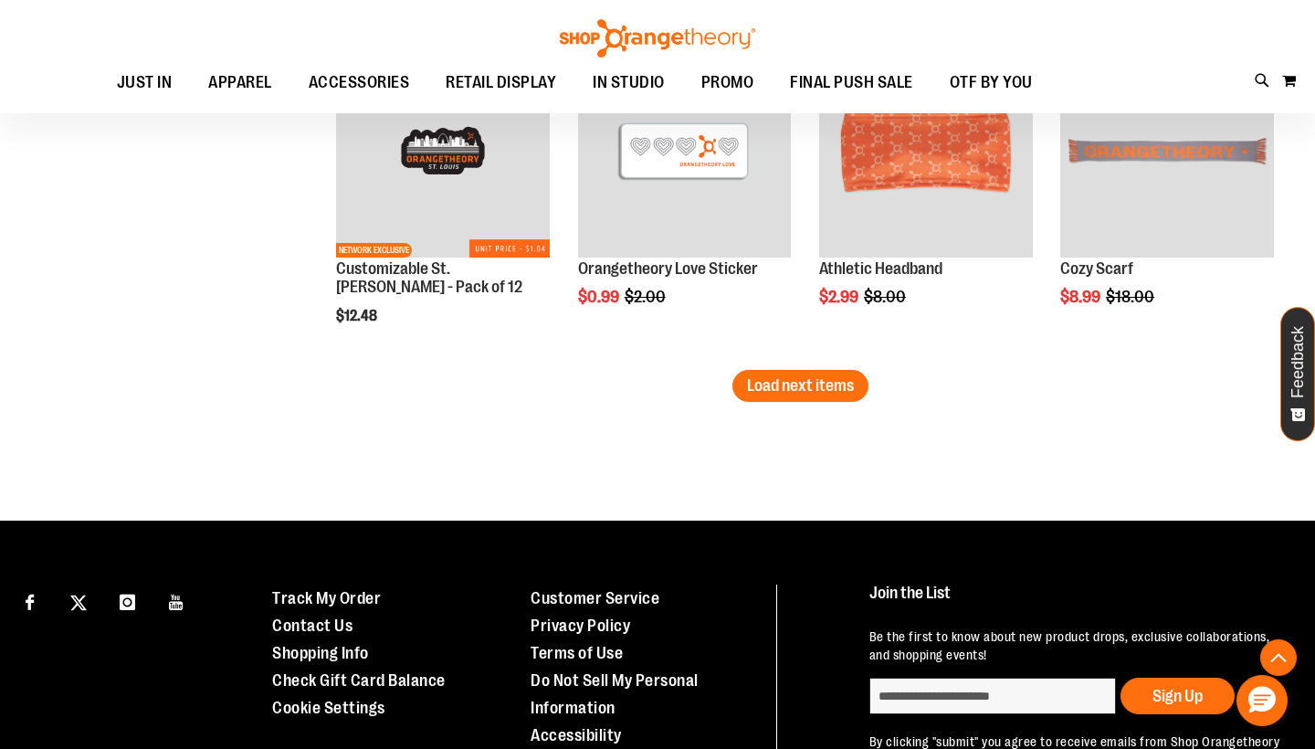
scroll to position [7835, 0]
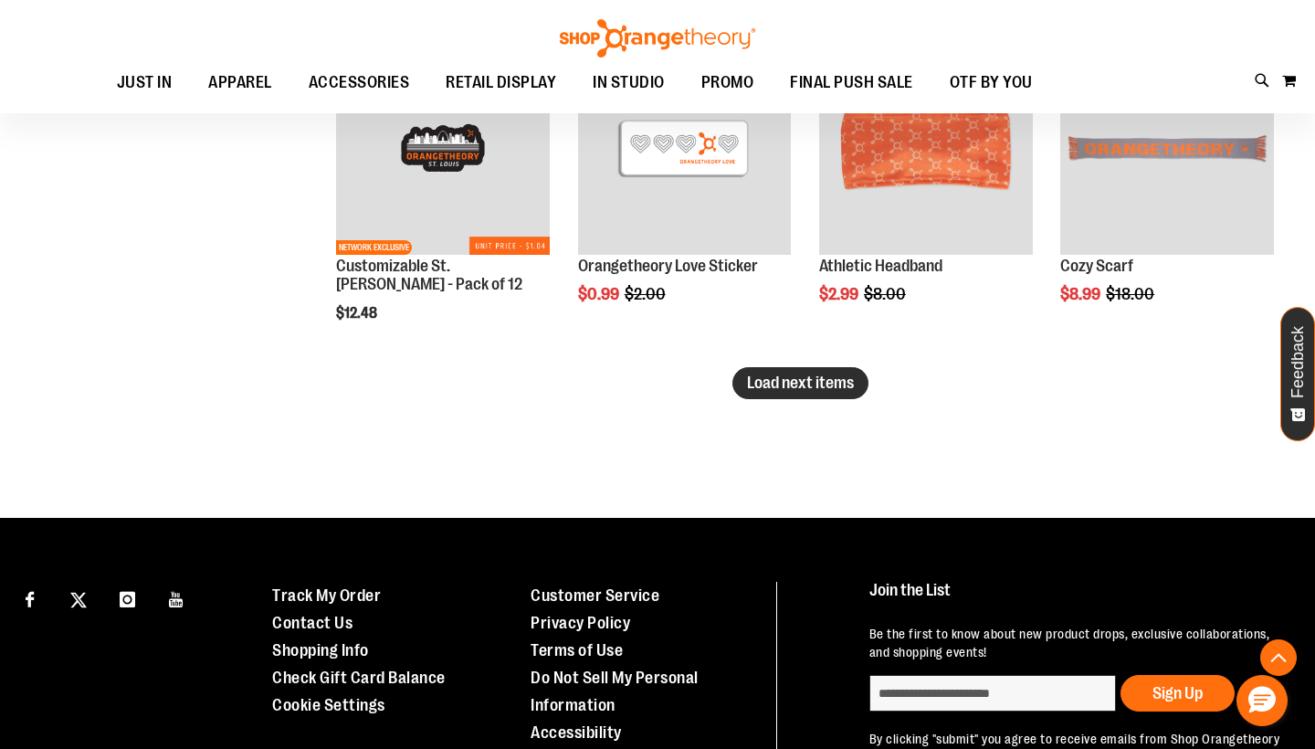
click at [785, 385] on span "Load next items" at bounding box center [800, 382] width 107 height 18
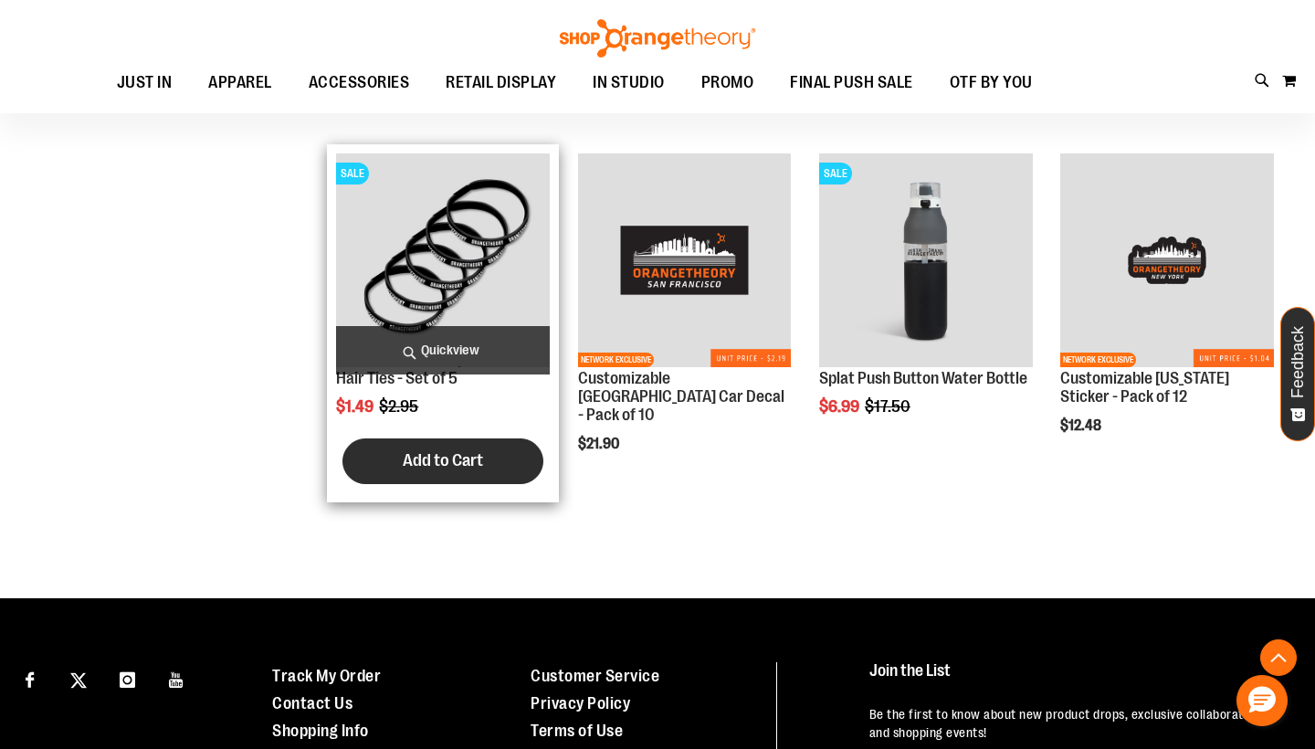
scroll to position [8060, 0]
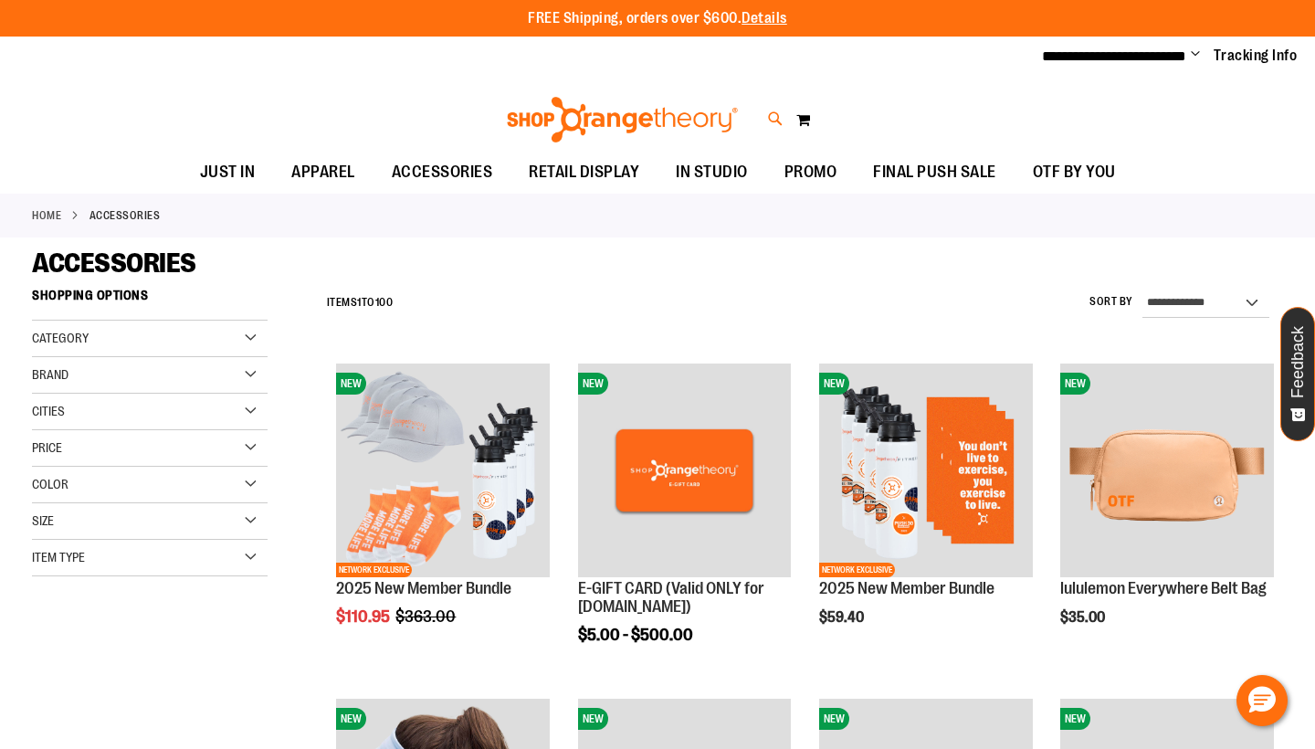
click at [776, 120] on icon at bounding box center [776, 119] width 16 height 21
type input "********"
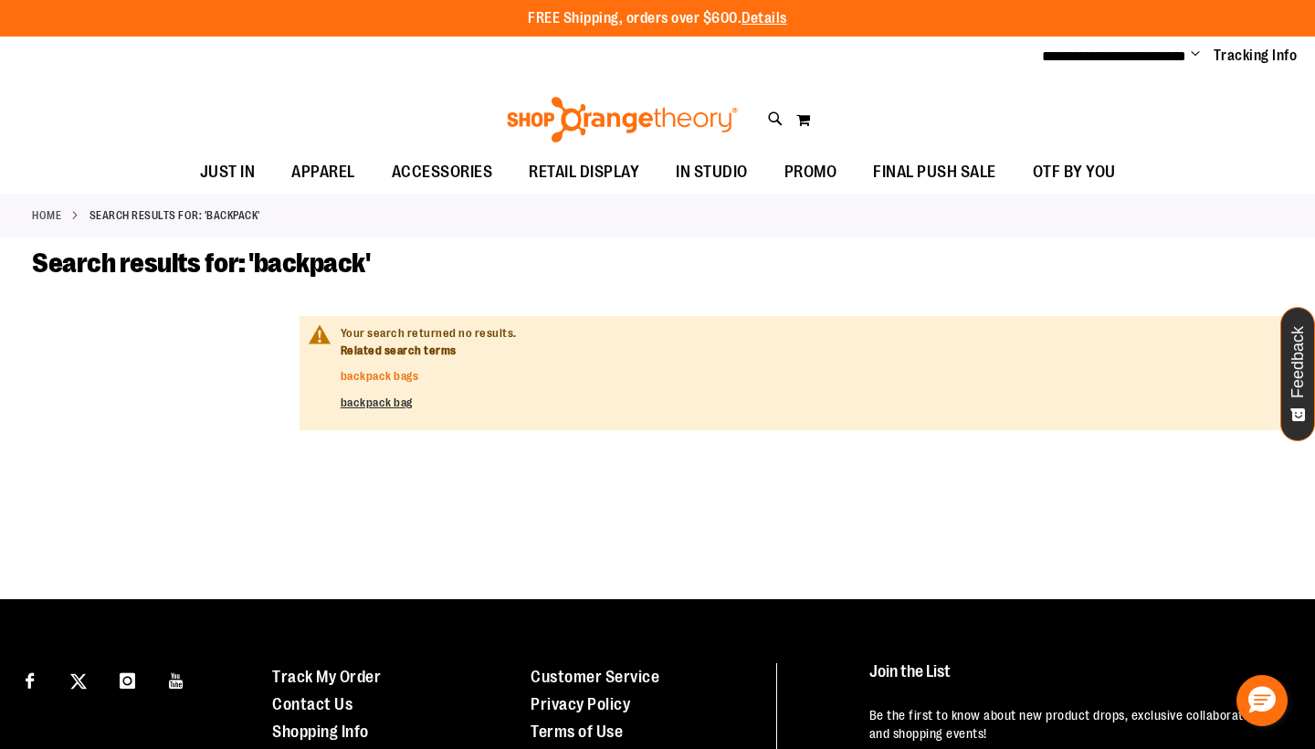
click at [380, 370] on link "backpack bags" at bounding box center [380, 376] width 79 height 14
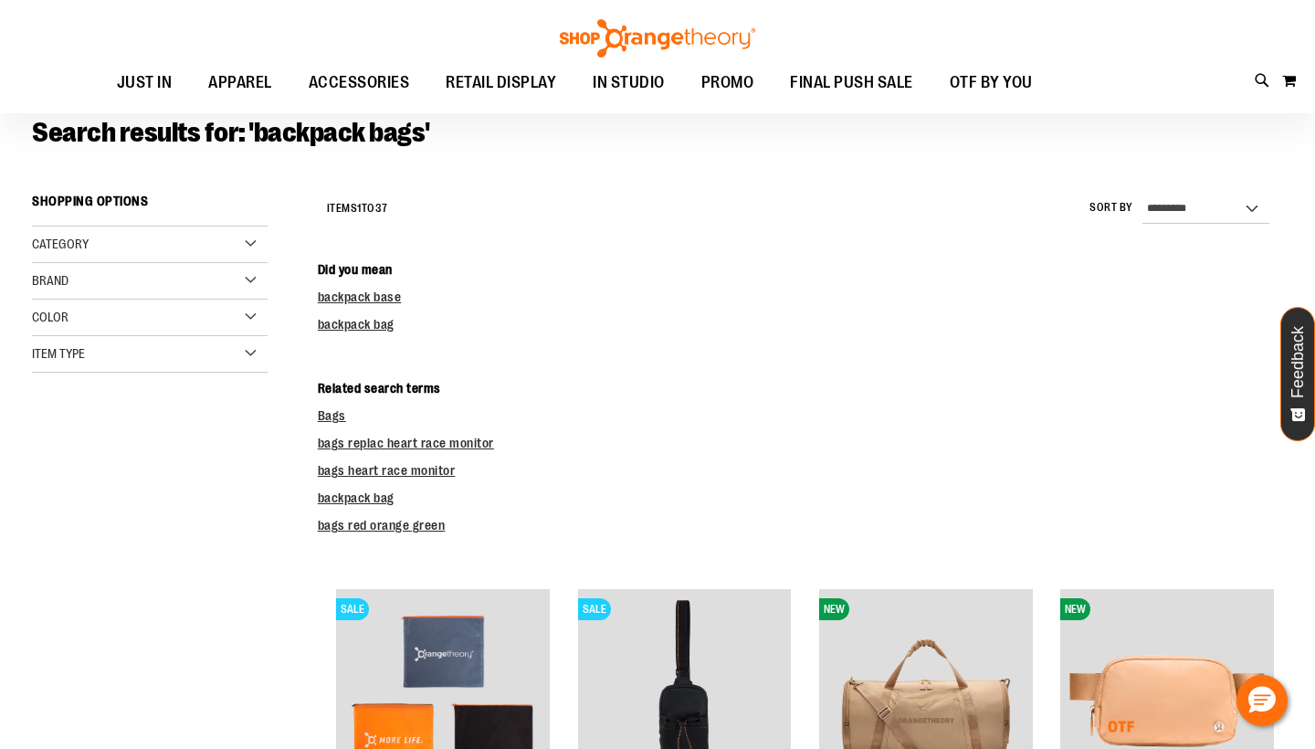
scroll to position [131, 0]
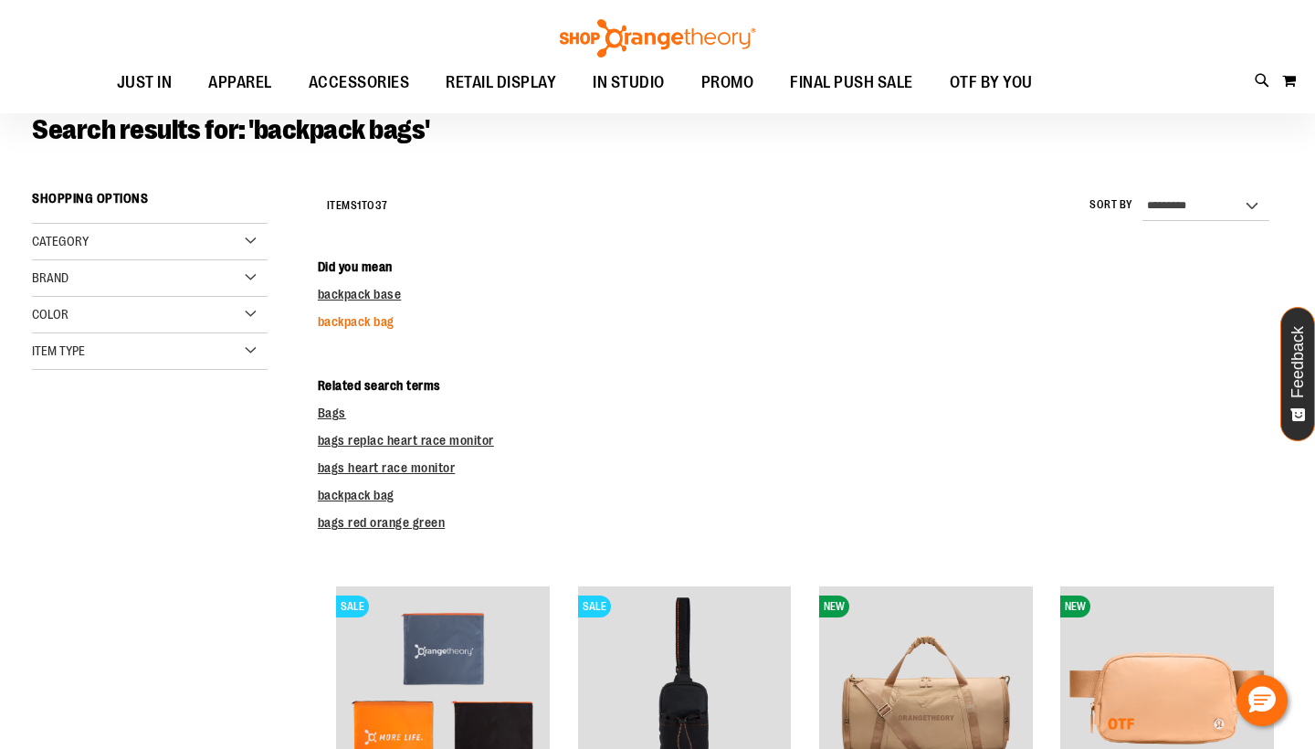
click at [347, 322] on link "backpack bag" at bounding box center [356, 321] width 77 height 15
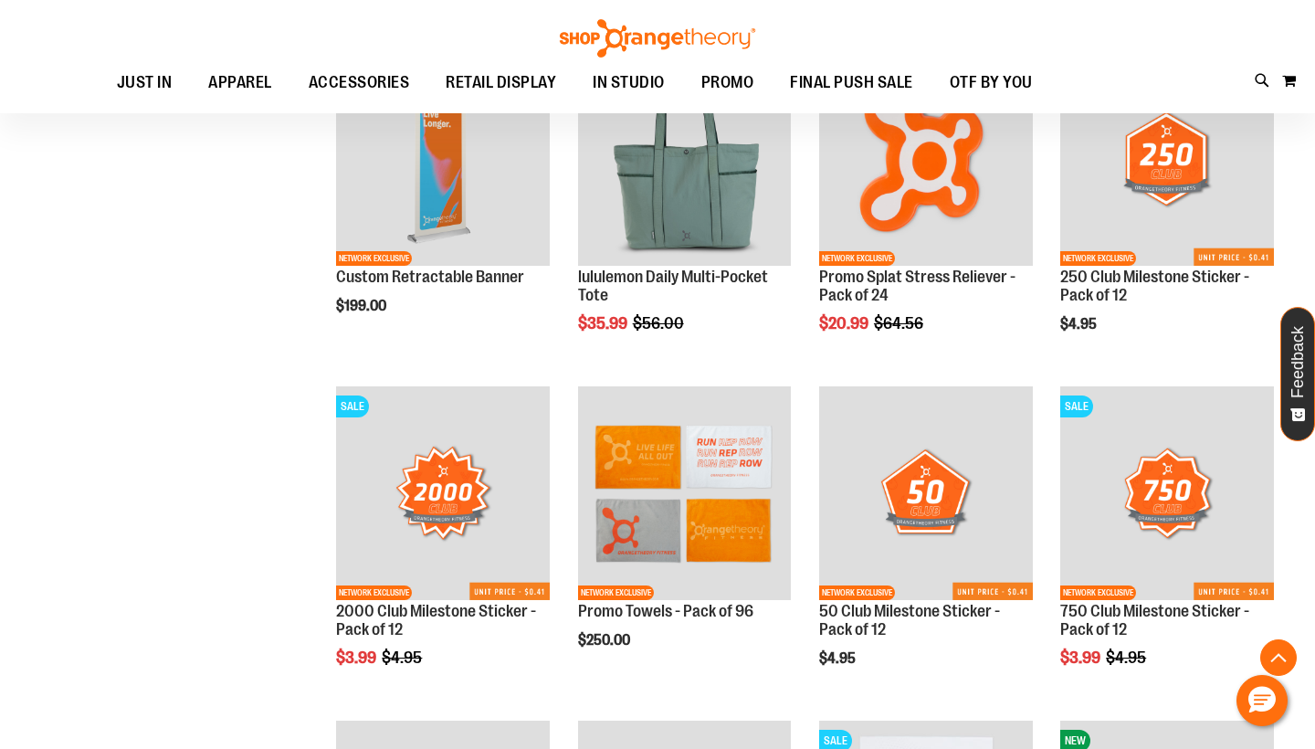
scroll to position [2024, 0]
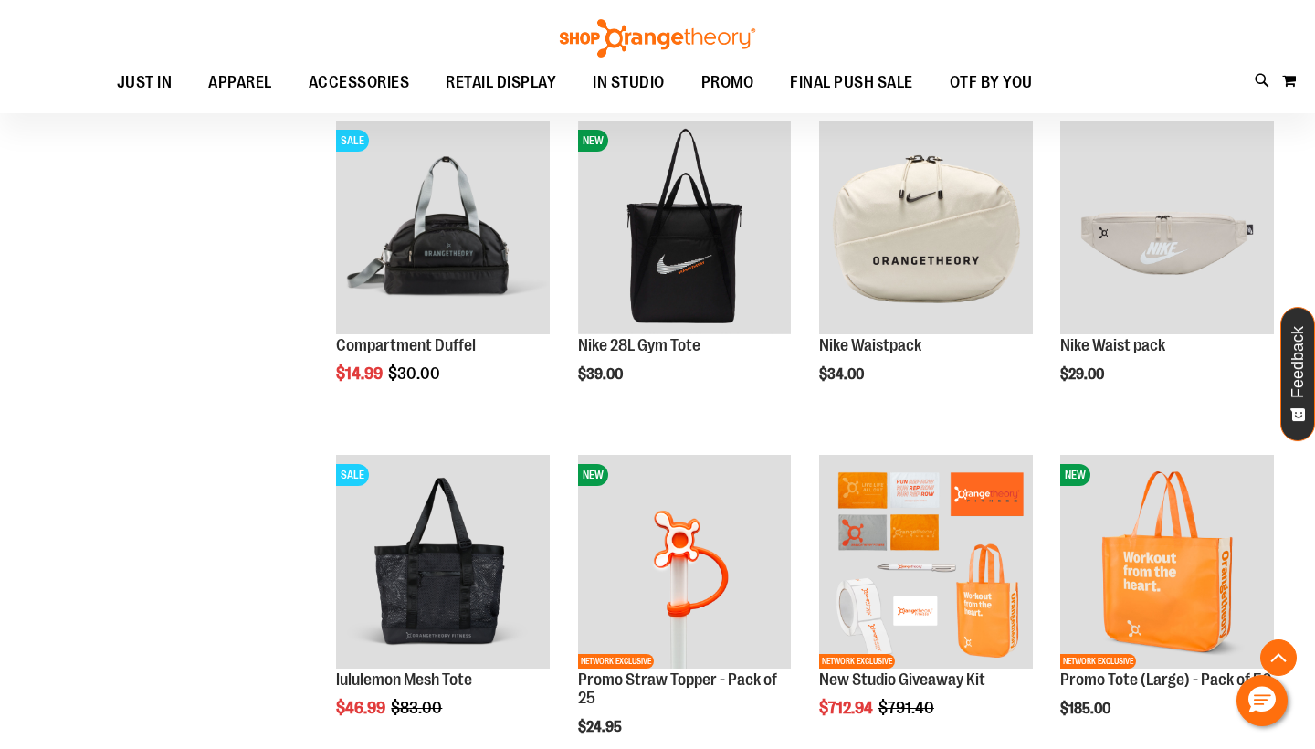
scroll to position [4298, 0]
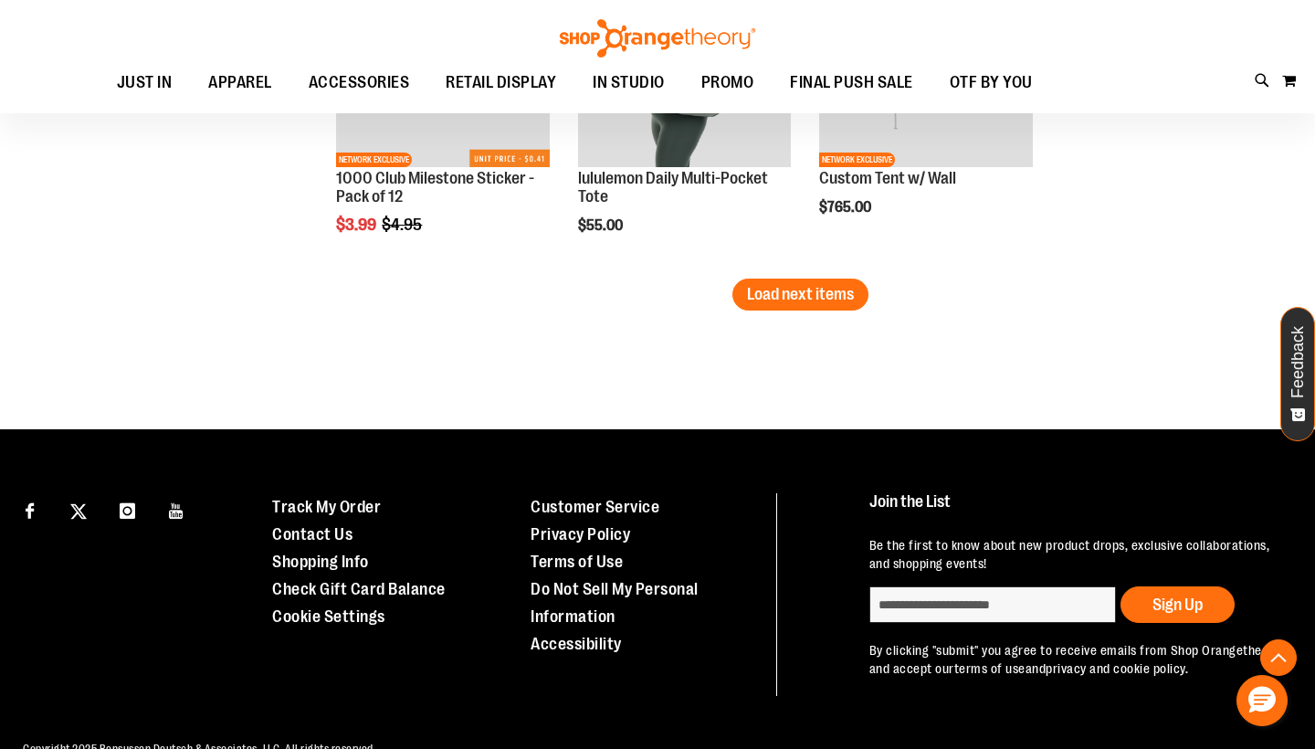
scroll to position [9478, 0]
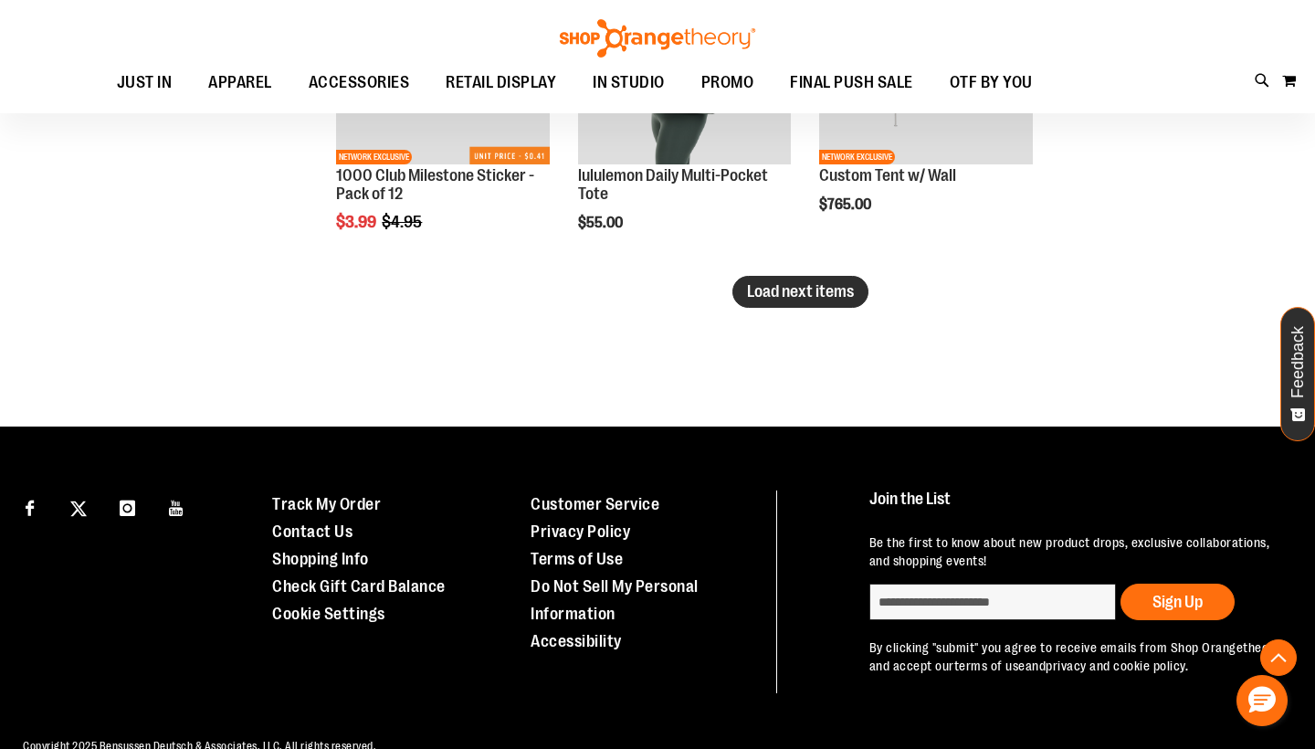
click at [809, 292] on span "Load next items" at bounding box center [800, 291] width 107 height 18
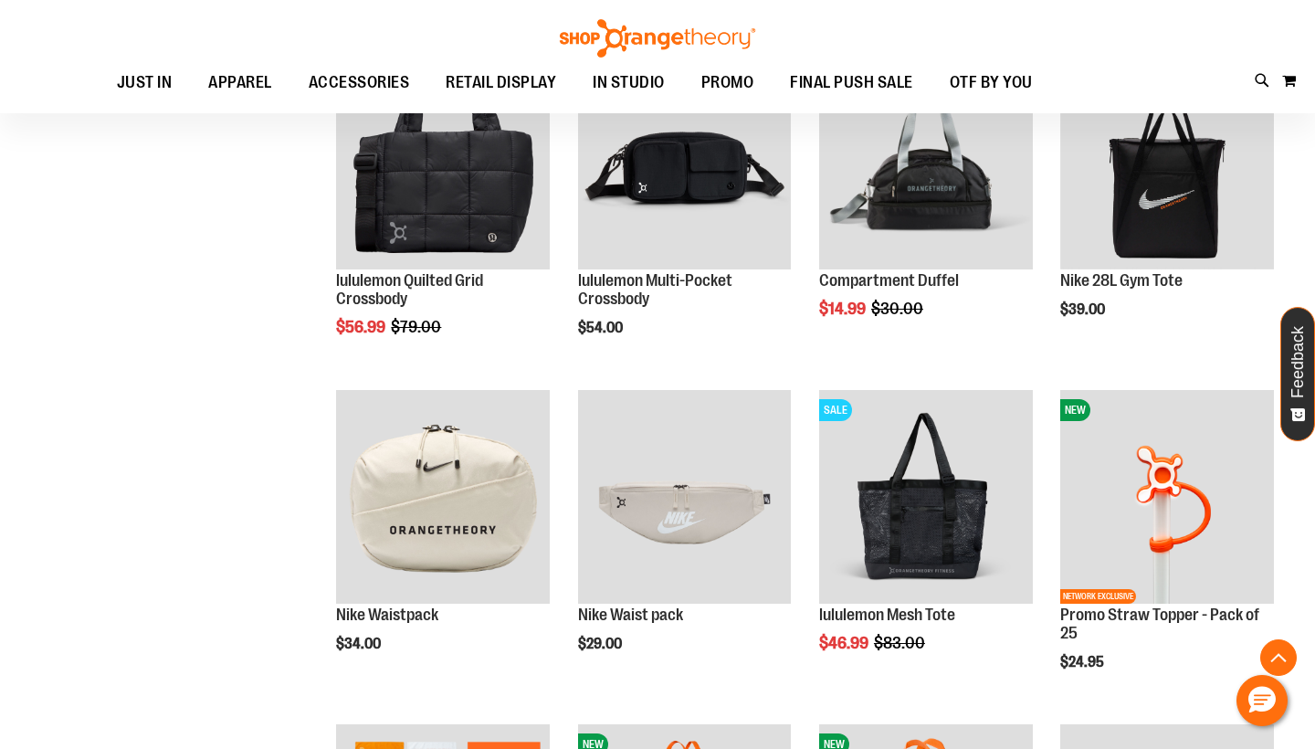
scroll to position [10413, 1]
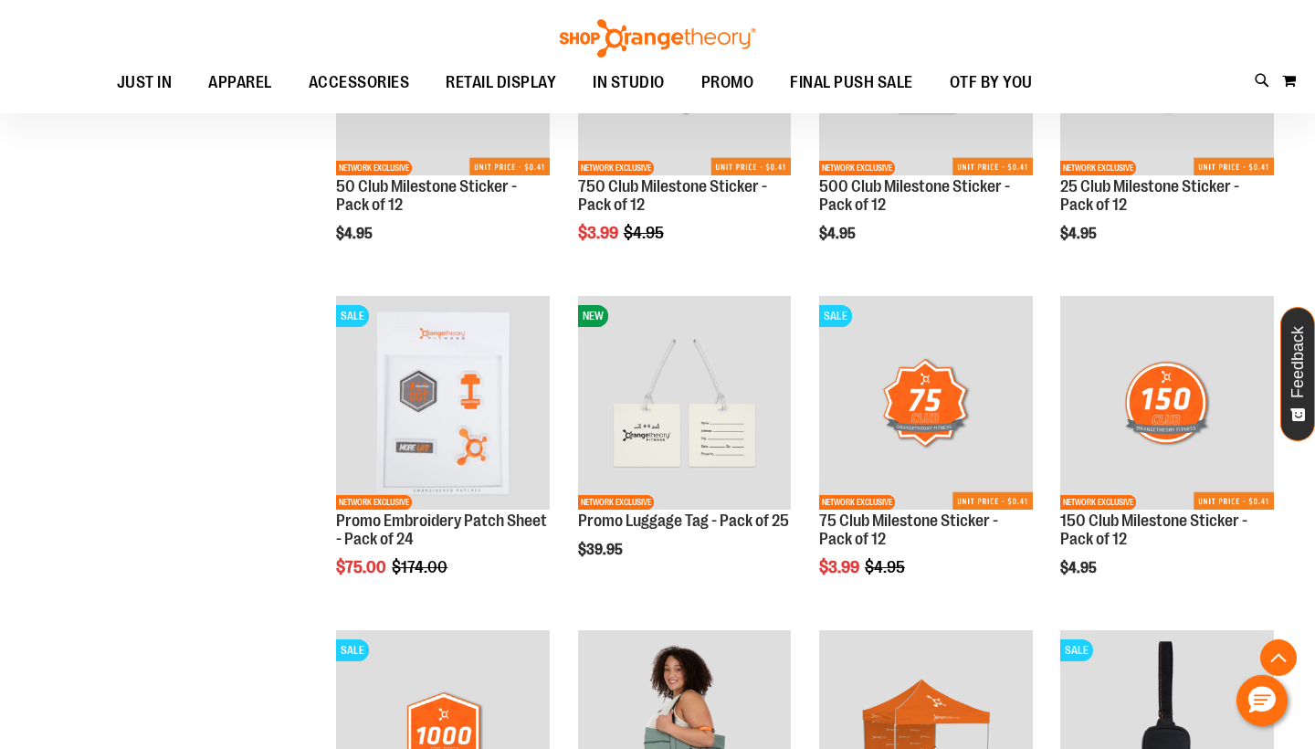
scroll to position [8797, 0]
